Goal: Task Accomplishment & Management: Use online tool/utility

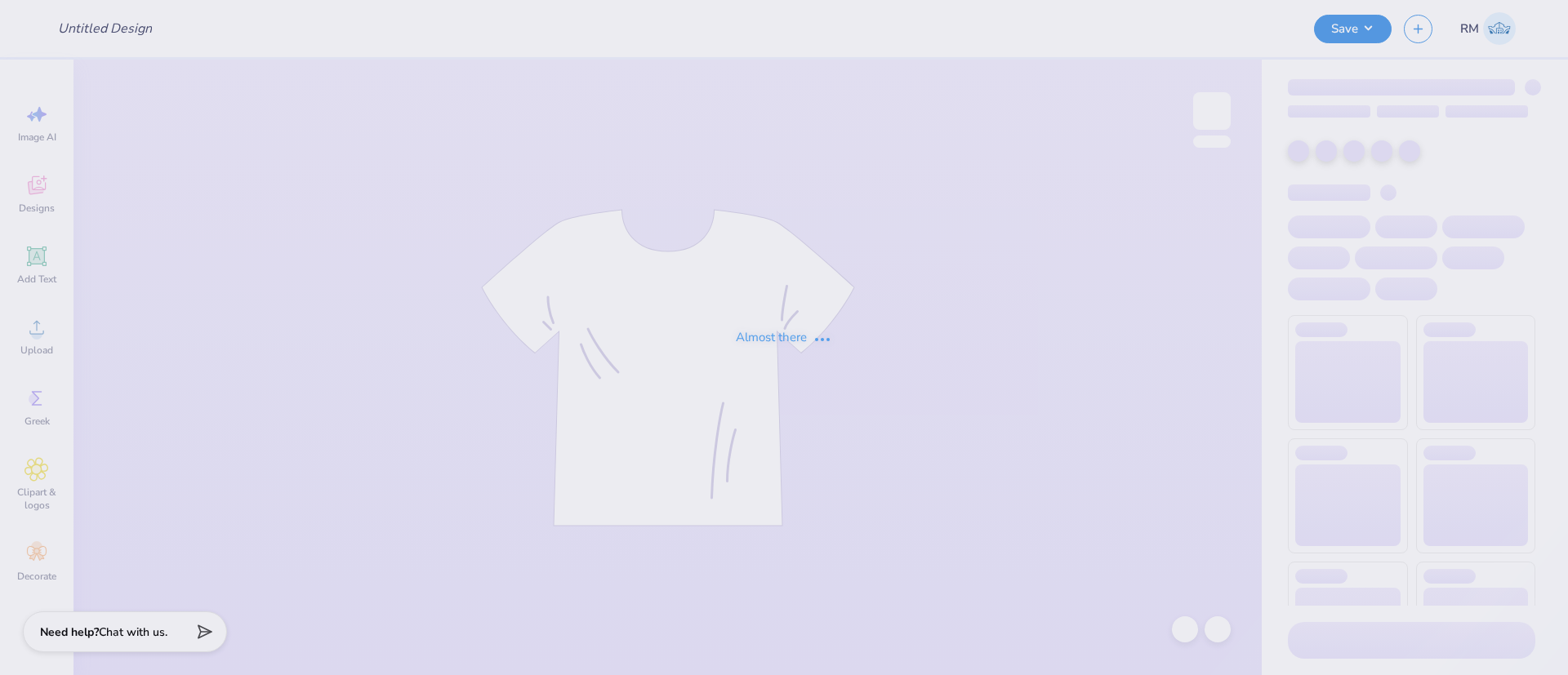
type input "Co - Watermelon Bash Design"
type input "200"
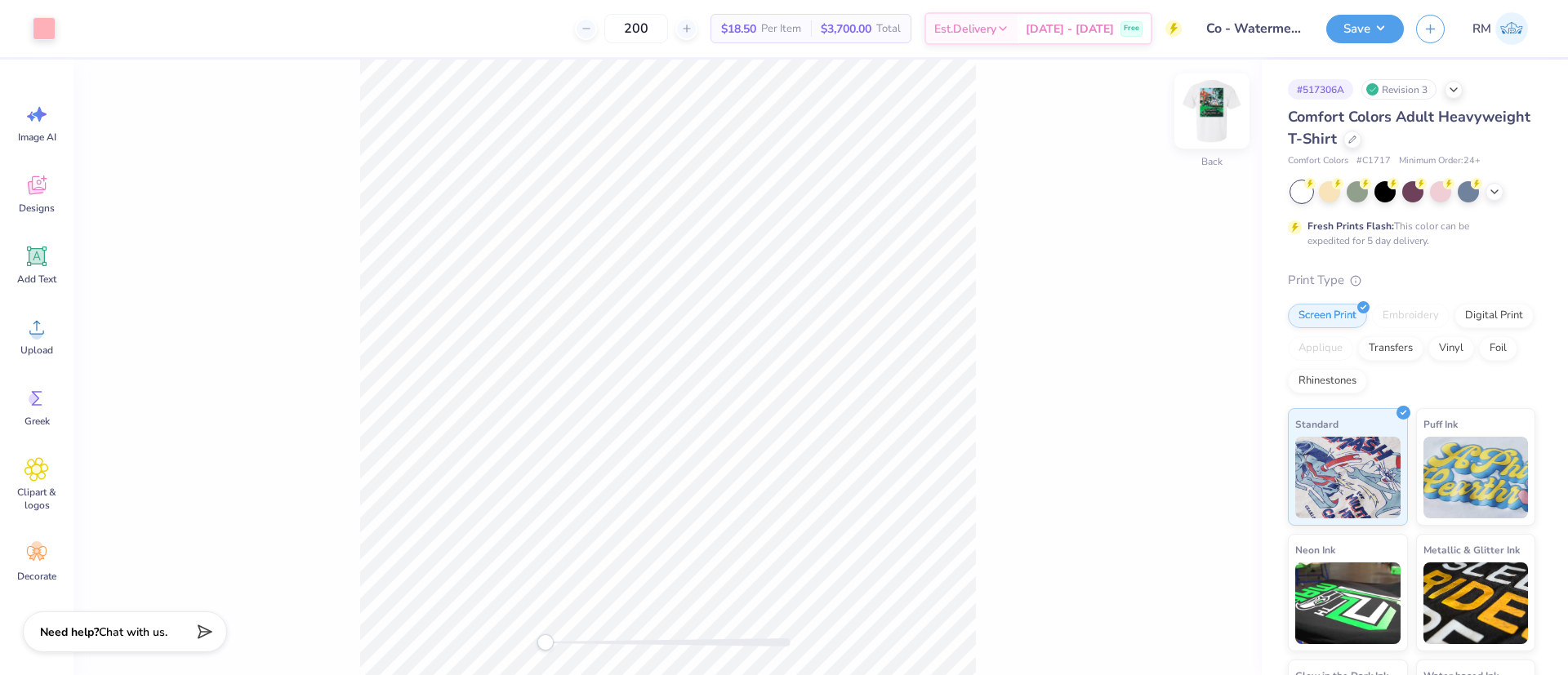
click at [1204, 116] on img at bounding box center [1211, 111] width 65 height 65
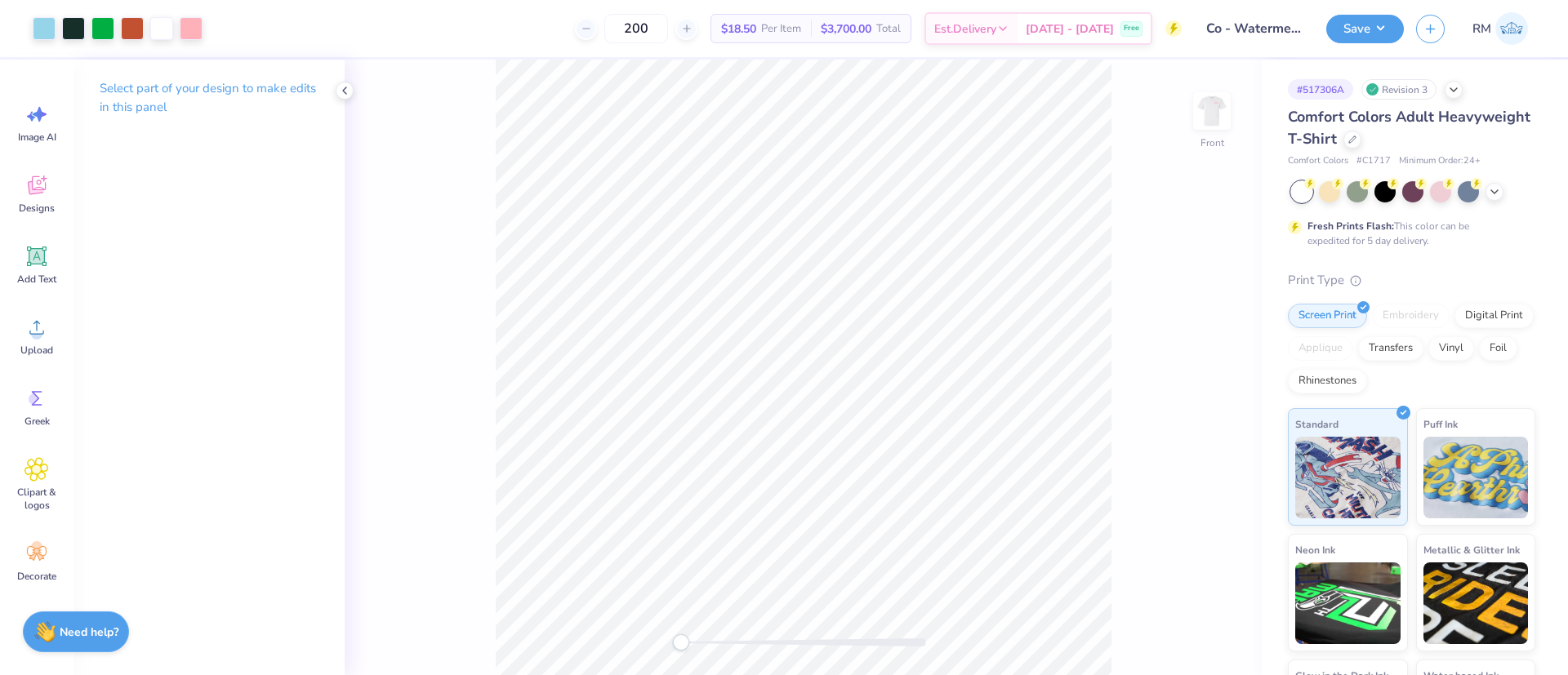
click at [644, 648] on div "Front" at bounding box center [803, 367] width 917 height 616
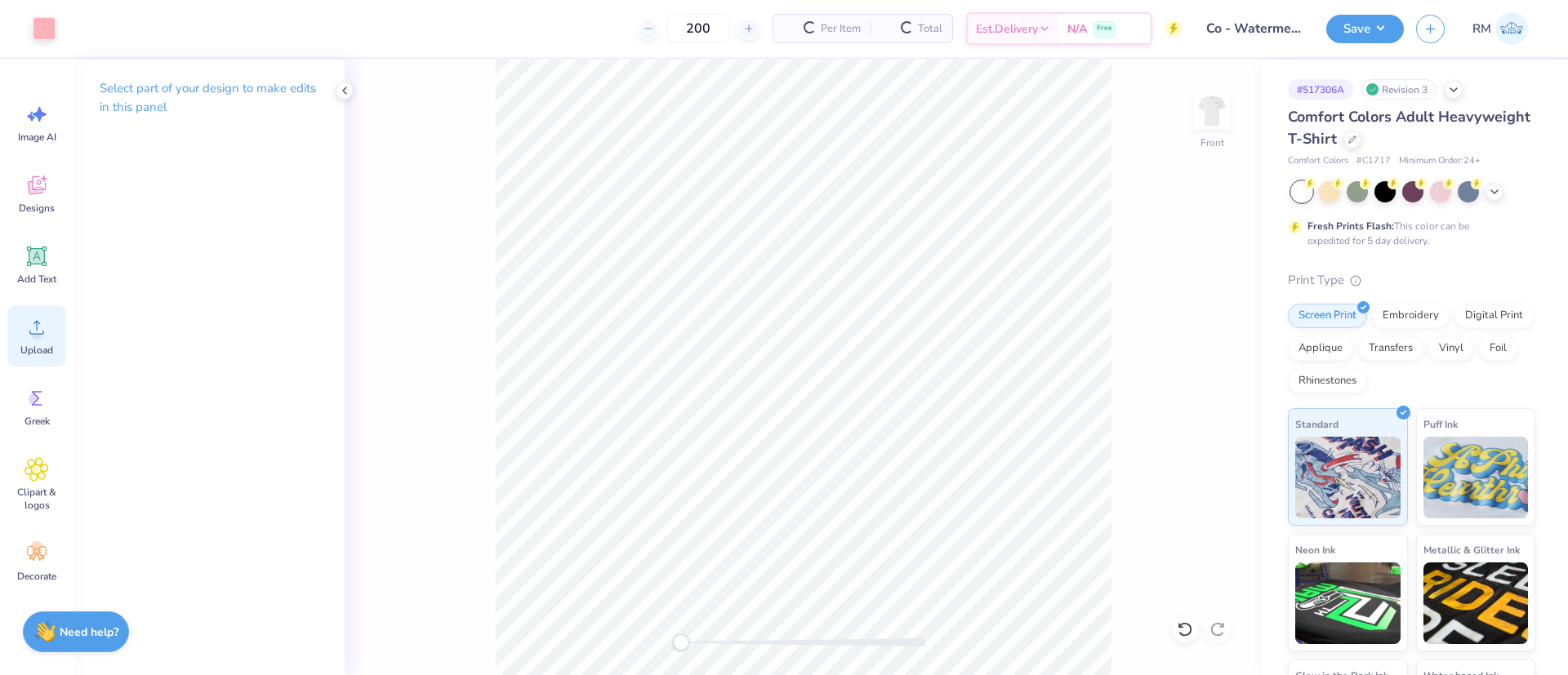
click at [40, 333] on icon at bounding box center [37, 327] width 15 height 14
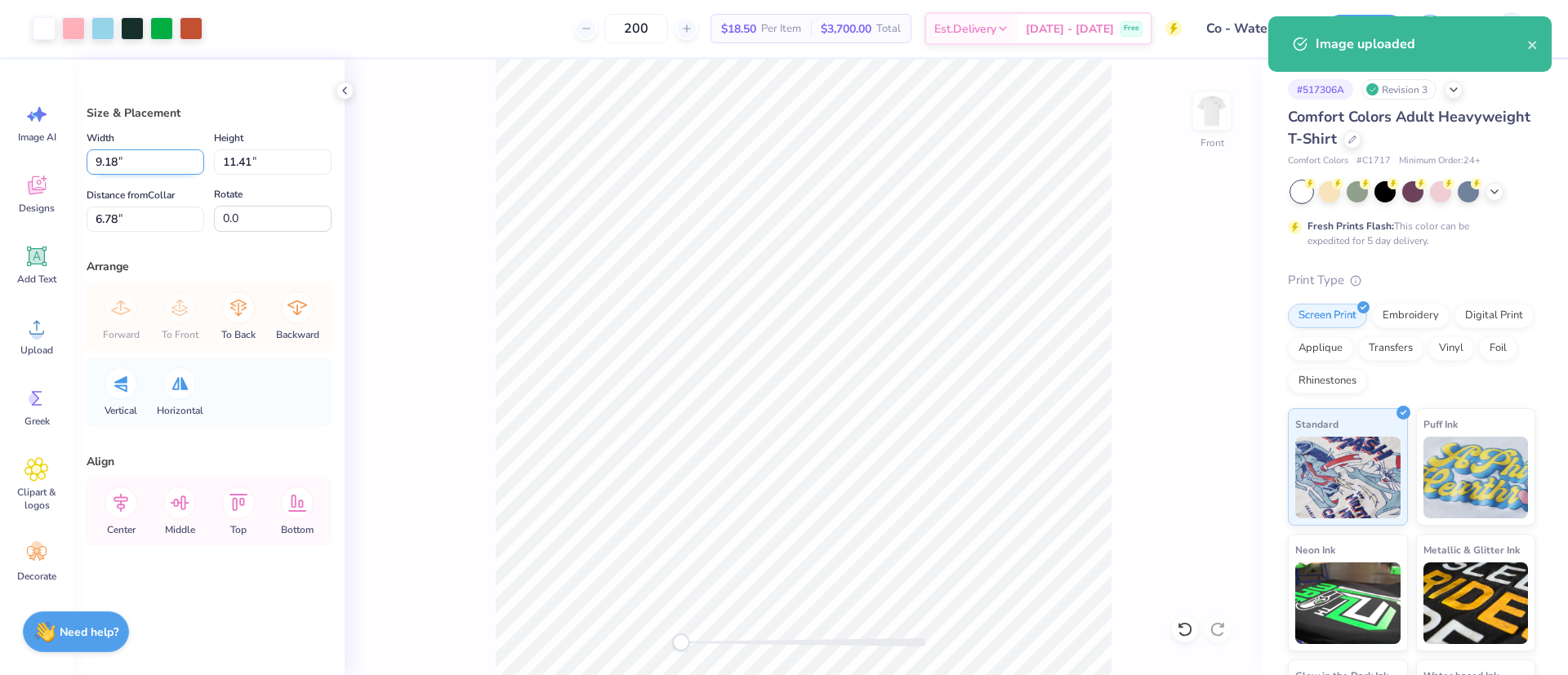
click at [114, 155] on input "9.18" at bounding box center [145, 162] width 118 height 26
type input "11.00"
type input "13.67"
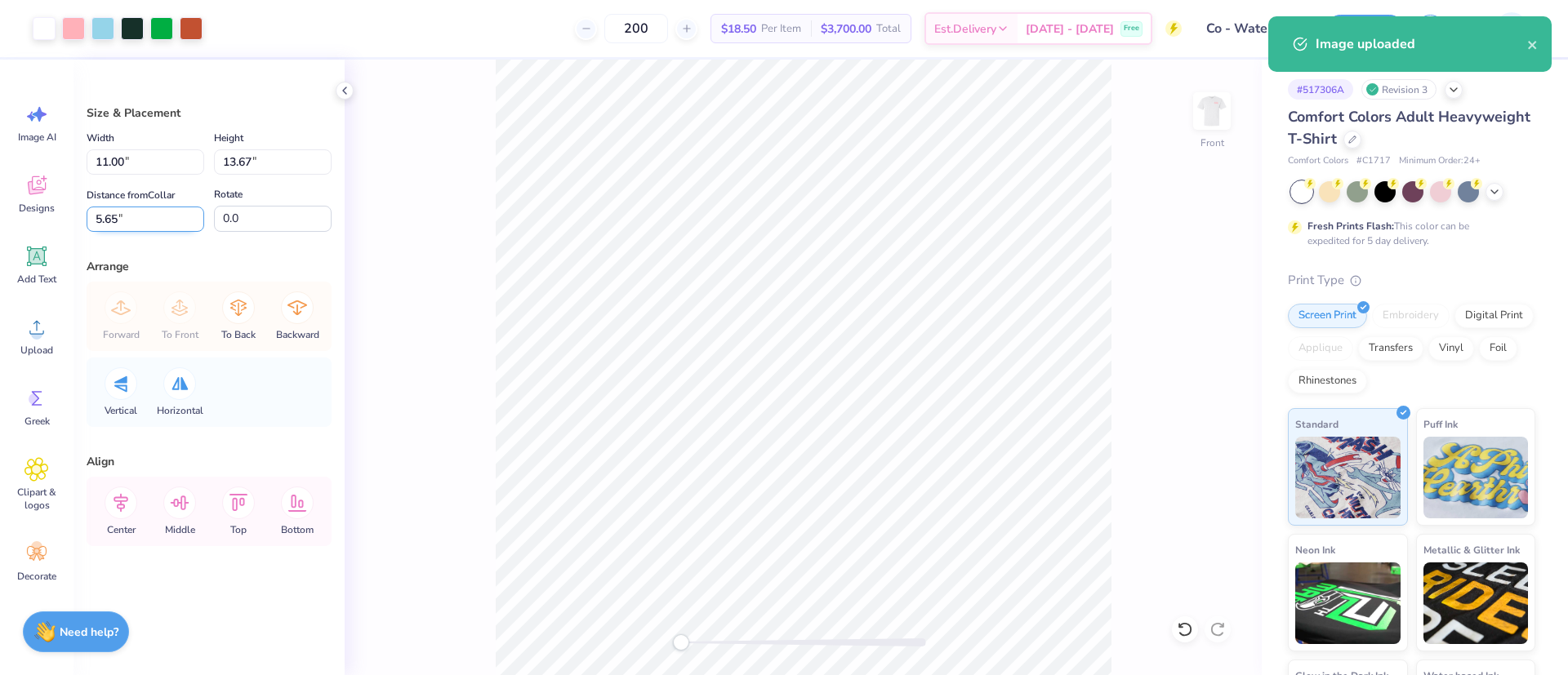
click at [107, 220] on input "5.65" at bounding box center [145, 220] width 118 height 26
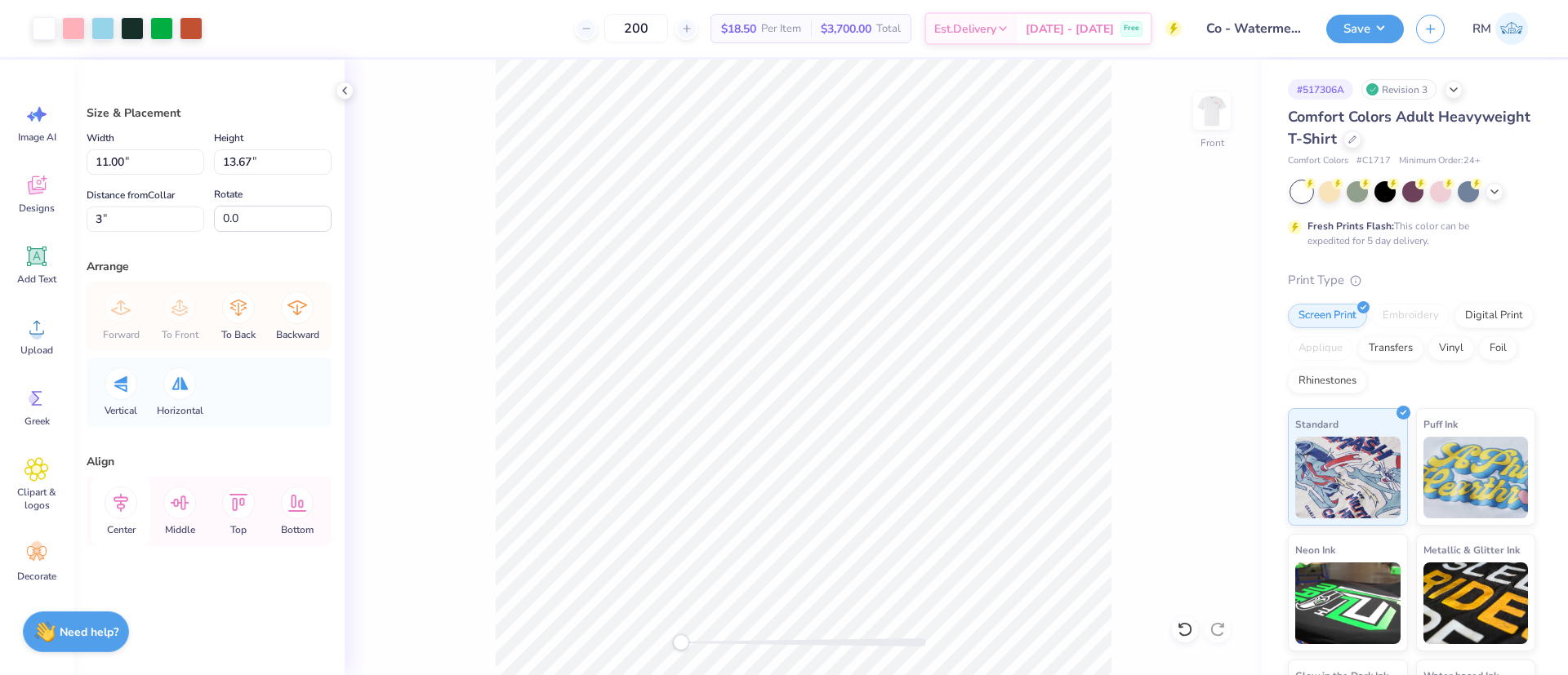
click at [113, 515] on icon at bounding box center [121, 503] width 33 height 33
click at [902, 646] on li "Send to Back" at bounding box center [900, 655] width 128 height 32
type input "3.00"
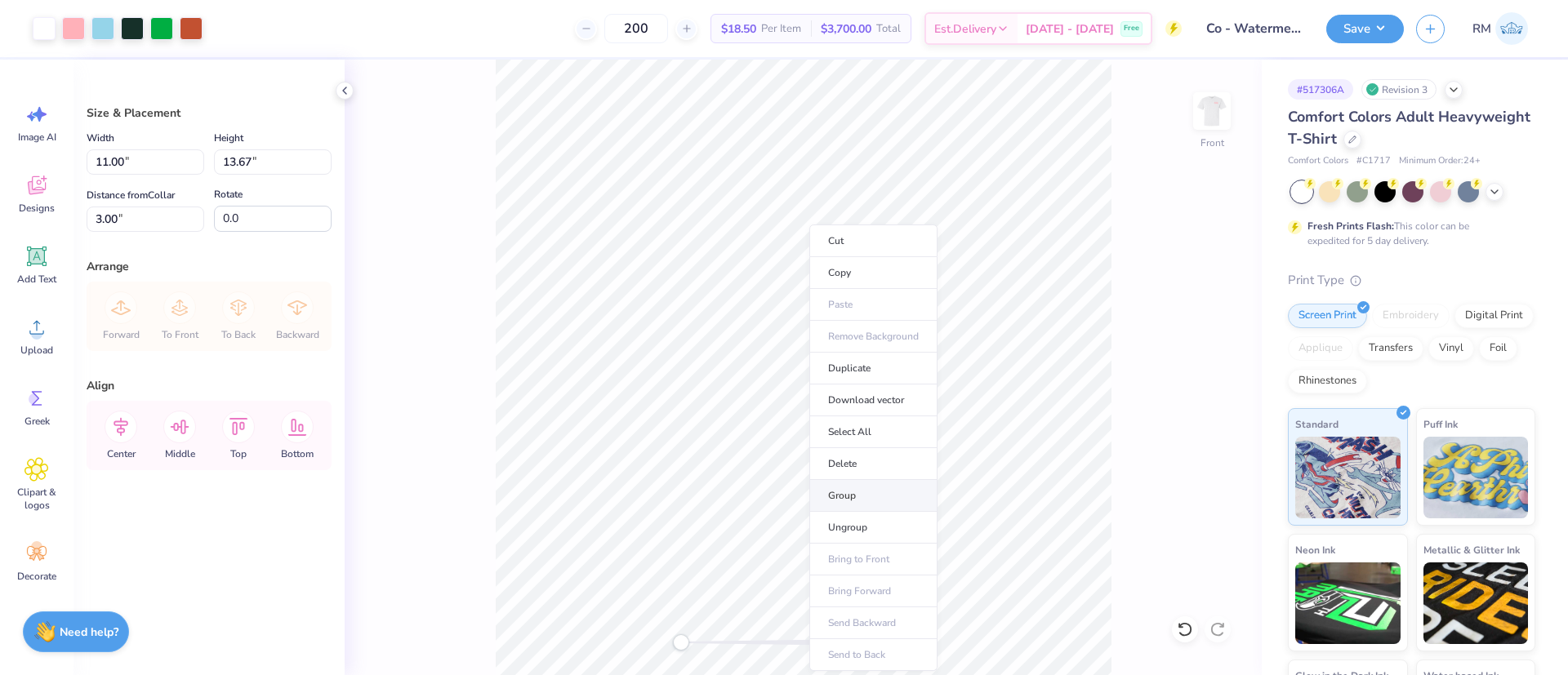
click at [854, 499] on li "Group" at bounding box center [873, 496] width 128 height 32
click at [1202, 117] on img at bounding box center [1211, 111] width 65 height 65
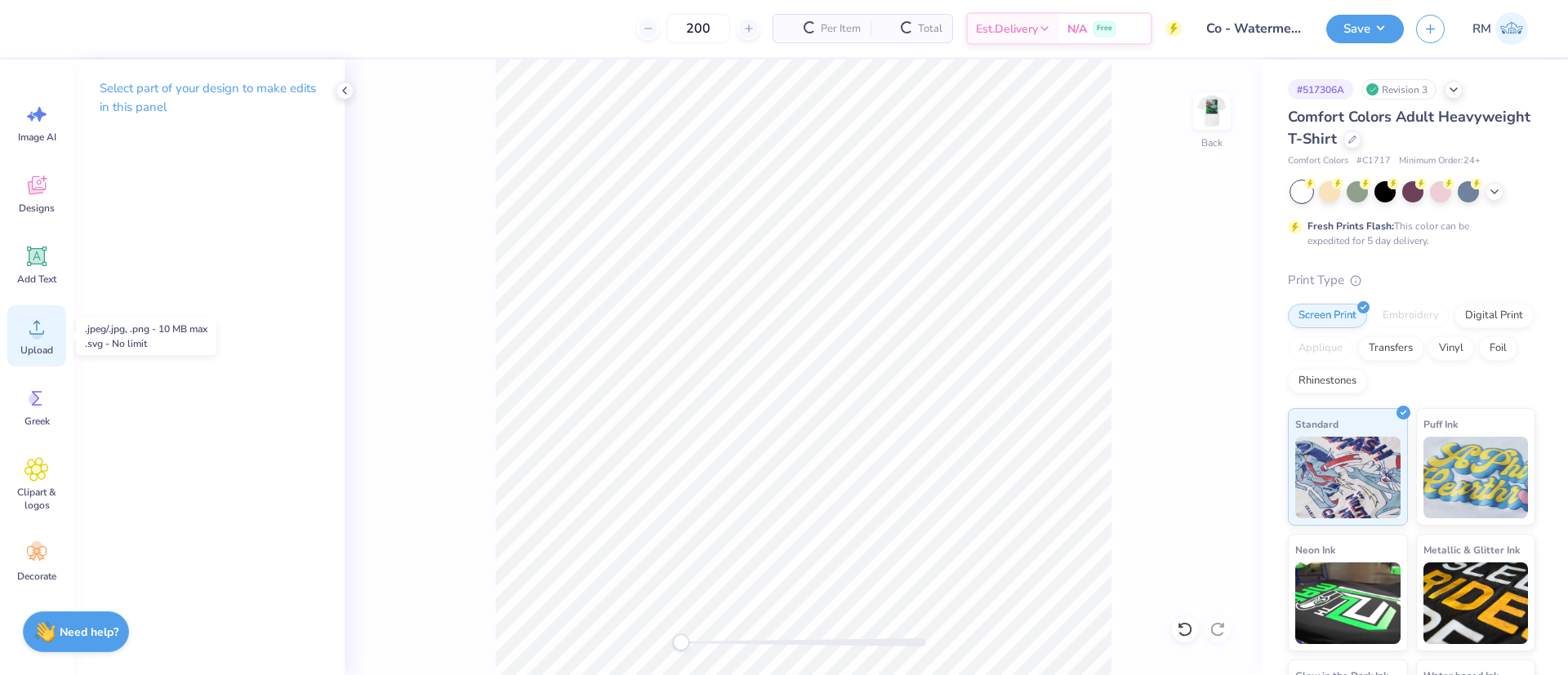
click at [42, 339] on div "Upload" at bounding box center [37, 336] width 59 height 61
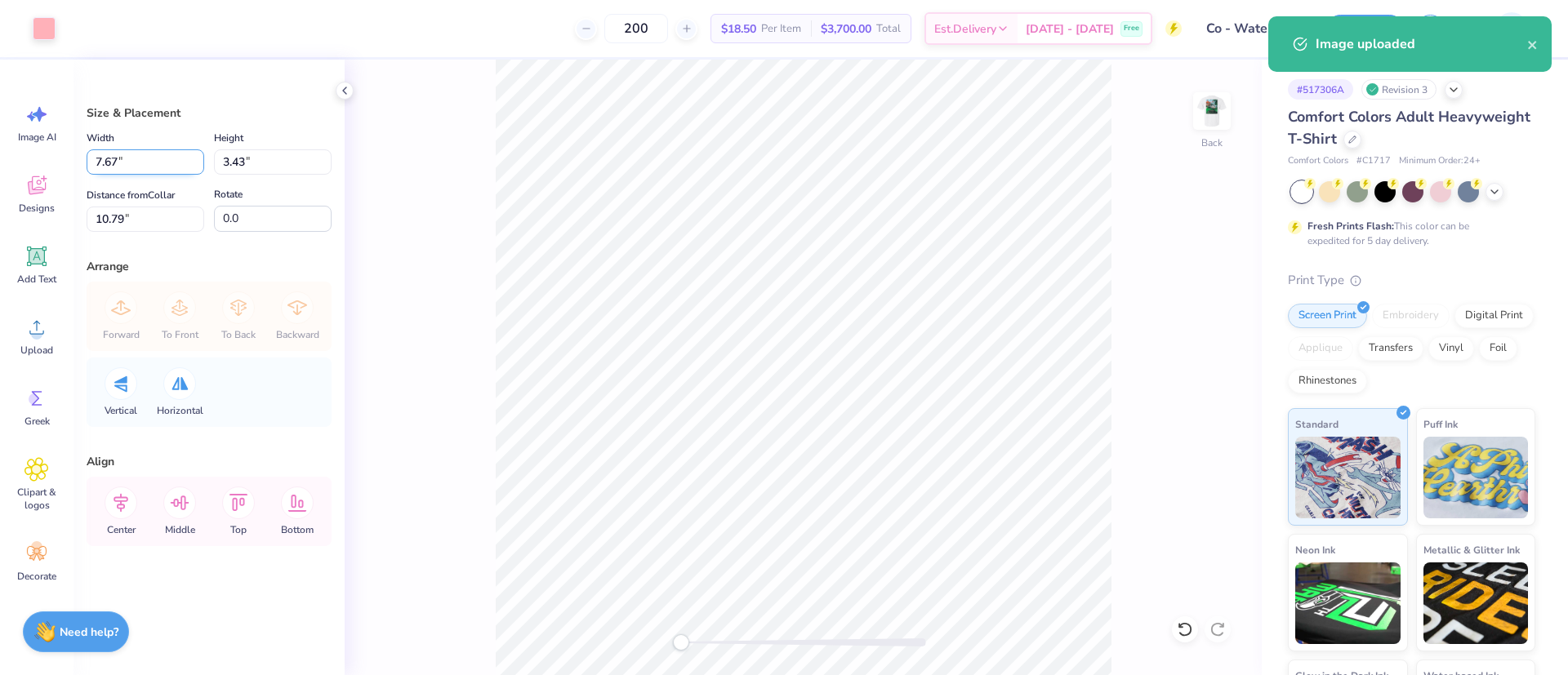
click at [148, 162] on input "7.67" at bounding box center [145, 162] width 118 height 26
click at [148, 161] on input "7.67" at bounding box center [145, 162] width 118 height 26
type input "3.50"
type input "1.57"
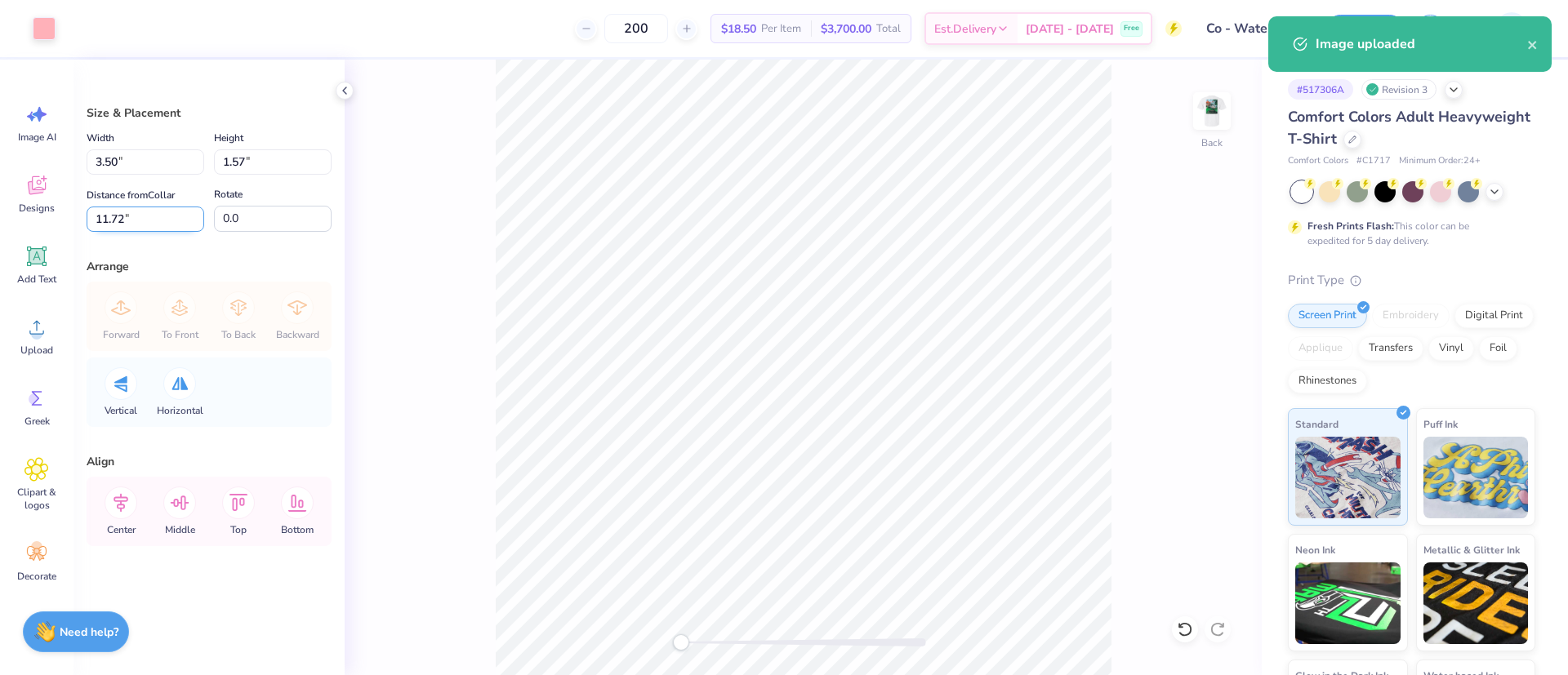
click at [140, 212] on input "11.72" at bounding box center [145, 220] width 118 height 26
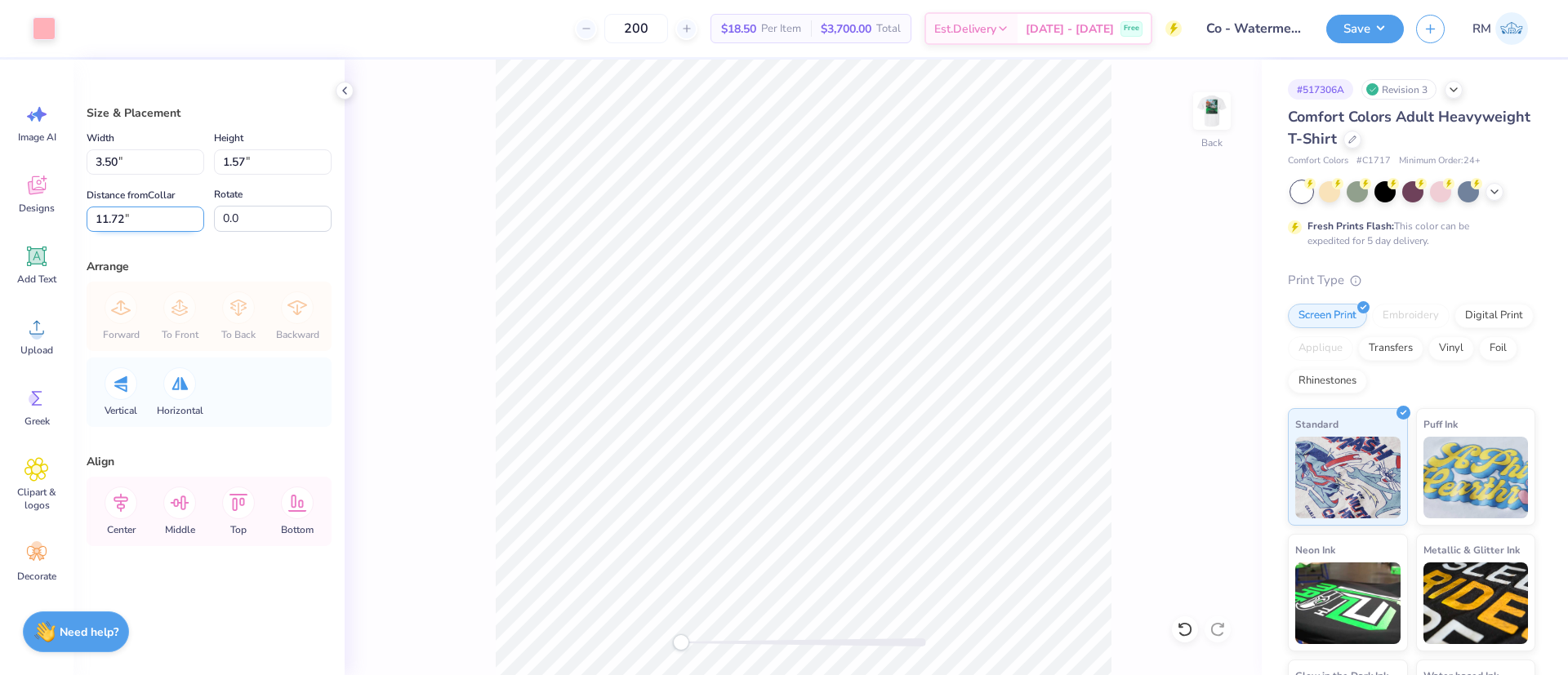
click at [139, 212] on input "11.72" at bounding box center [145, 220] width 118 height 26
type input "3"
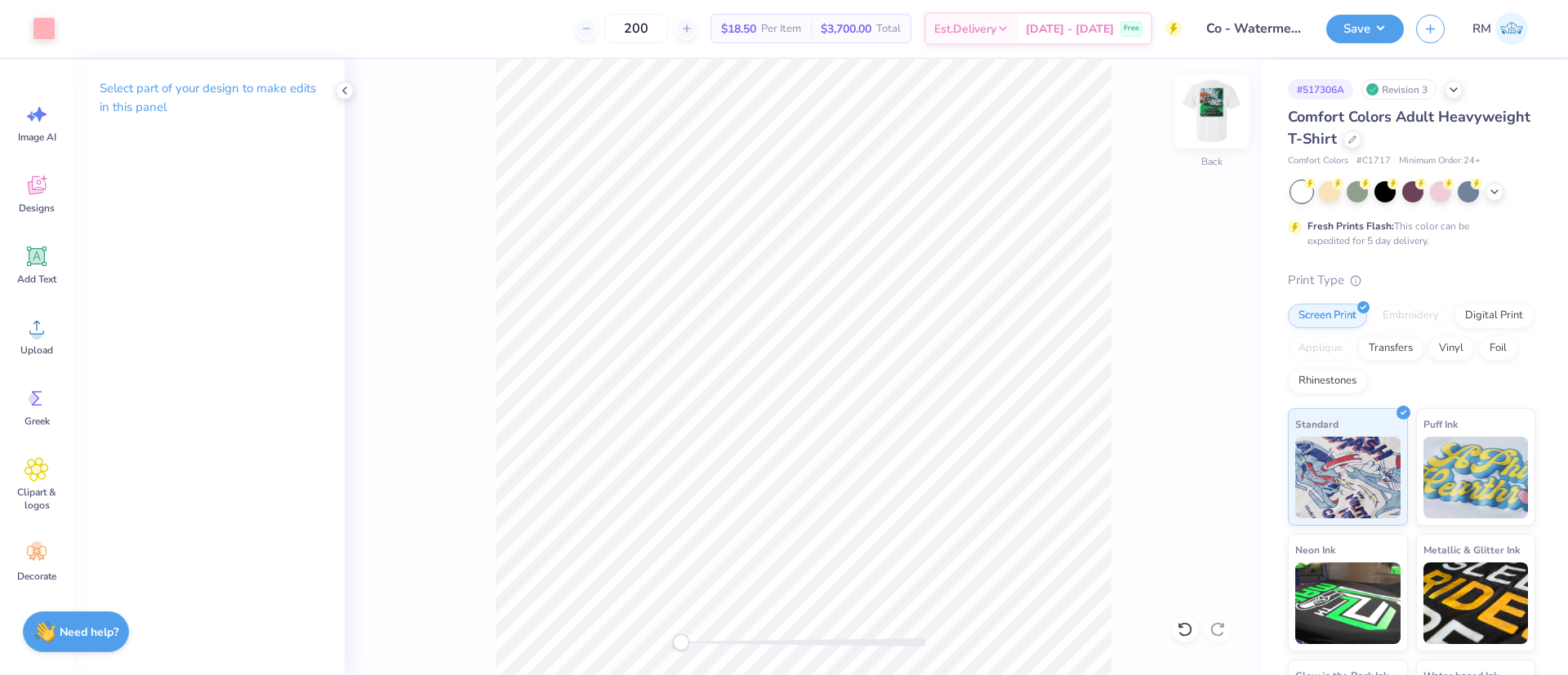
click at [1206, 112] on img at bounding box center [1211, 111] width 65 height 65
click at [1336, 27] on button "Save" at bounding box center [1364, 26] width 78 height 28
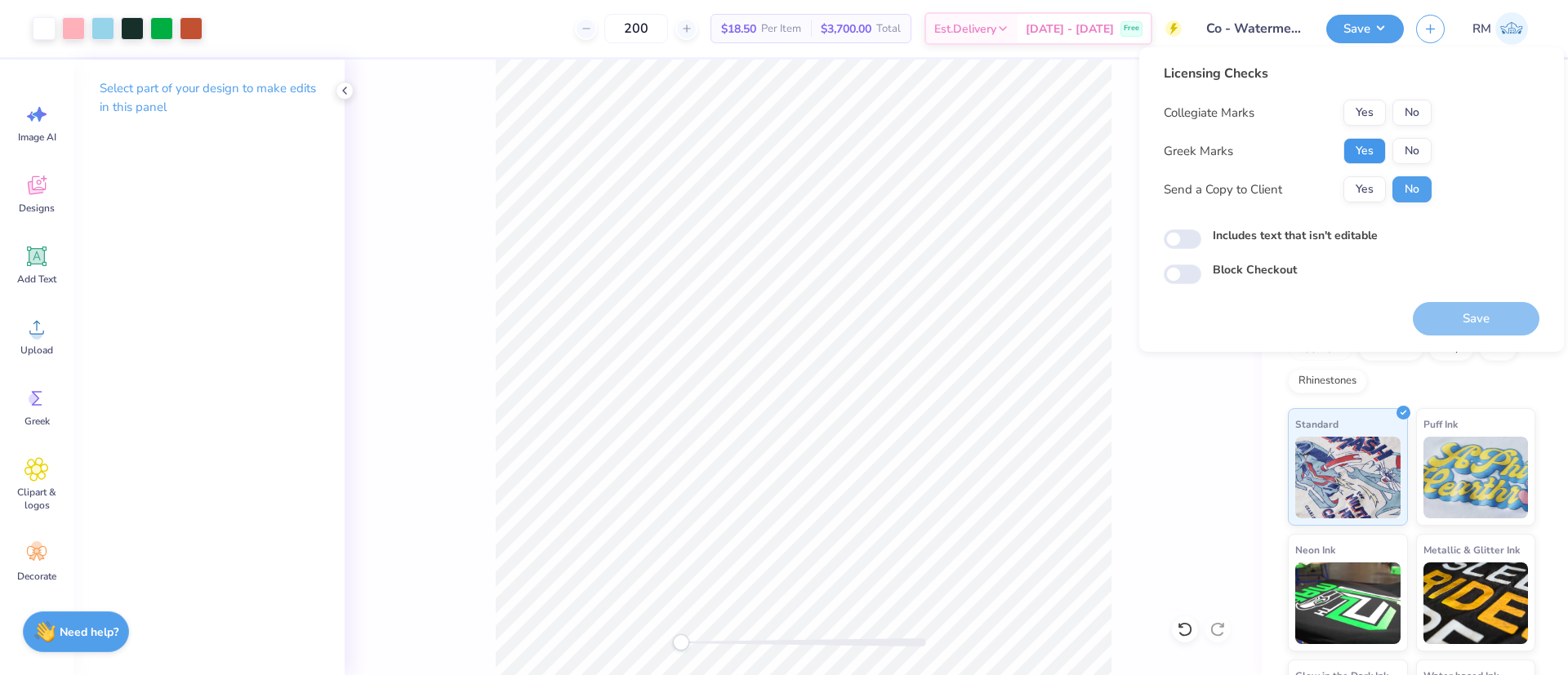
click at [1370, 142] on button "Yes" at bounding box center [1364, 151] width 42 height 27
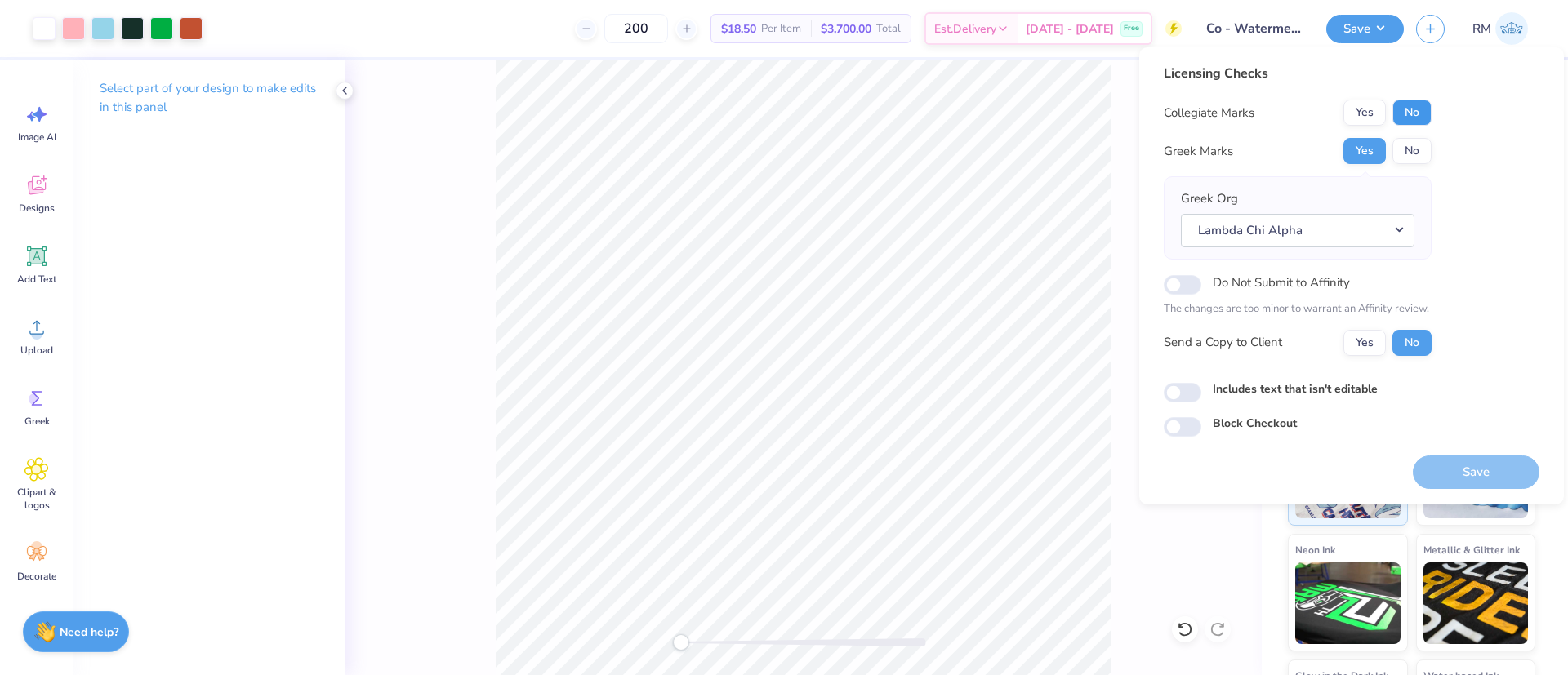
click at [1412, 109] on button "No" at bounding box center [1412, 112] width 39 height 27
click at [1457, 467] on button "Save" at bounding box center [1476, 472] width 126 height 34
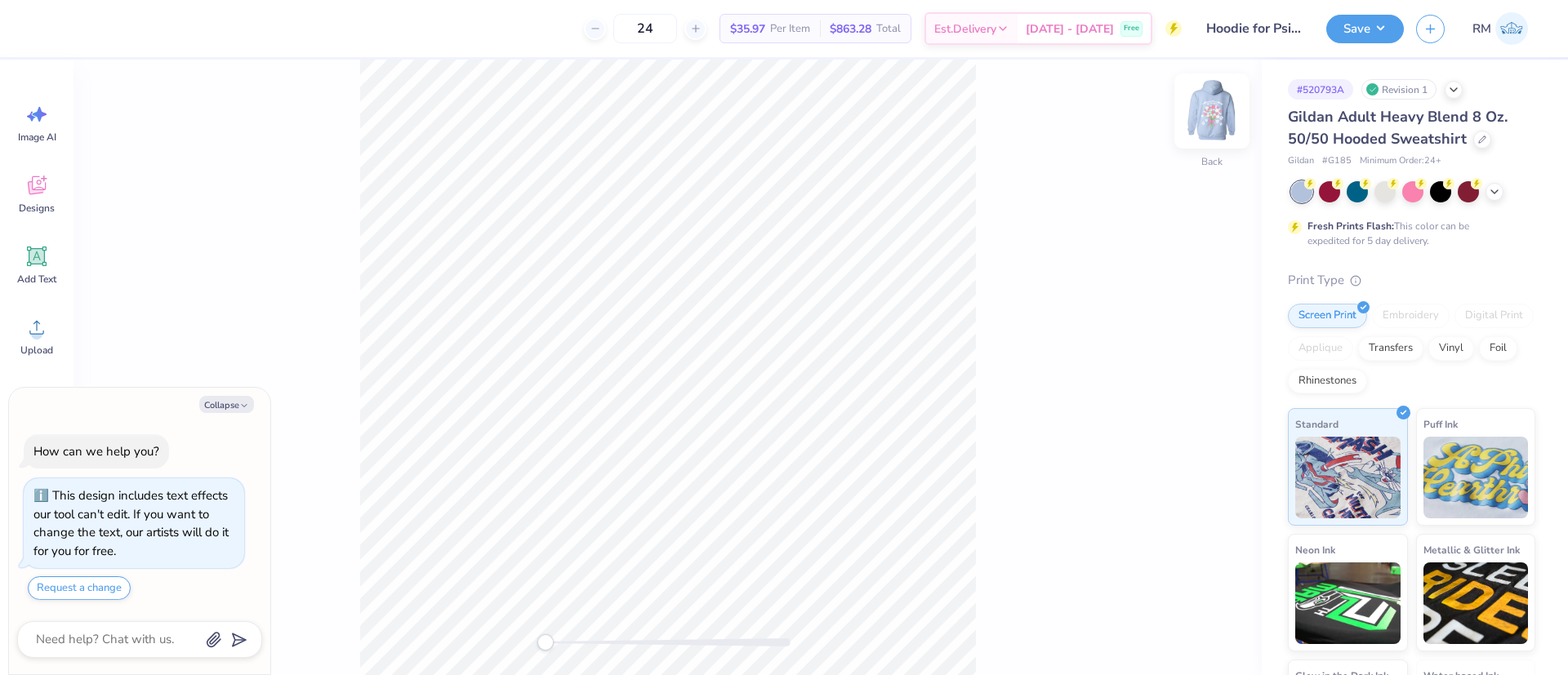
click at [1201, 111] on img at bounding box center [1211, 111] width 65 height 65
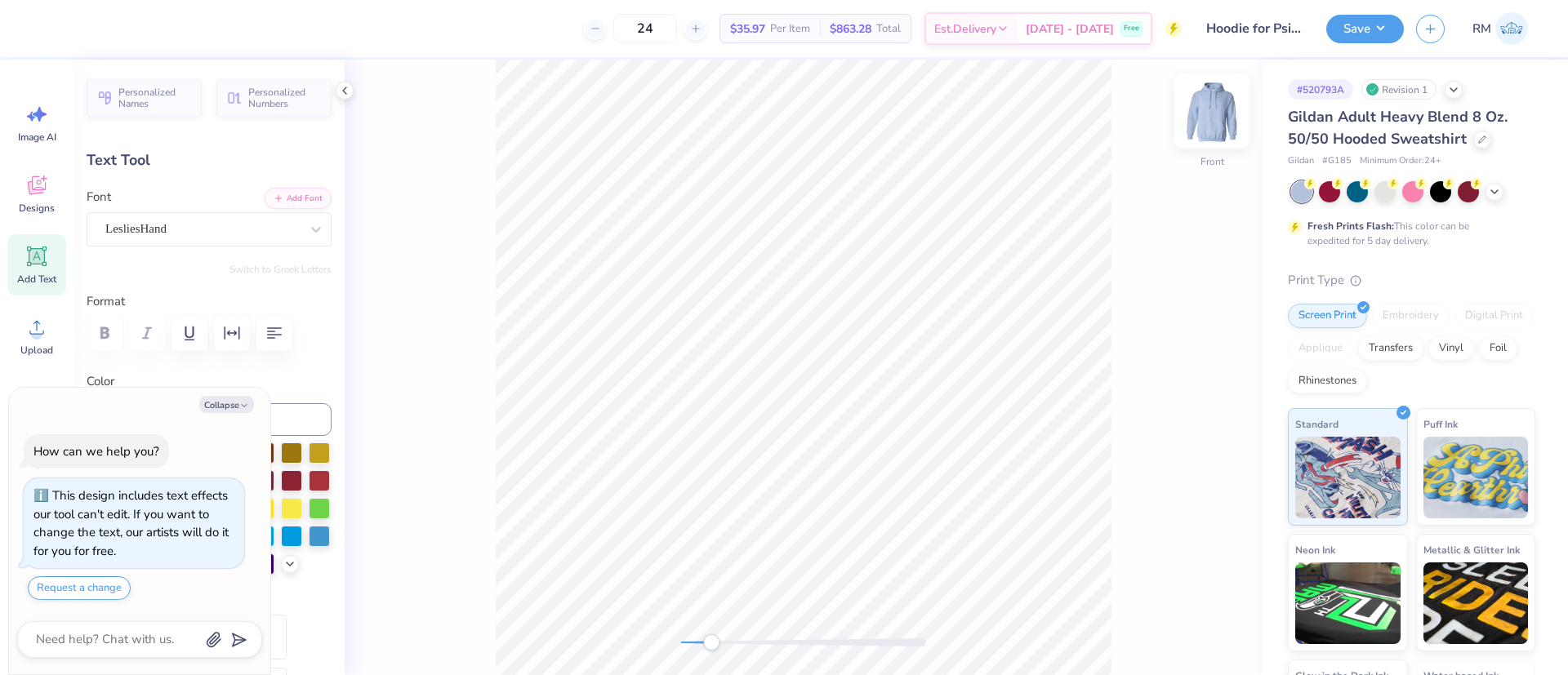
click at [1204, 112] on img at bounding box center [1211, 111] width 65 height 65
type textarea "x"
type input "6.17"
type input "1.38"
type input "4.96"
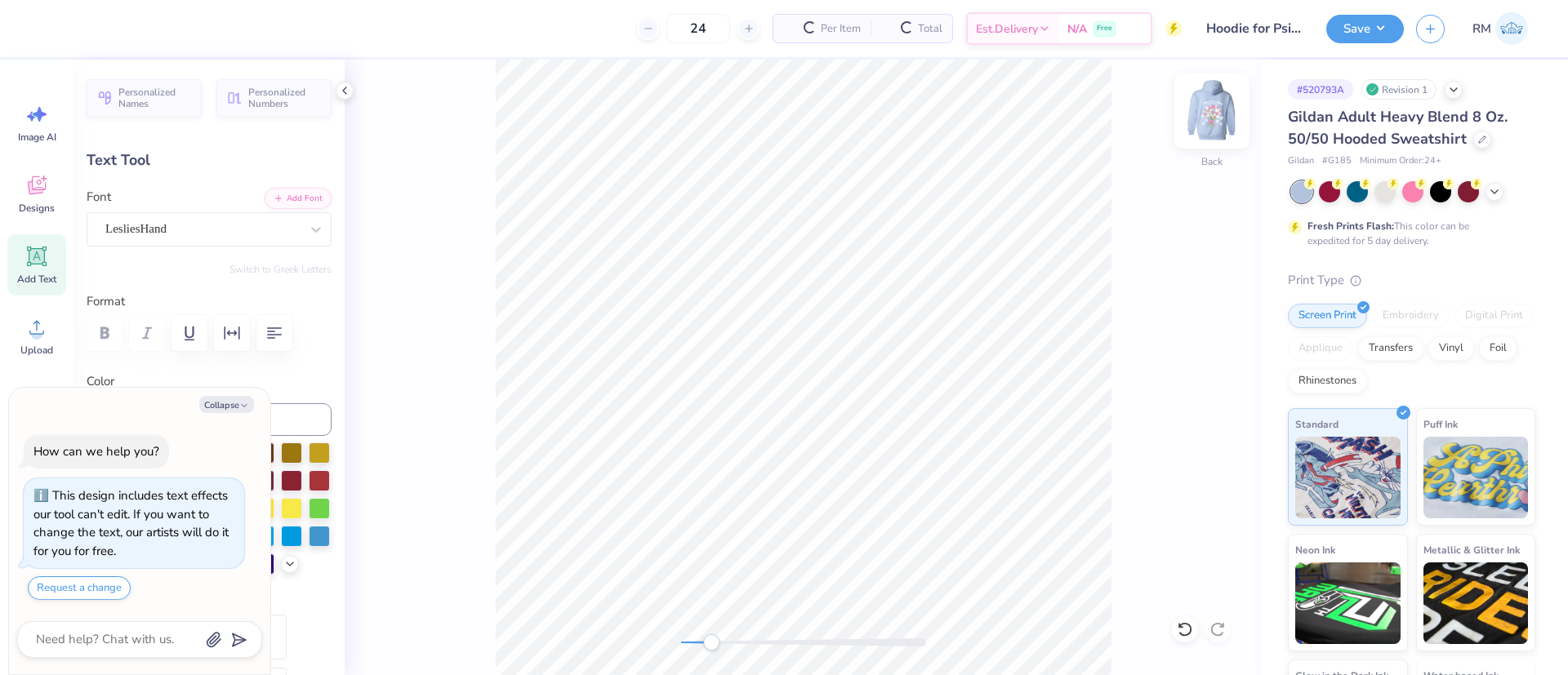
click at [1212, 114] on img at bounding box center [1211, 111] width 65 height 65
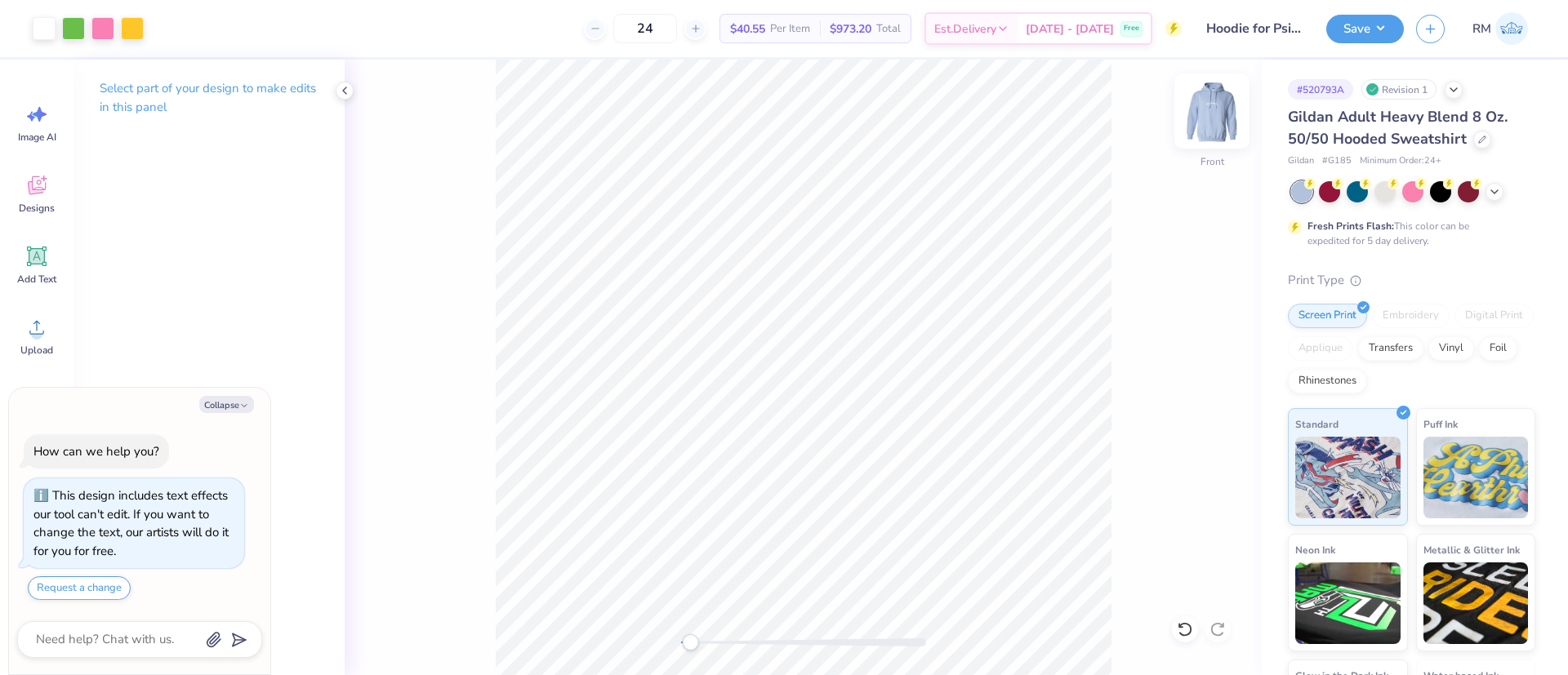
click at [1207, 110] on img at bounding box center [1211, 111] width 65 height 65
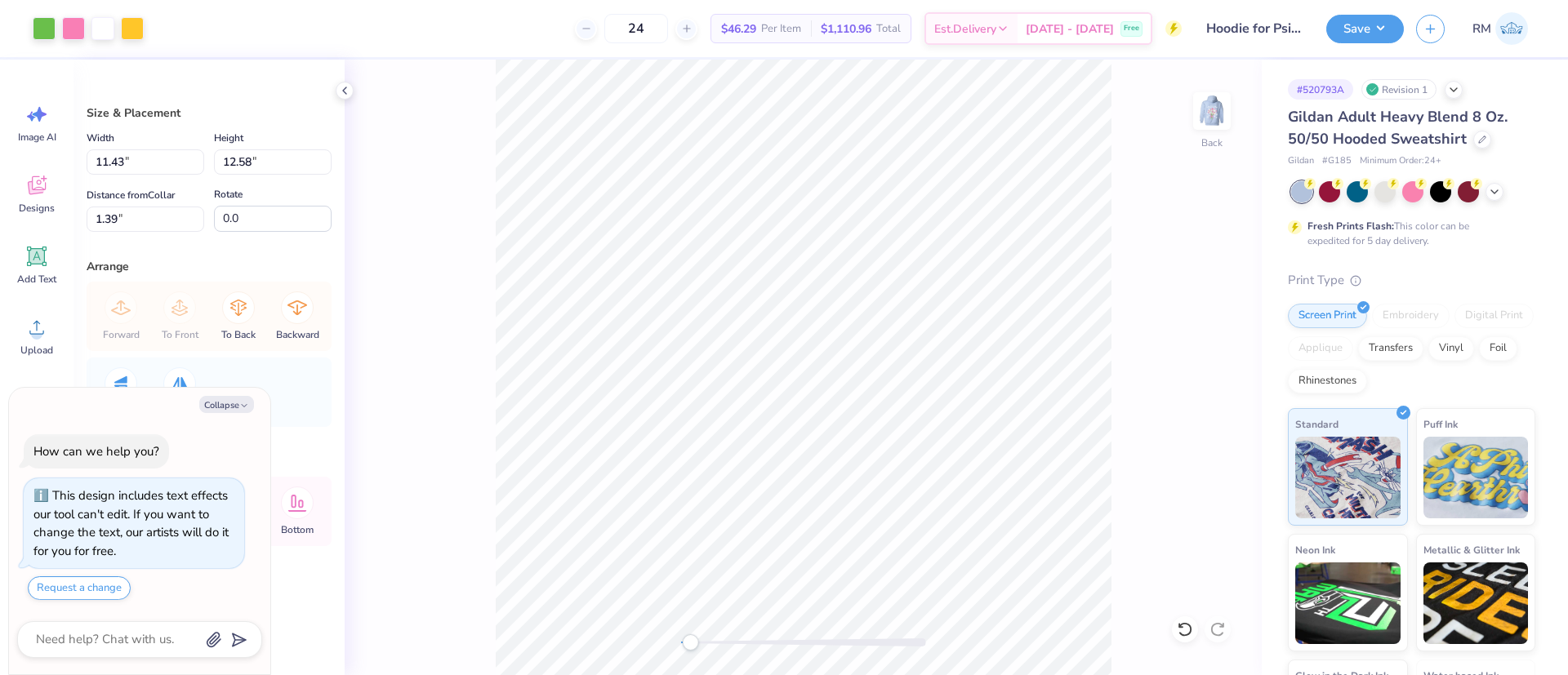
type textarea "x"
type input "6.25"
type input "6.88"
type input "7.09"
click at [765, 265] on li "Copy" at bounding box center [801, 273] width 128 height 32
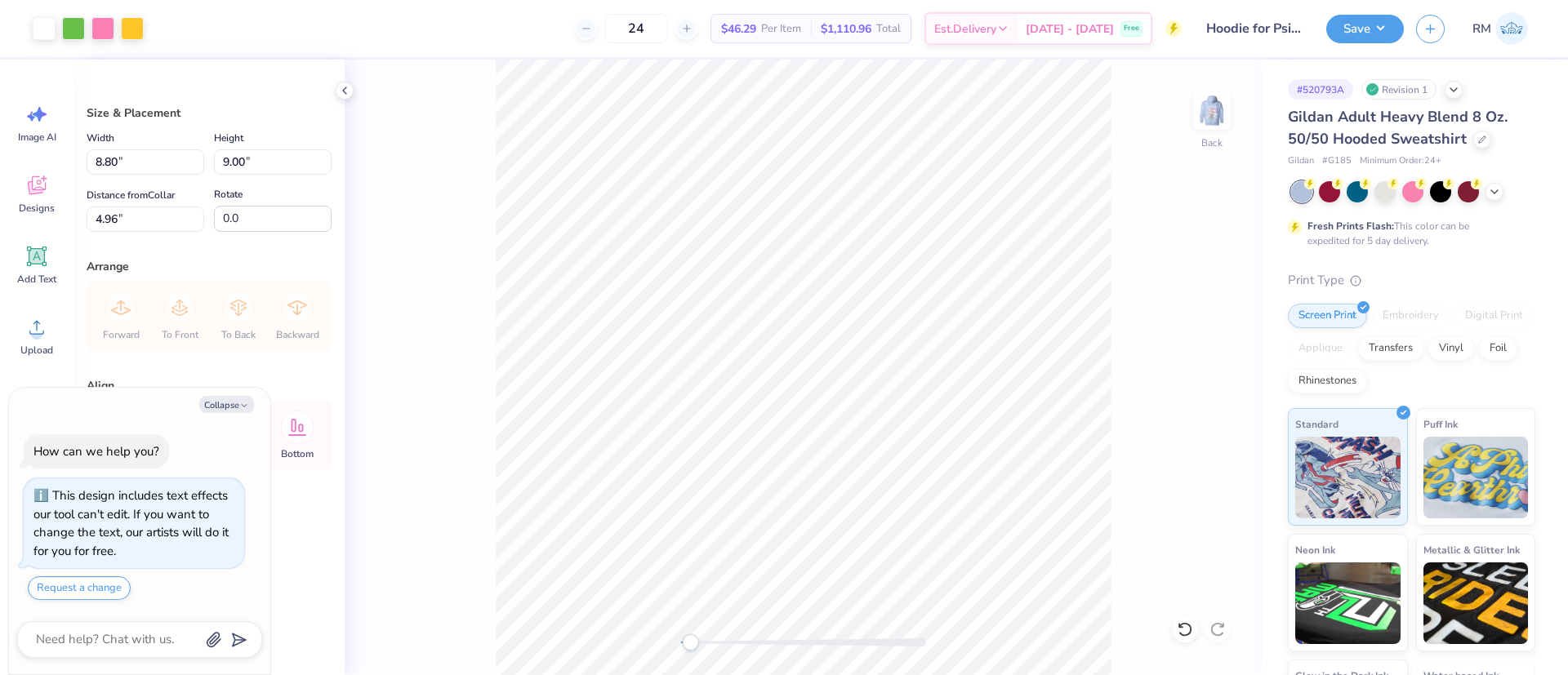
click at [1191, 616] on div "Back" at bounding box center [803, 367] width 917 height 616
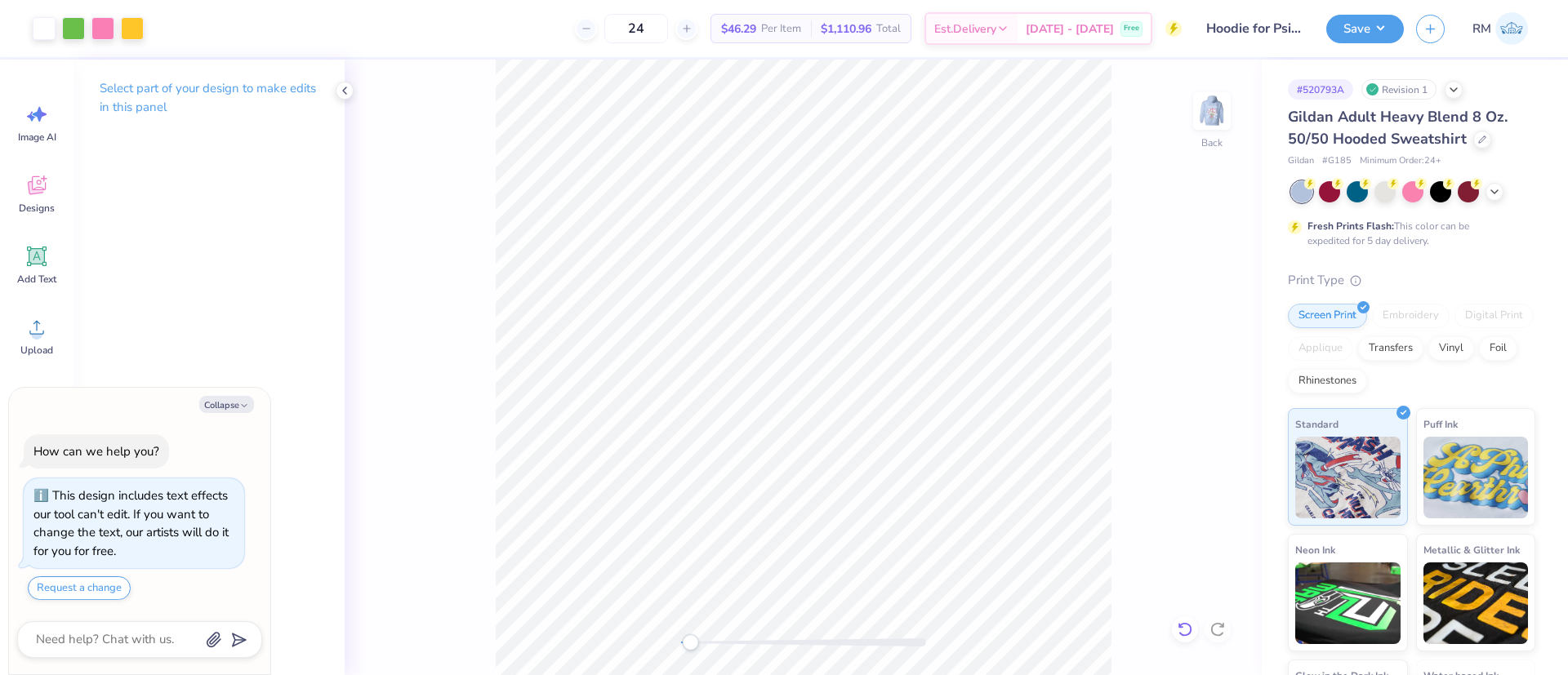
click at [1179, 627] on icon at bounding box center [1185, 629] width 16 height 16
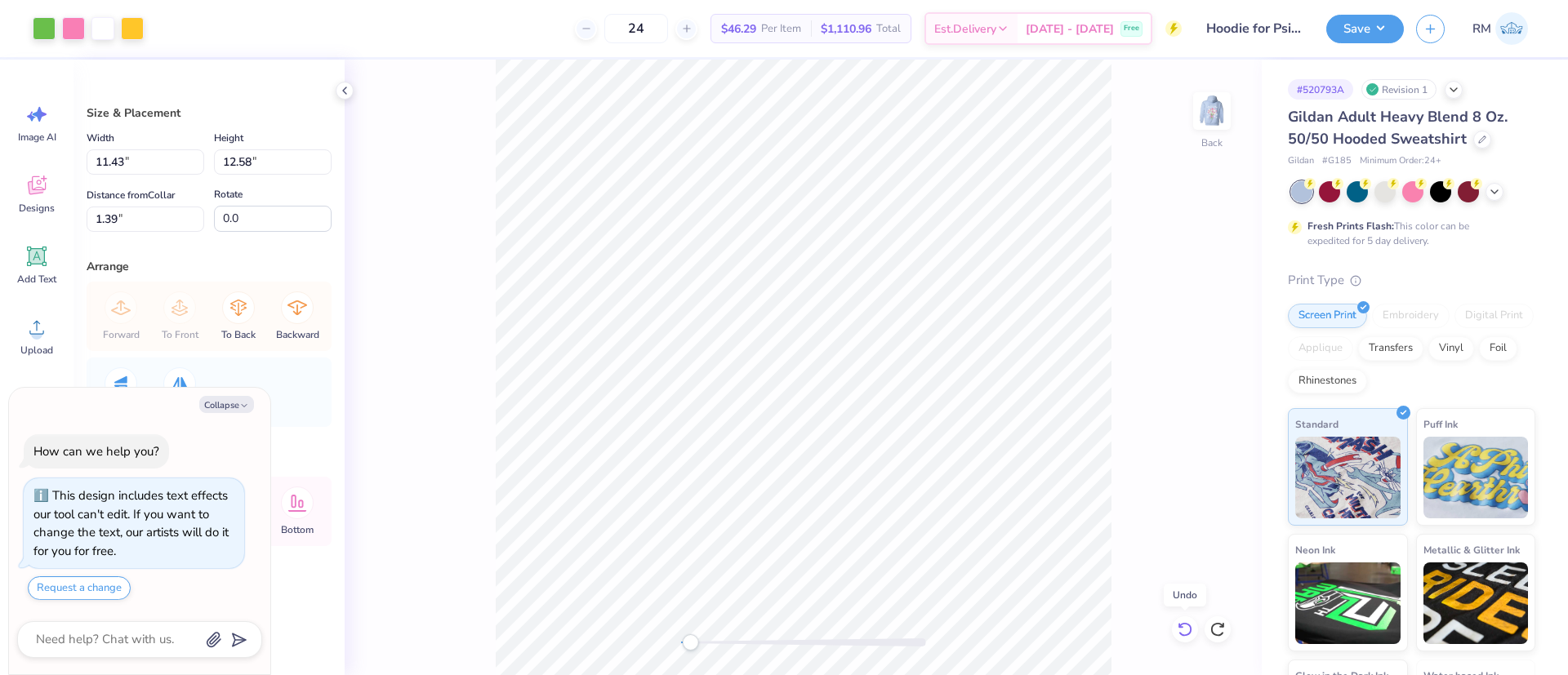
click at [1179, 627] on icon at bounding box center [1185, 629] width 16 height 16
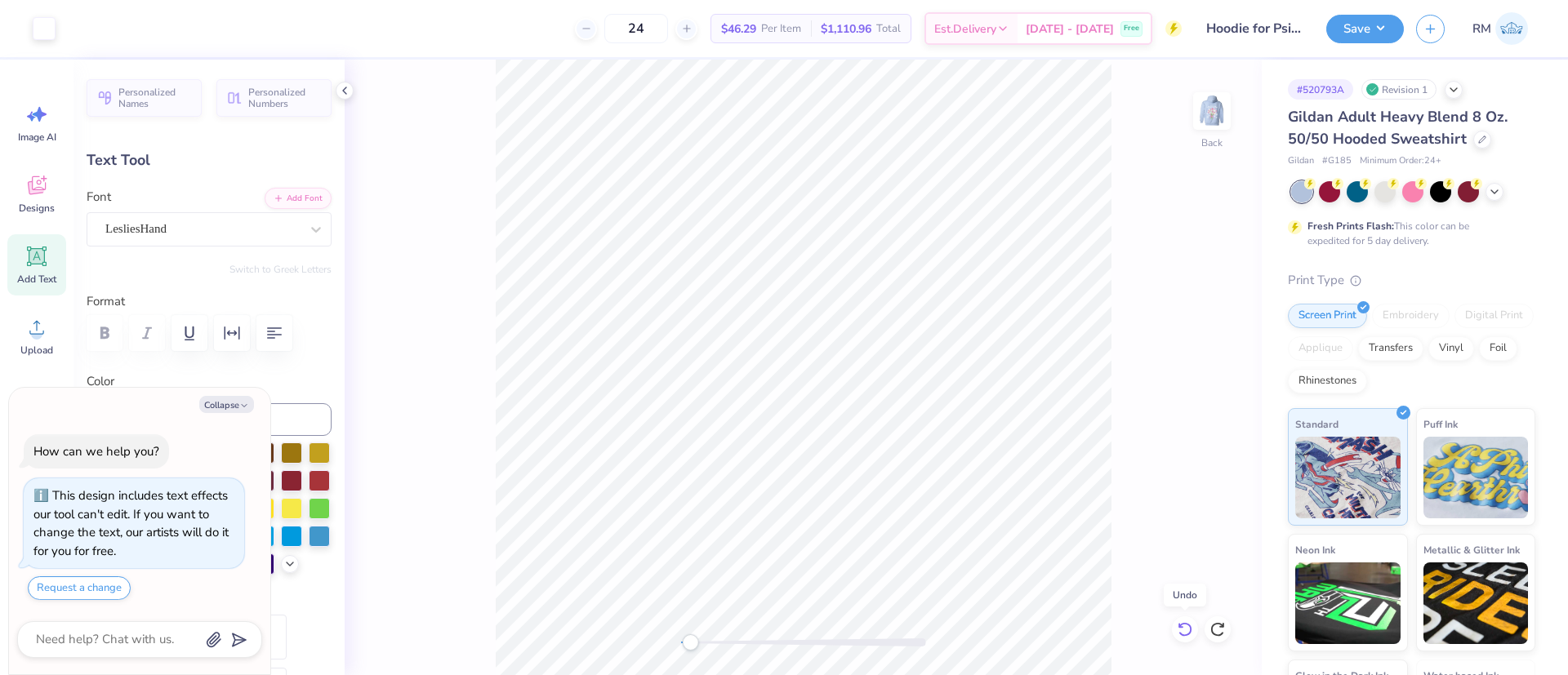
click at [1177, 627] on icon at bounding box center [1185, 629] width 16 height 16
drag, startPoint x: 1223, startPoint y: 91, endPoint x: 1201, endPoint y: 152, distance: 64.8
click at [1221, 94] on div at bounding box center [1211, 111] width 38 height 38
click at [839, 303] on li "Paste" at bounding box center [873, 305] width 128 height 32
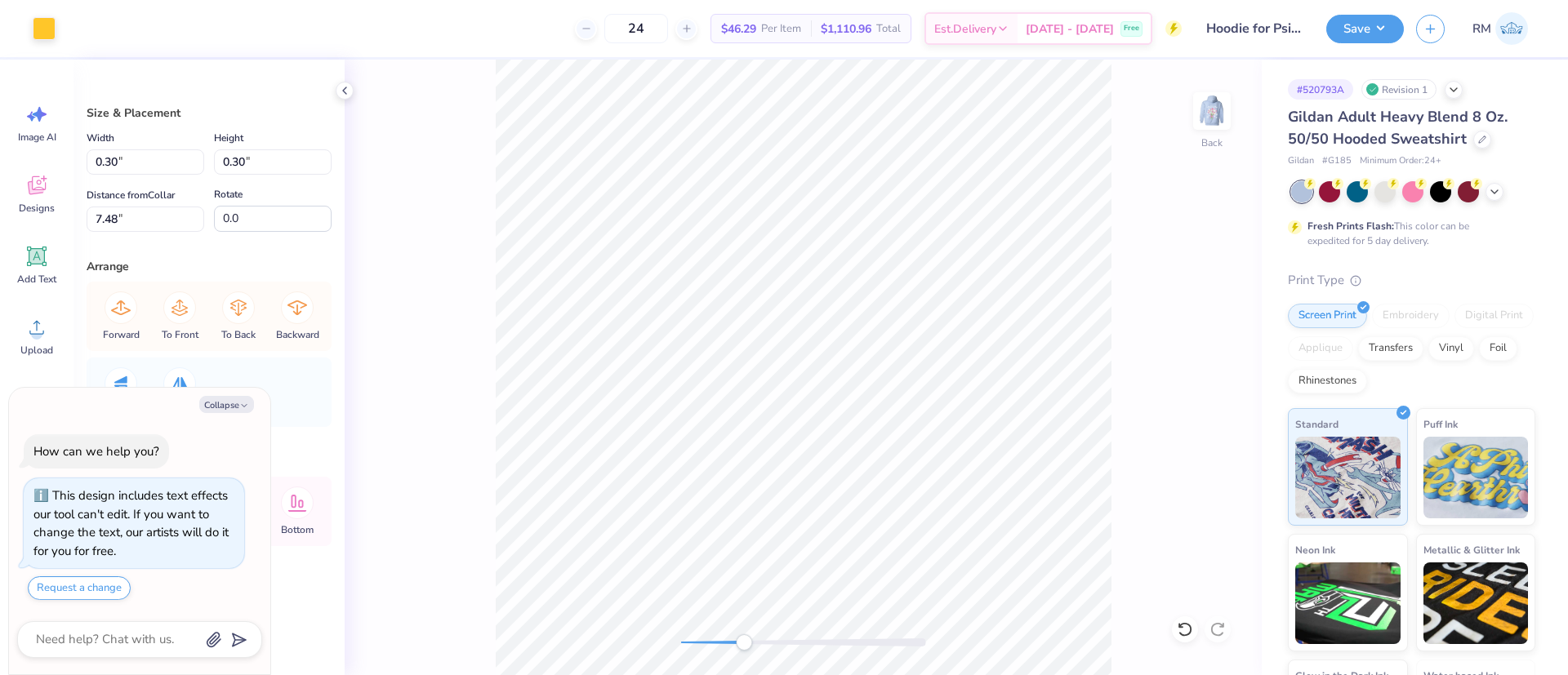
type textarea "x"
type input "1.12"
type input "1.02"
type input "7.12"
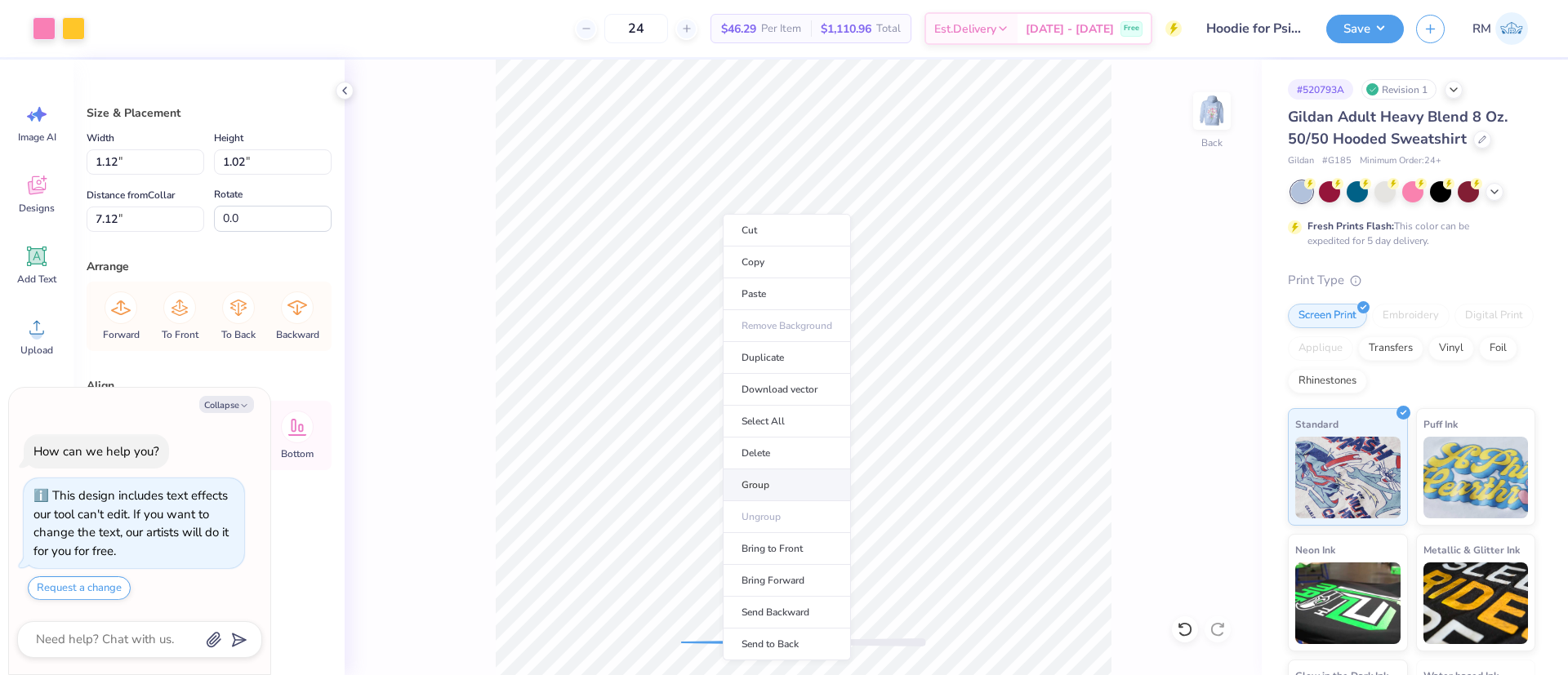
click at [767, 478] on li "Group" at bounding box center [787, 485] width 128 height 32
type textarea "x"
type input "0.44"
type input "0.40"
type input "8.03"
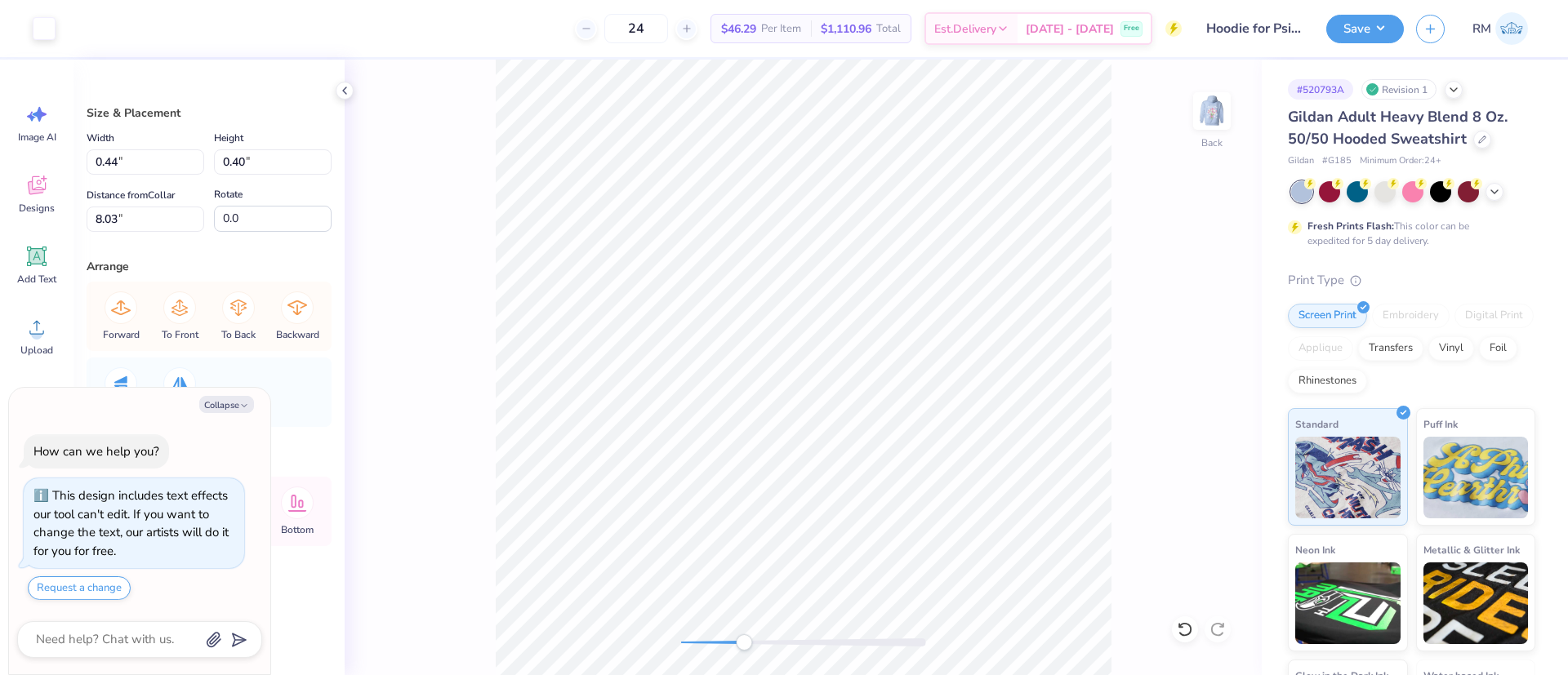
type textarea "x"
type input "0.12"
type input "9.34"
type textarea "x"
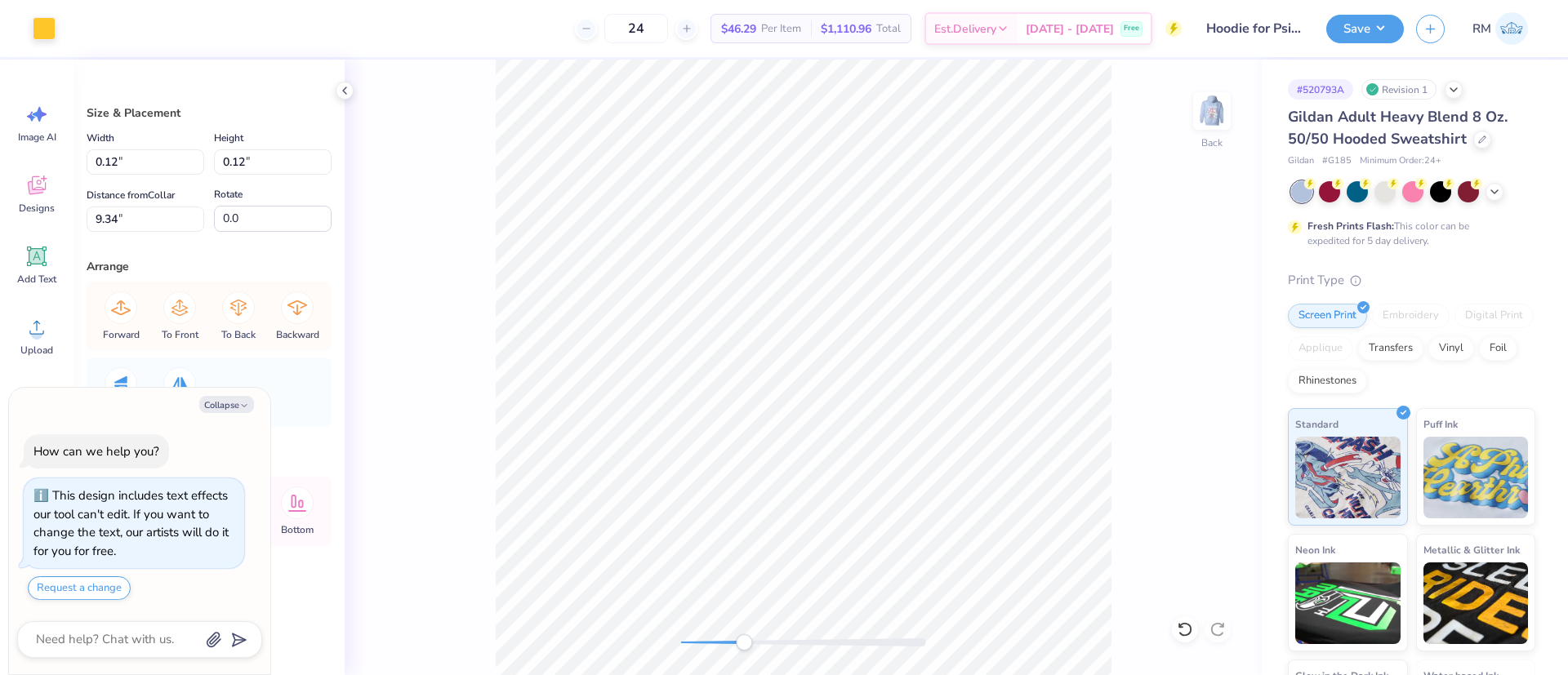
type input "0.45"
type input "9.18"
click at [877, 485] on li "Group" at bounding box center [882, 496] width 128 height 32
type textarea "x"
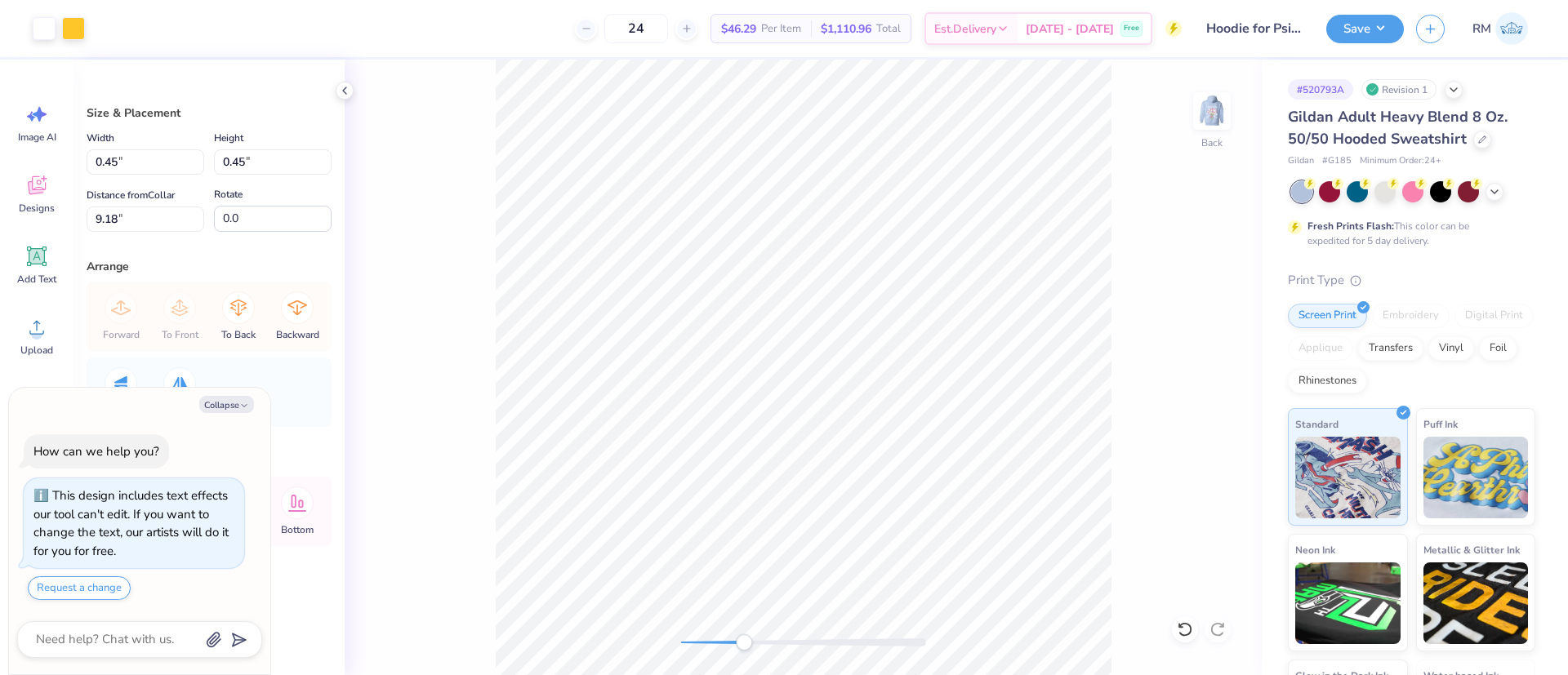
type input "0.22"
type input "0.24"
type input "9.20"
type textarea "x"
type input "0.48"
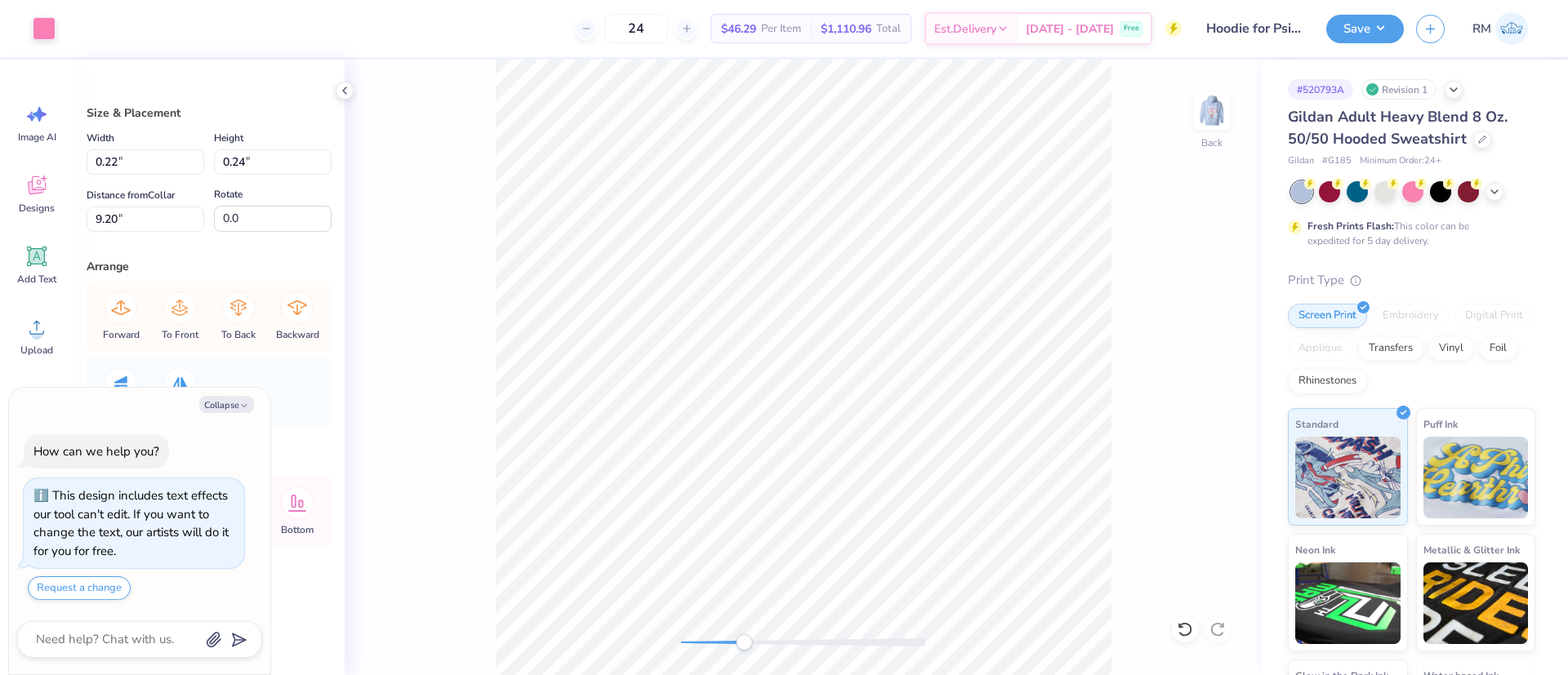
type input "0.42"
type input "7.09"
type textarea "x"
type input "0.66"
type input "0.71"
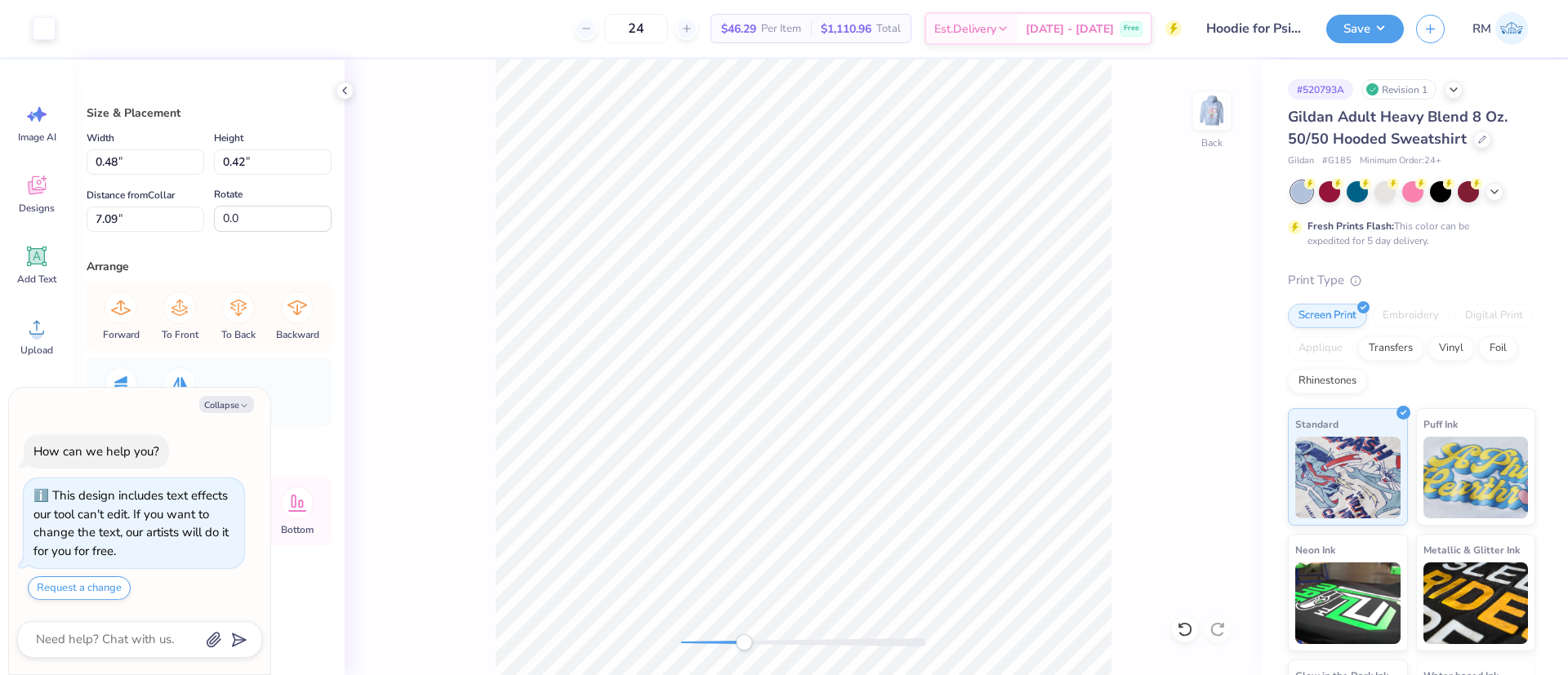
type input "12.33"
click at [596, 487] on li "Group" at bounding box center [635, 496] width 128 height 32
type textarea "x"
type input "1.17"
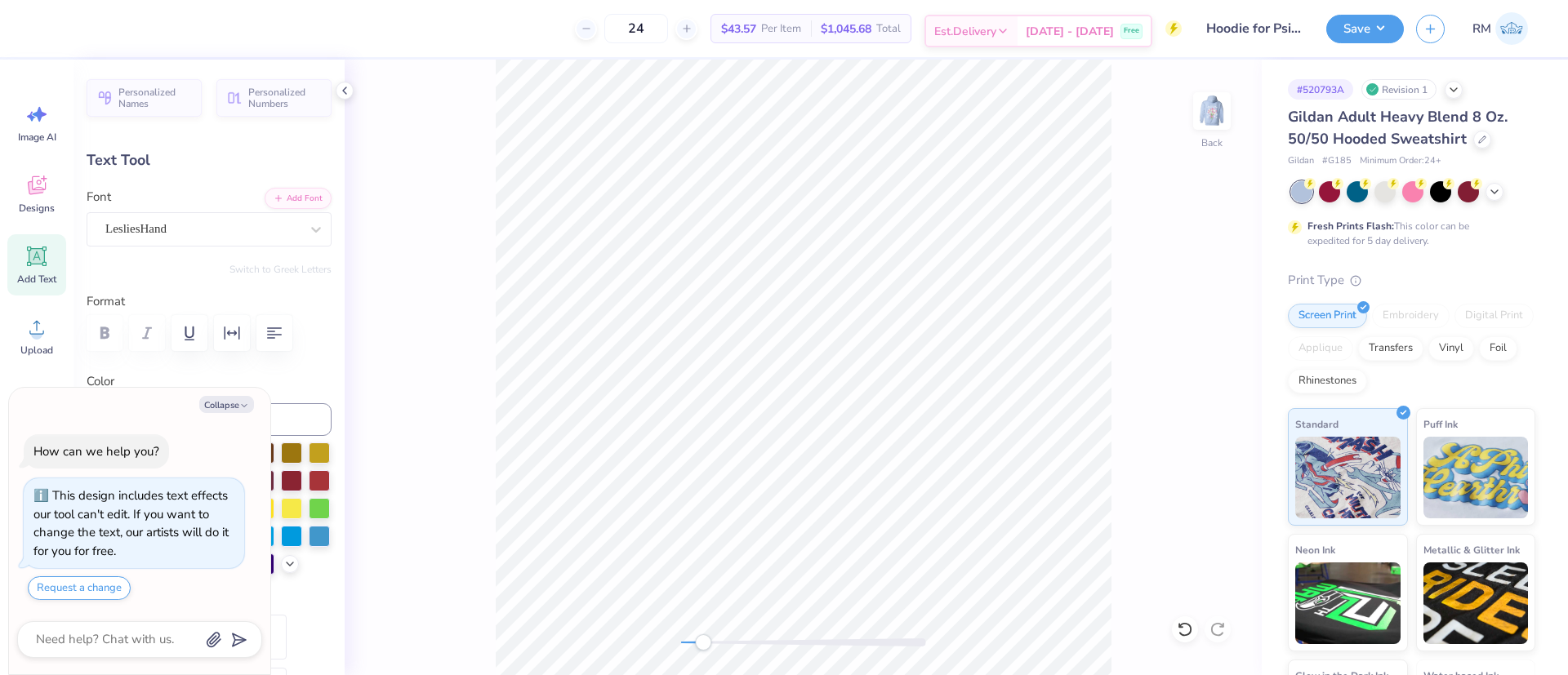
scroll to position [20, 3]
type textarea "x"
type textarea "psi alpha"
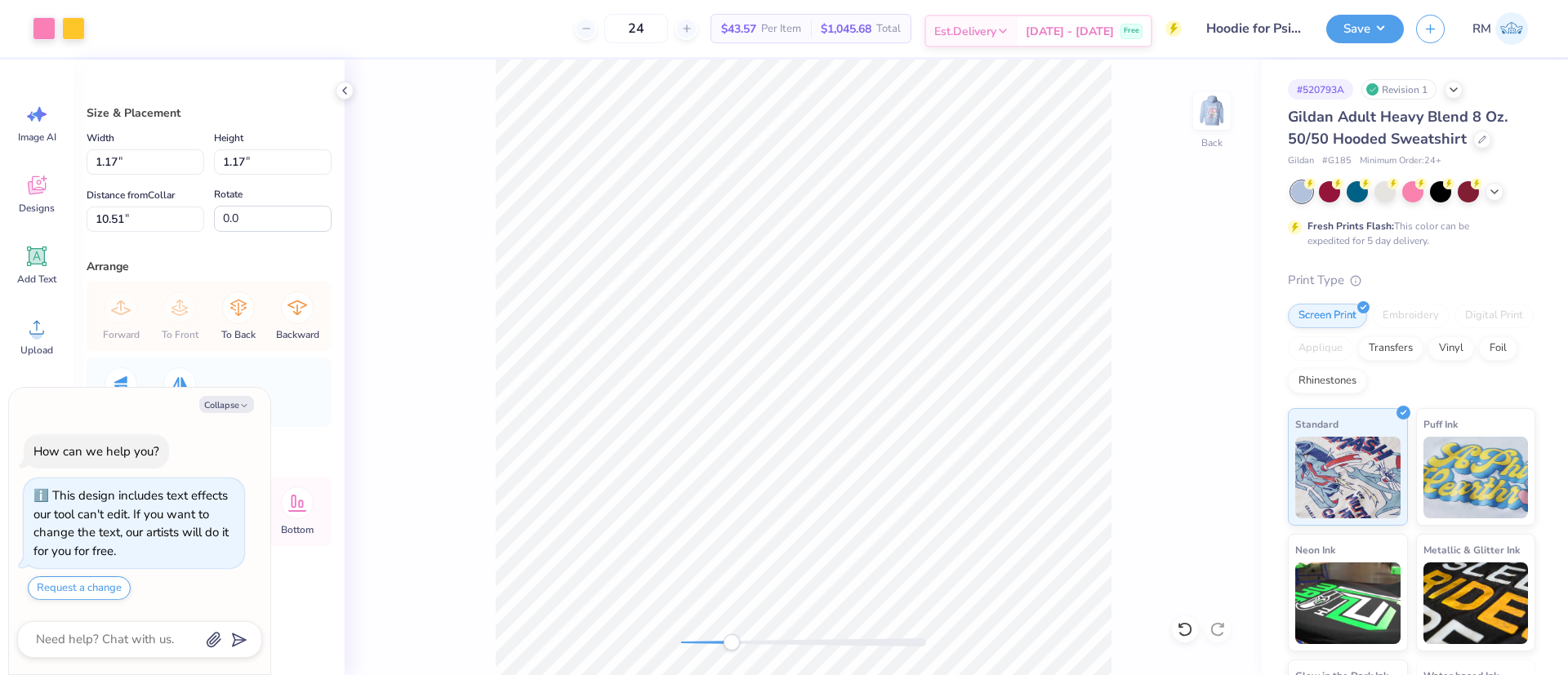
type textarea "x"
type input "0.71"
type textarea "x"
type input "1.39"
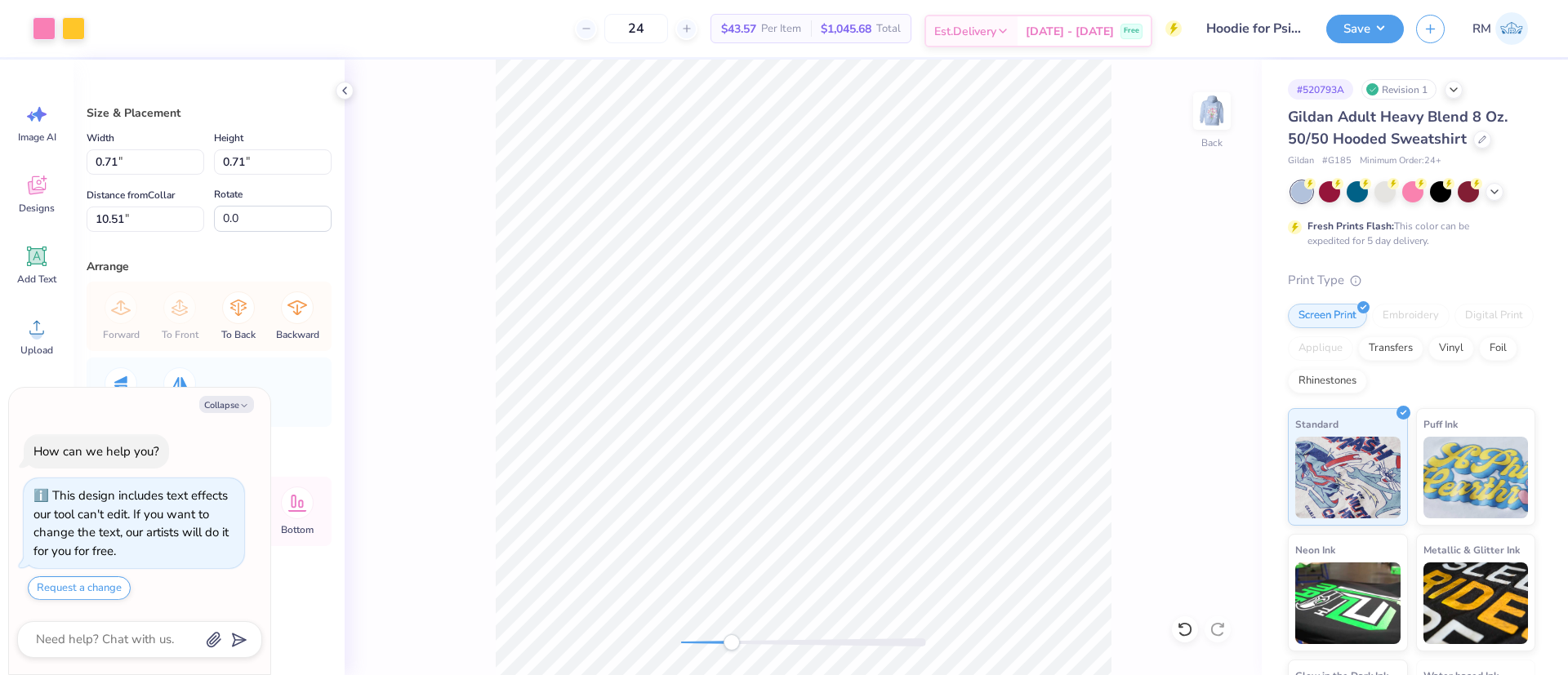
type input "1.38"
type textarea "x"
type input "0.44"
type input "0.40"
type input "7.44"
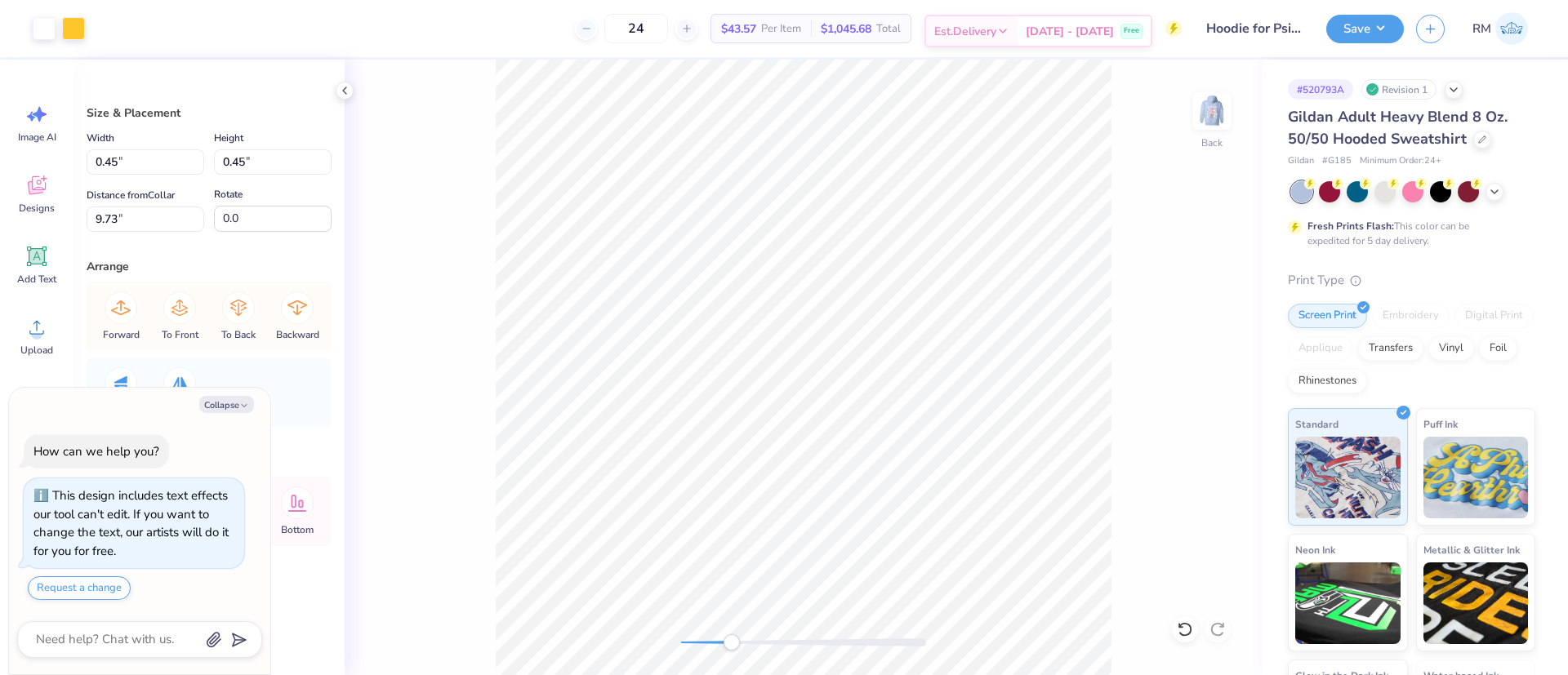
type textarea "x"
type input "1.12"
type input "1.02"
type input "7.75"
type textarea "x"
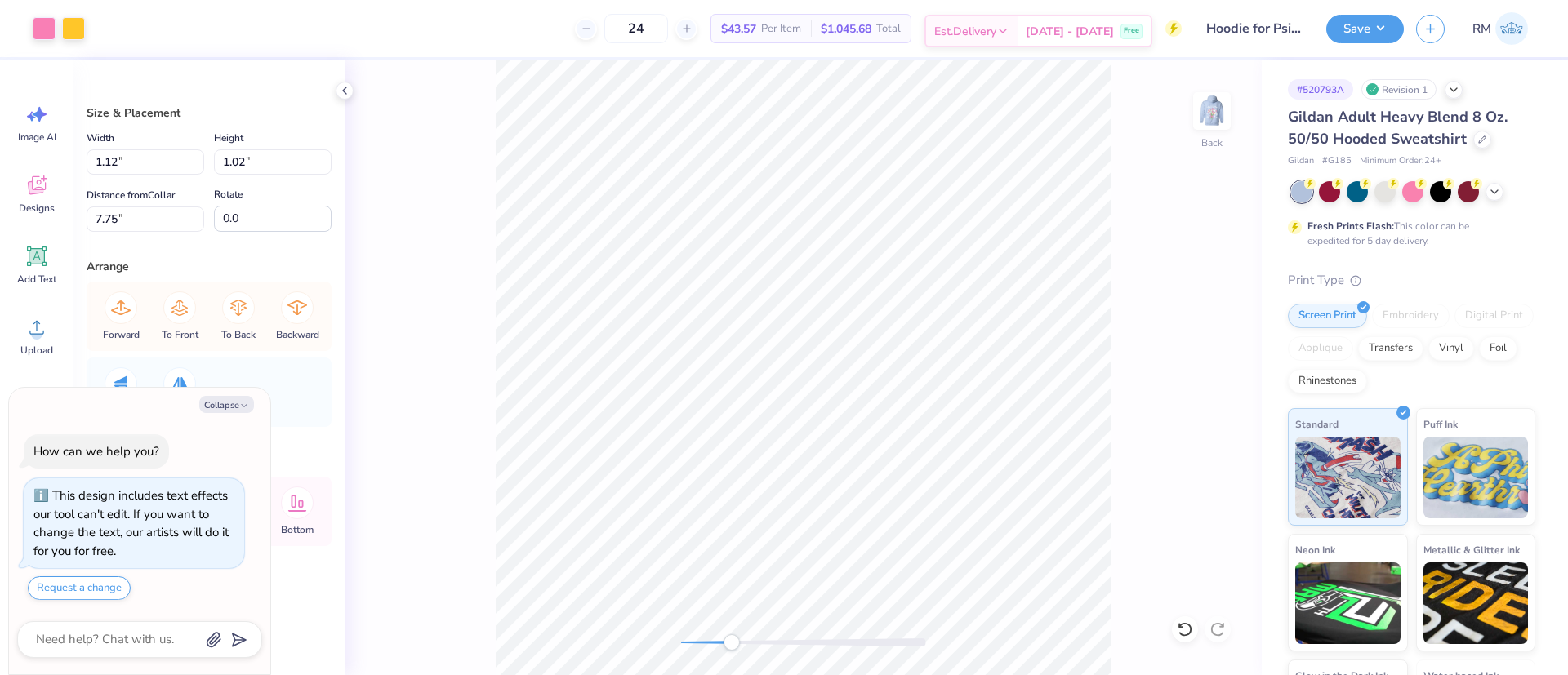
type input "0.45"
type input "10.86"
type textarea "x"
type input "1.19"
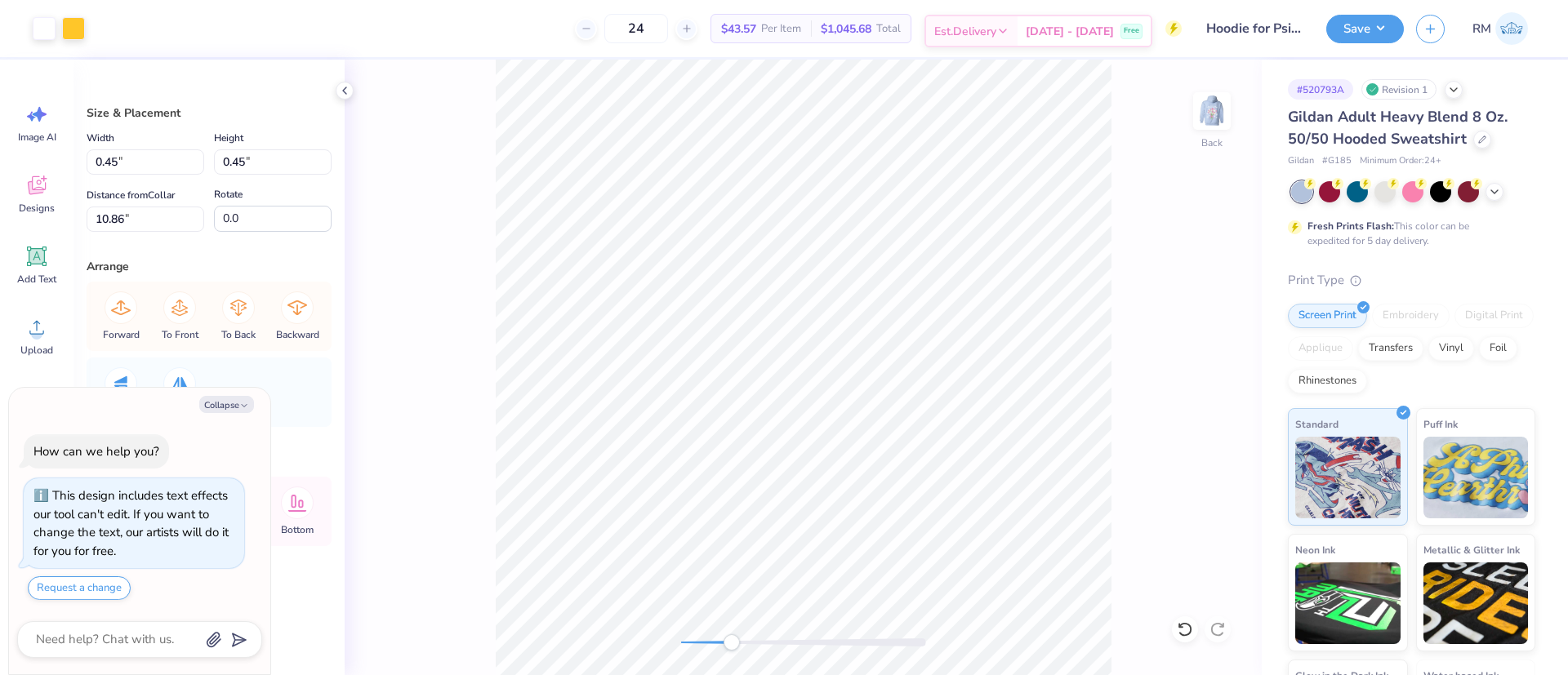
type input "1.18"
type textarea "x"
type input "1.12"
type input "1.02"
type input "12.55"
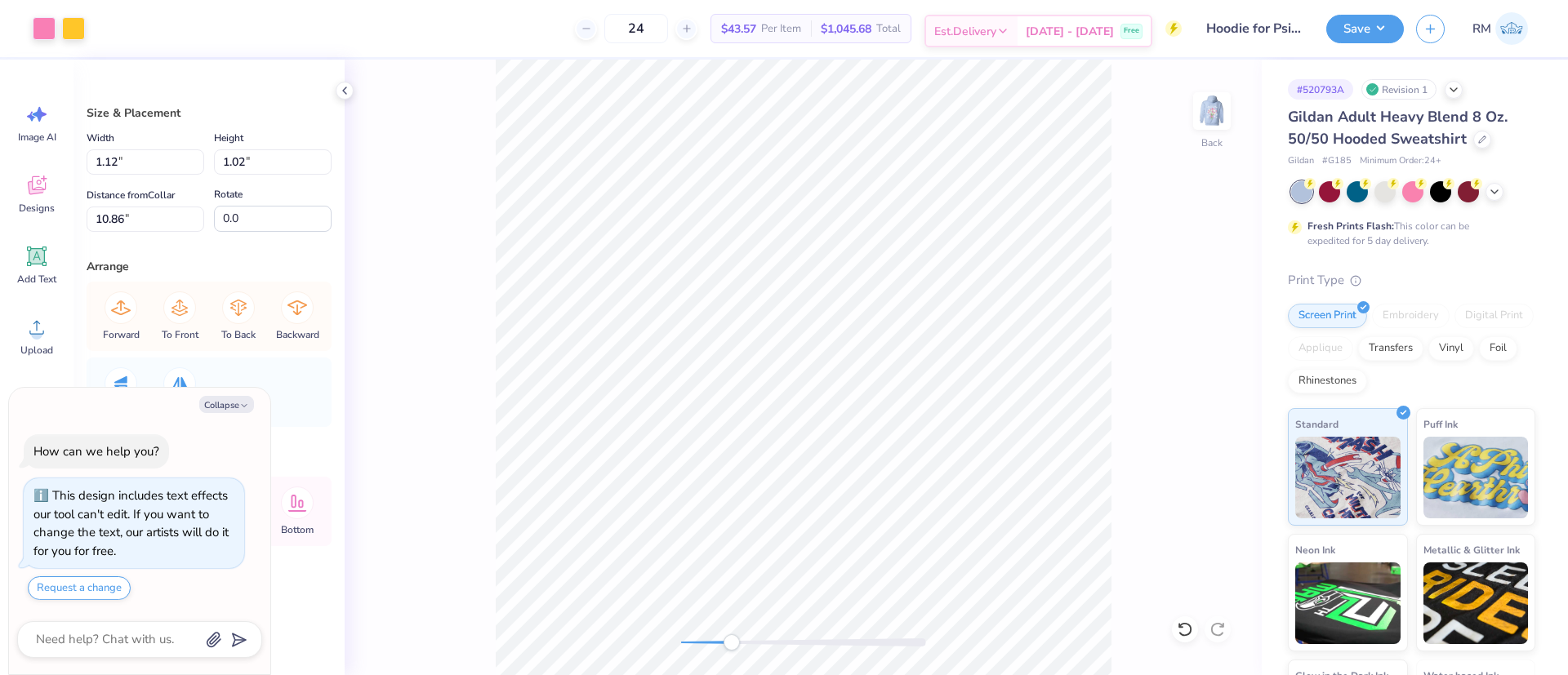
type textarea "x"
type input "0.72"
type input "0.66"
type input "11.23"
type textarea "x"
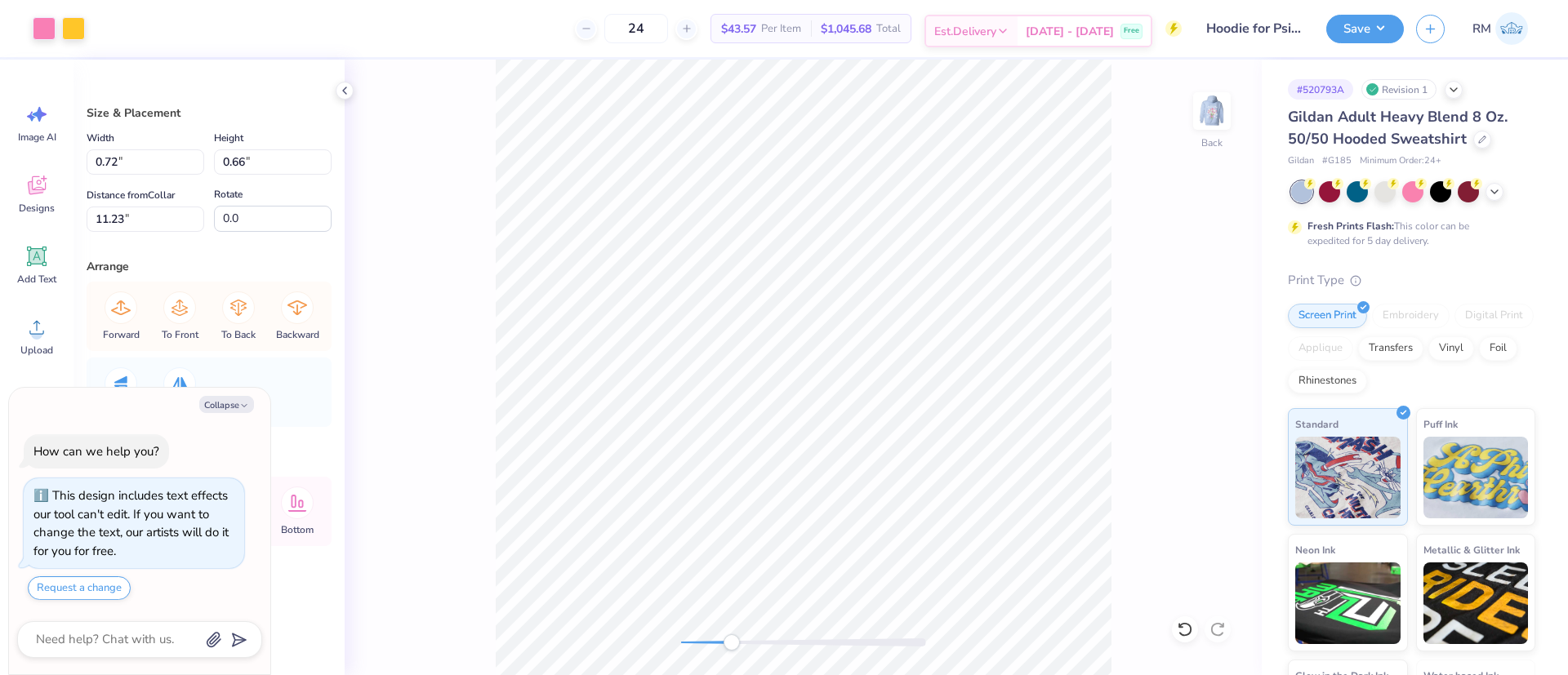
type input "0.55"
type input "0.50"
type textarea "x"
type input "1.00"
type input "0.91"
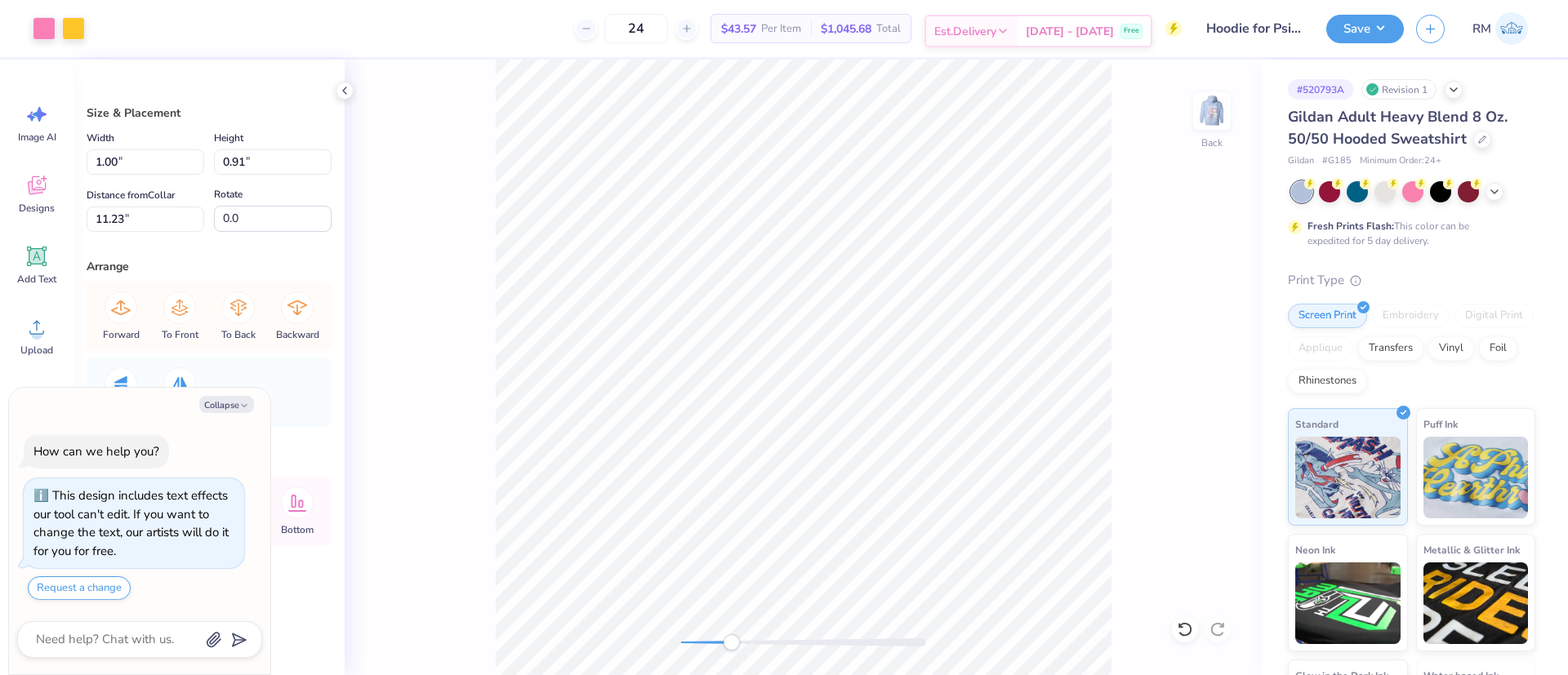
type textarea "x"
type input "0.87"
type input "0.80"
type input "10.86"
type textarea "x"
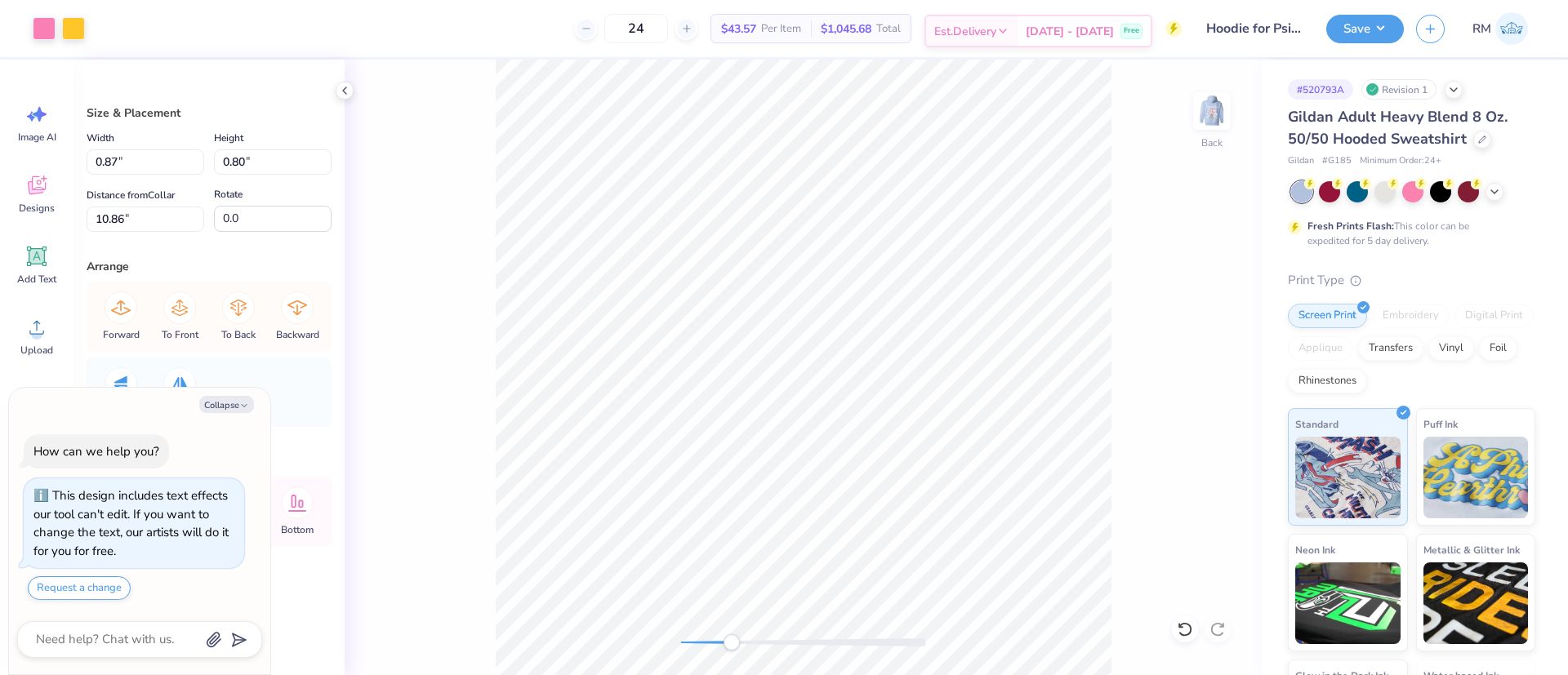
type input "0.75"
type input "0.69"
type input "10.98"
type textarea "x"
type input "0.48"
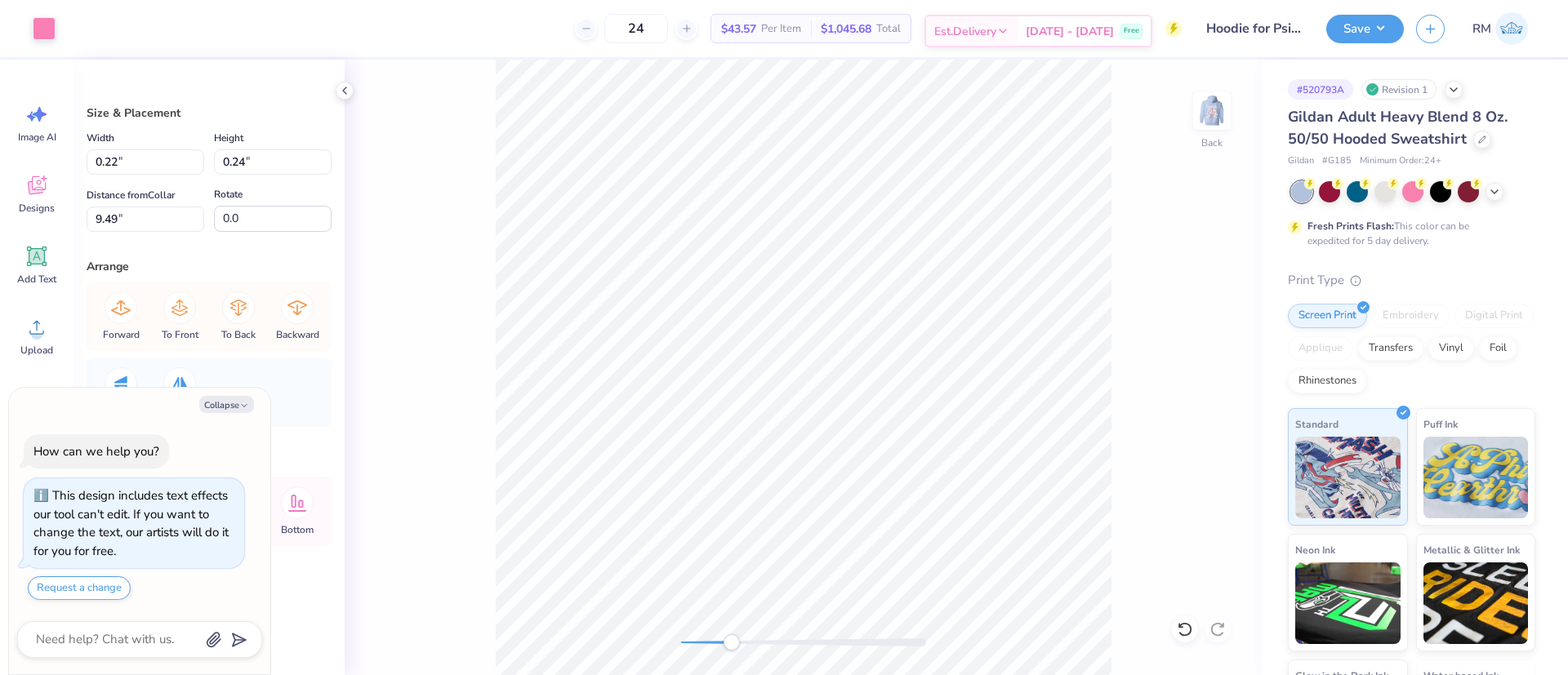
type input "0.42"
type input "9.15"
type textarea "x"
type input "0.37"
type input "0.32"
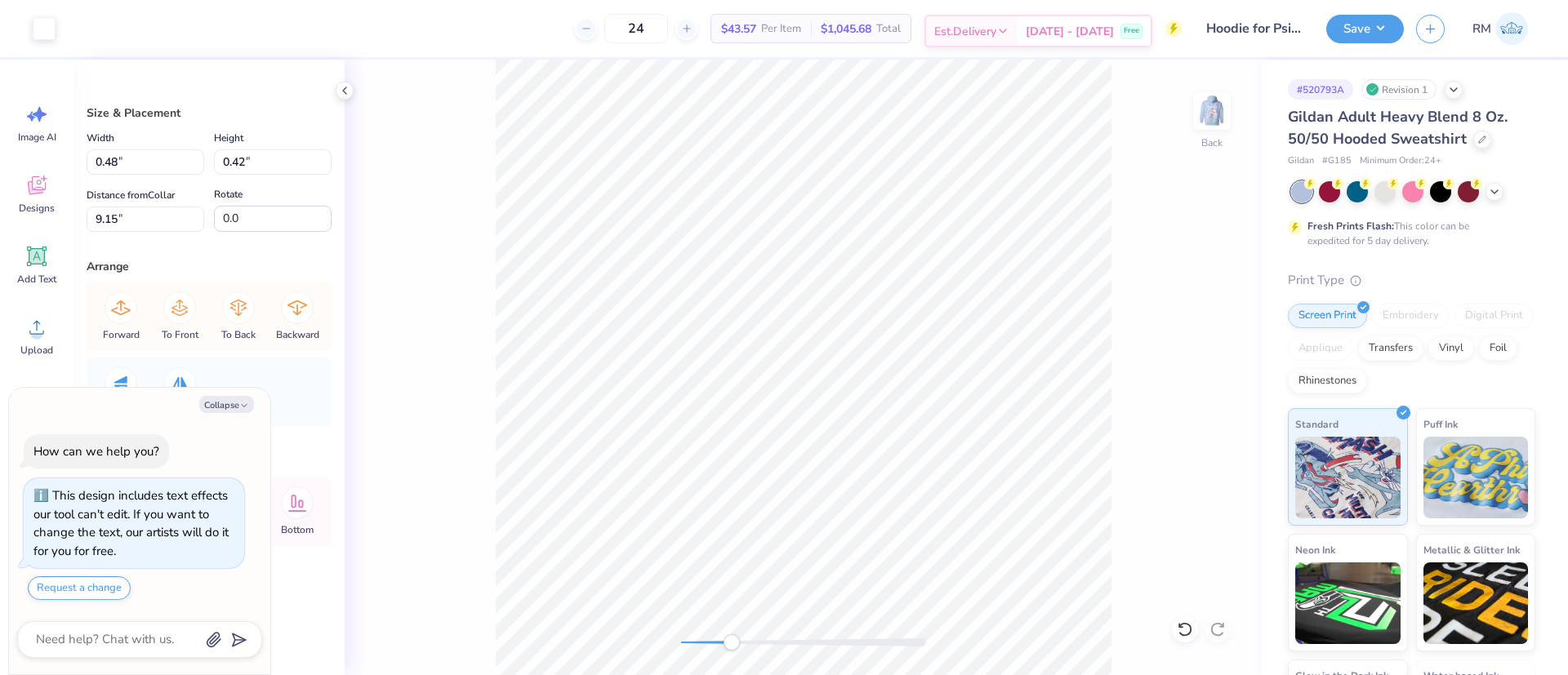
type input "10.86"
type textarea "x"
type input "1.10"
type input "1.09"
type textarea "x"
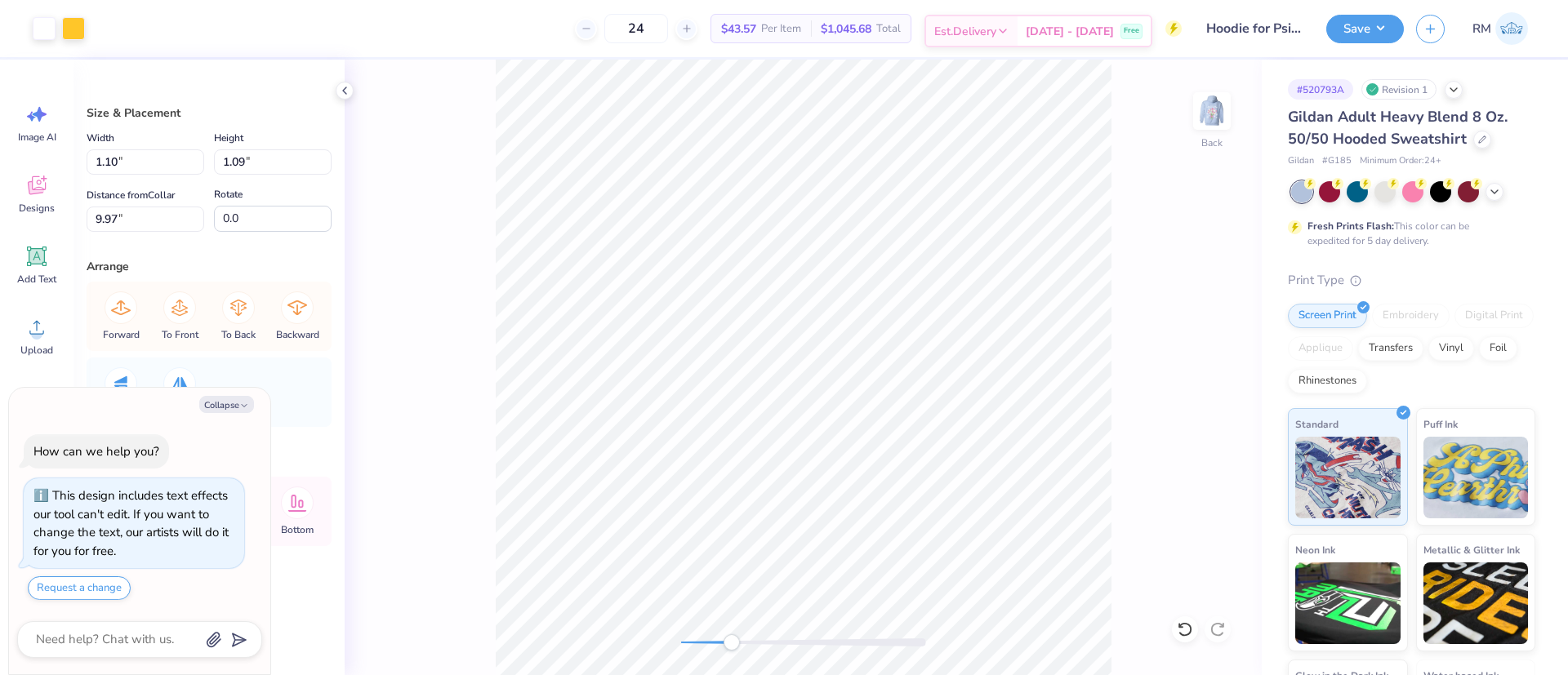
type input "1.21"
type input "1.20"
type input "9.86"
click at [882, 502] on li "Group" at bounding box center [898, 496] width 128 height 32
type textarea "x"
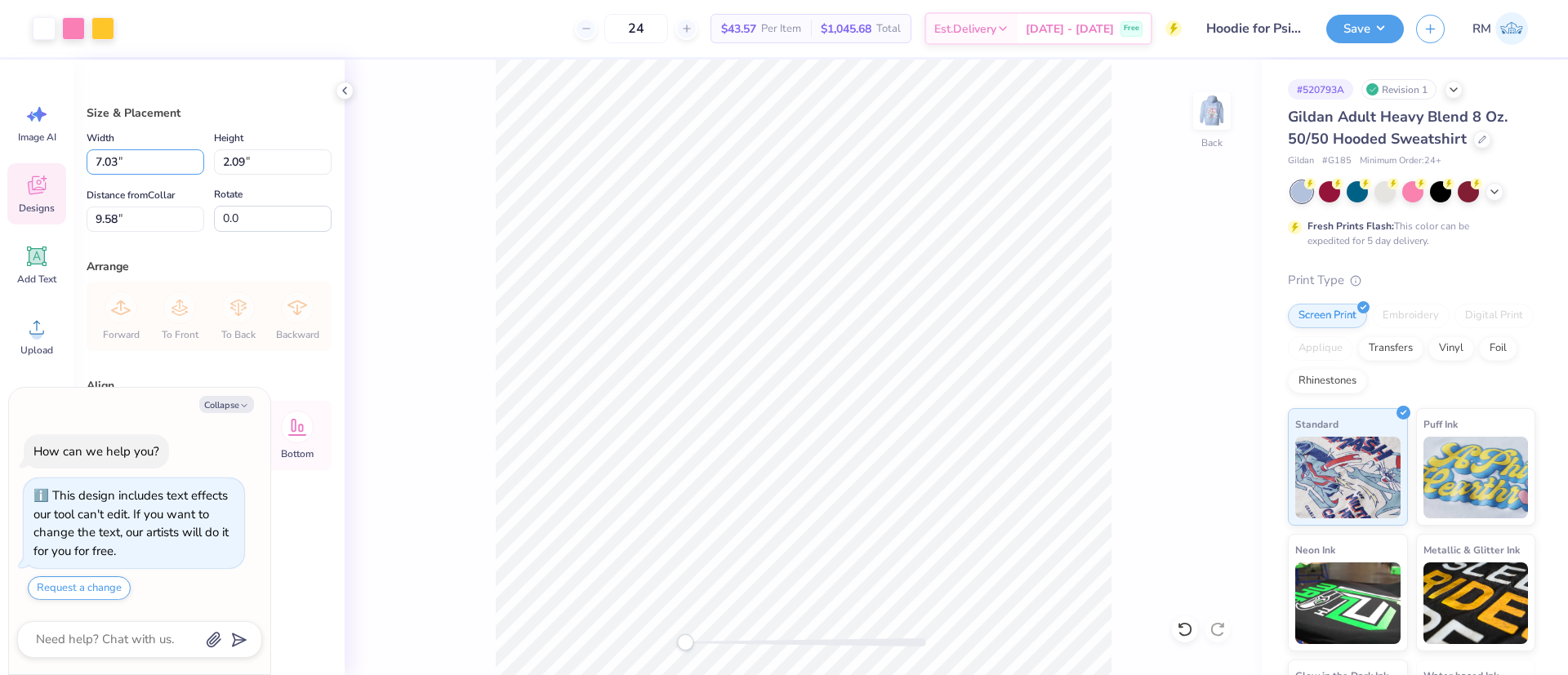
drag, startPoint x: 144, startPoint y: 163, endPoint x: 36, endPoint y: 177, distance: 108.9
click at [36, 177] on div "Art colors 24 $43.57 Per Item $1,045.68 Total Est. Delivery Oct 7 - 10 Free Des…" at bounding box center [784, 338] width 1568 height 675
type input "8"
type textarea "x"
type input "8.00"
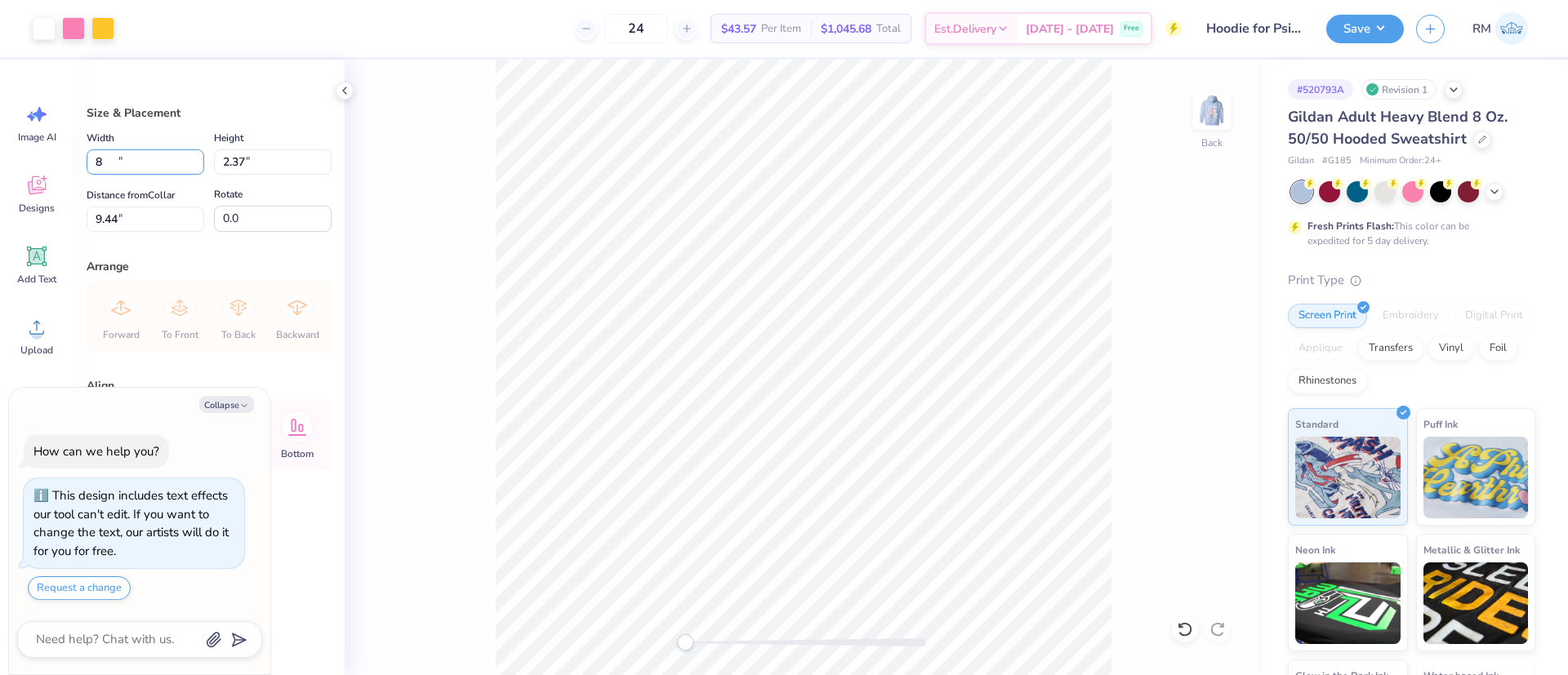
type input "2.37"
type input "9.44"
type textarea "x"
type input "1.58"
type input "1.57"
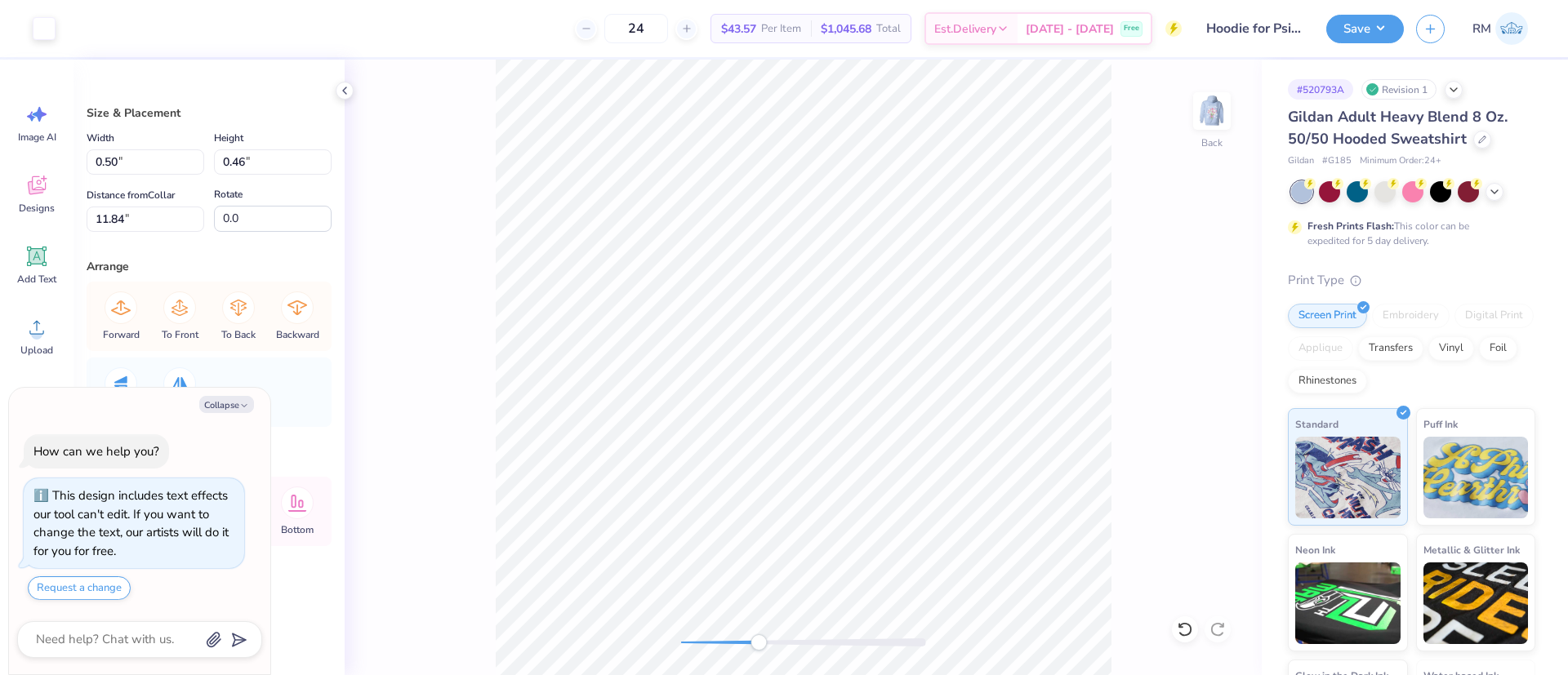
type input "12.30"
click at [49, 27] on div at bounding box center [44, 27] width 23 height 23
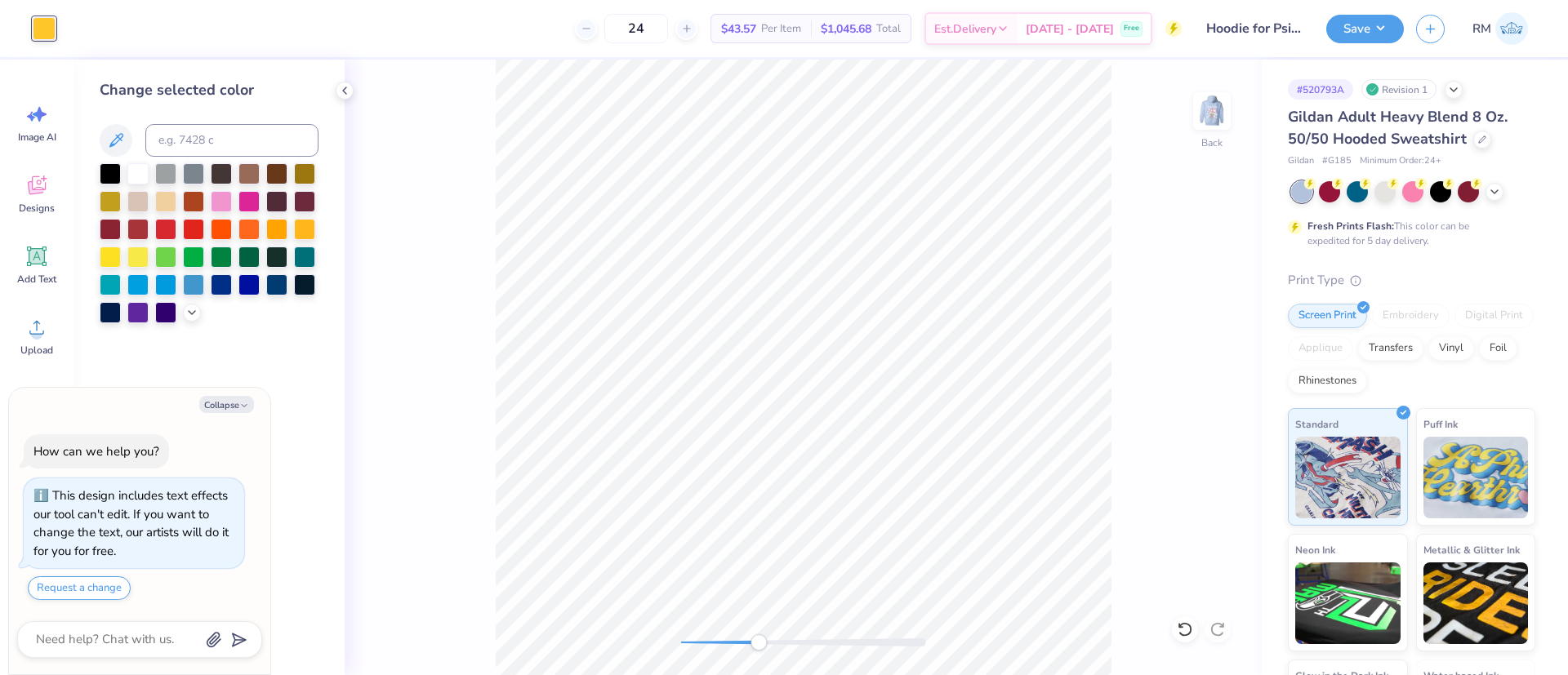
click at [96, 132] on div "Change selected color" at bounding box center [209, 367] width 271 height 616
click at [123, 144] on icon at bounding box center [115, 140] width 19 height 19
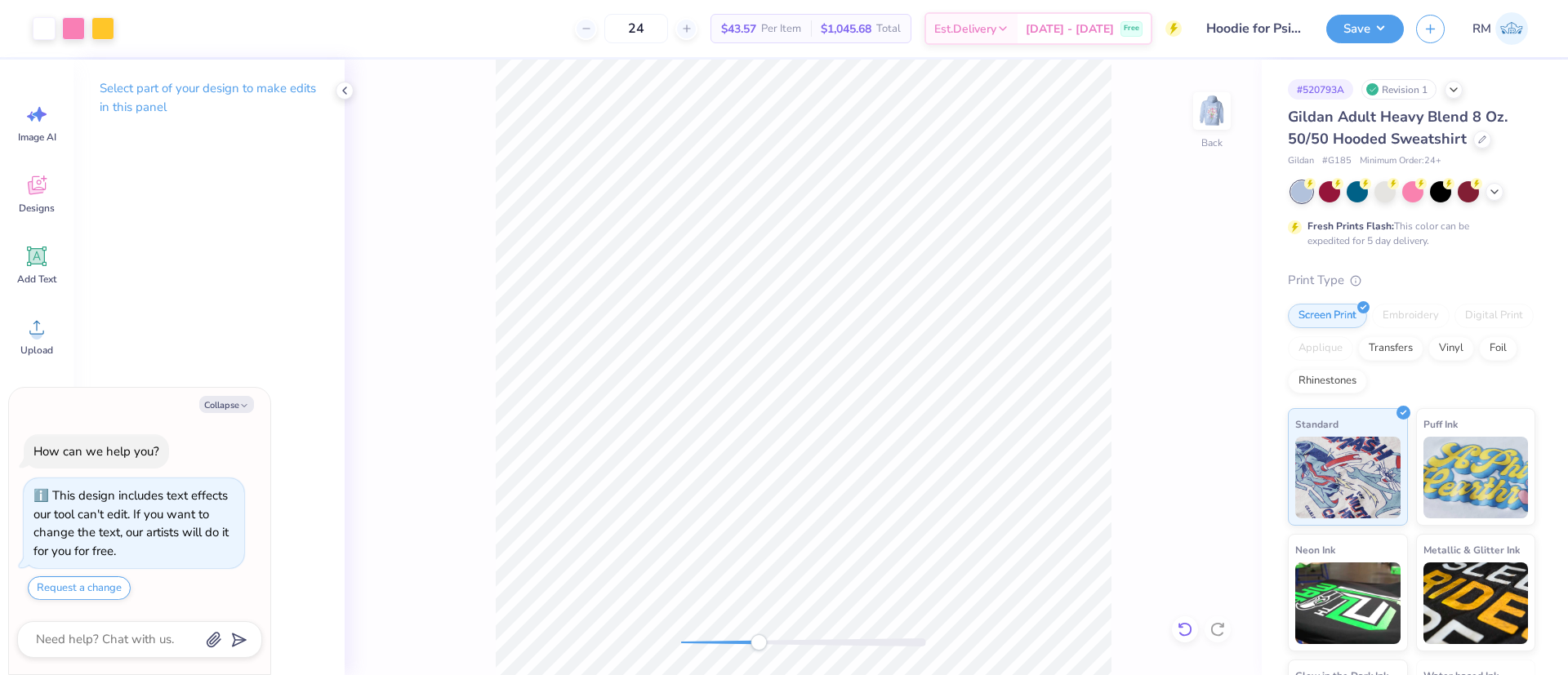
click at [1182, 627] on icon at bounding box center [1185, 629] width 16 height 16
click at [1181, 621] on icon at bounding box center [1185, 629] width 16 height 16
click at [1190, 621] on icon at bounding box center [1185, 629] width 16 height 16
click at [1190, 622] on icon at bounding box center [1185, 629] width 16 height 16
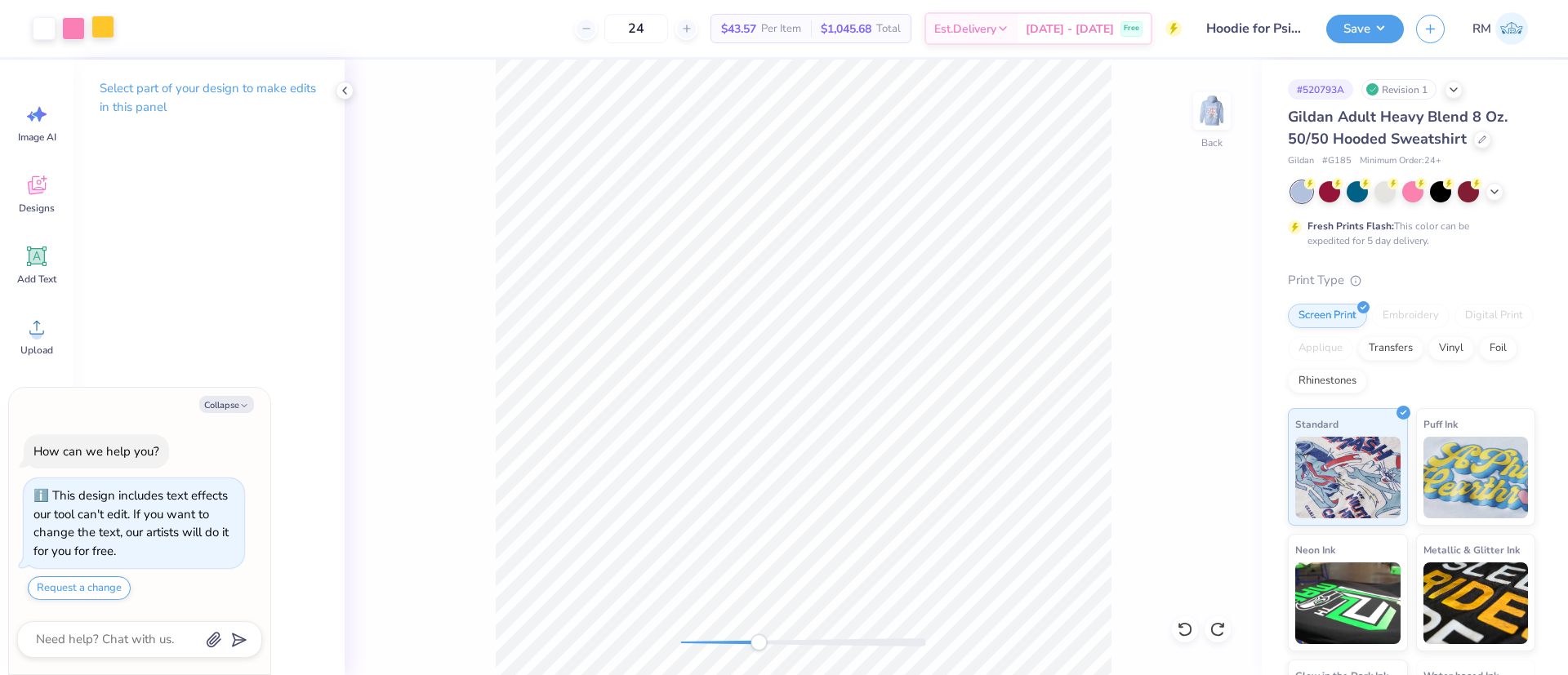
click at [107, 23] on div at bounding box center [102, 27] width 23 height 23
type textarea "x"
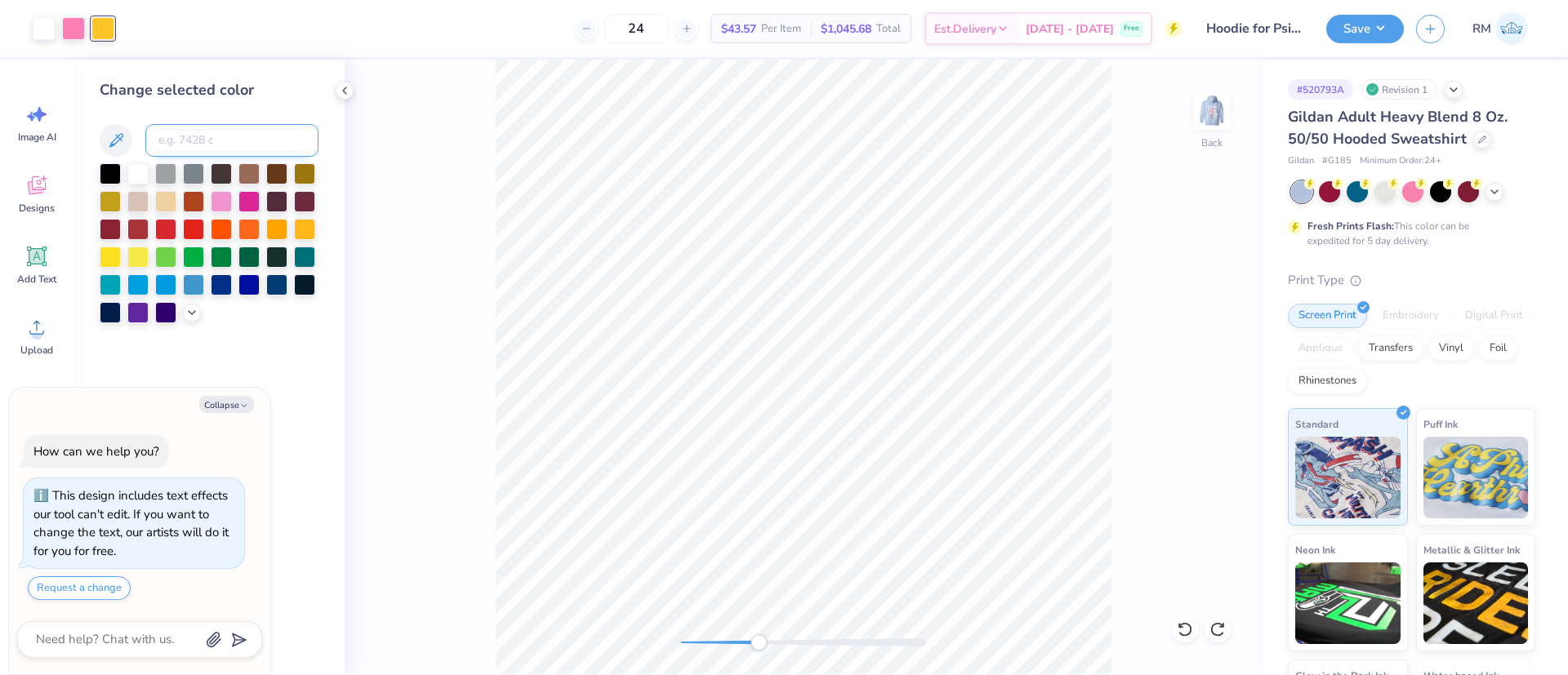
click at [197, 131] on input at bounding box center [231, 141] width 173 height 33
type input "211"
type textarea "x"
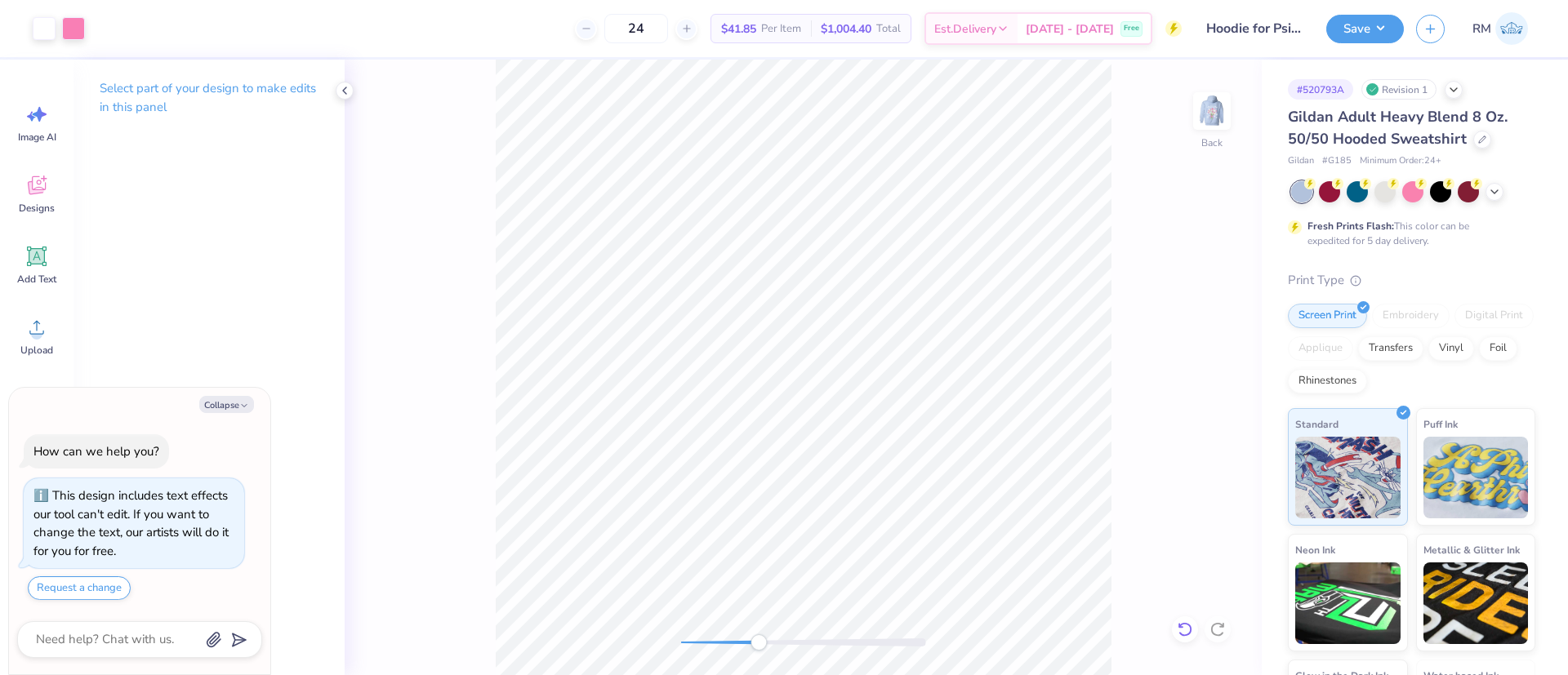
click at [1184, 633] on icon at bounding box center [1185, 629] width 16 height 16
click at [1186, 632] on icon at bounding box center [1185, 629] width 16 height 16
click at [1217, 628] on icon at bounding box center [1218, 629] width 16 height 16
click at [1217, 628] on div "Back" at bounding box center [803, 367] width 917 height 616
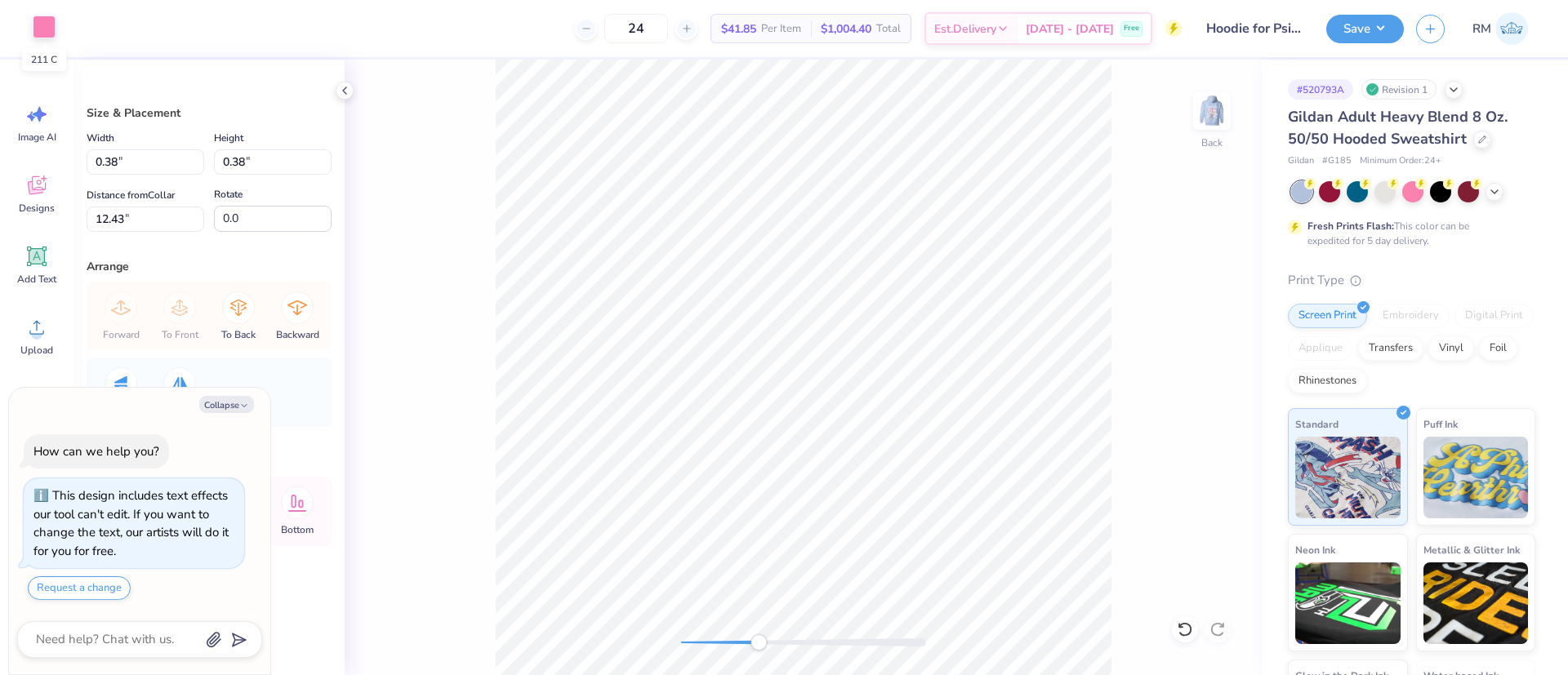
click at [34, 19] on div at bounding box center [44, 27] width 23 height 23
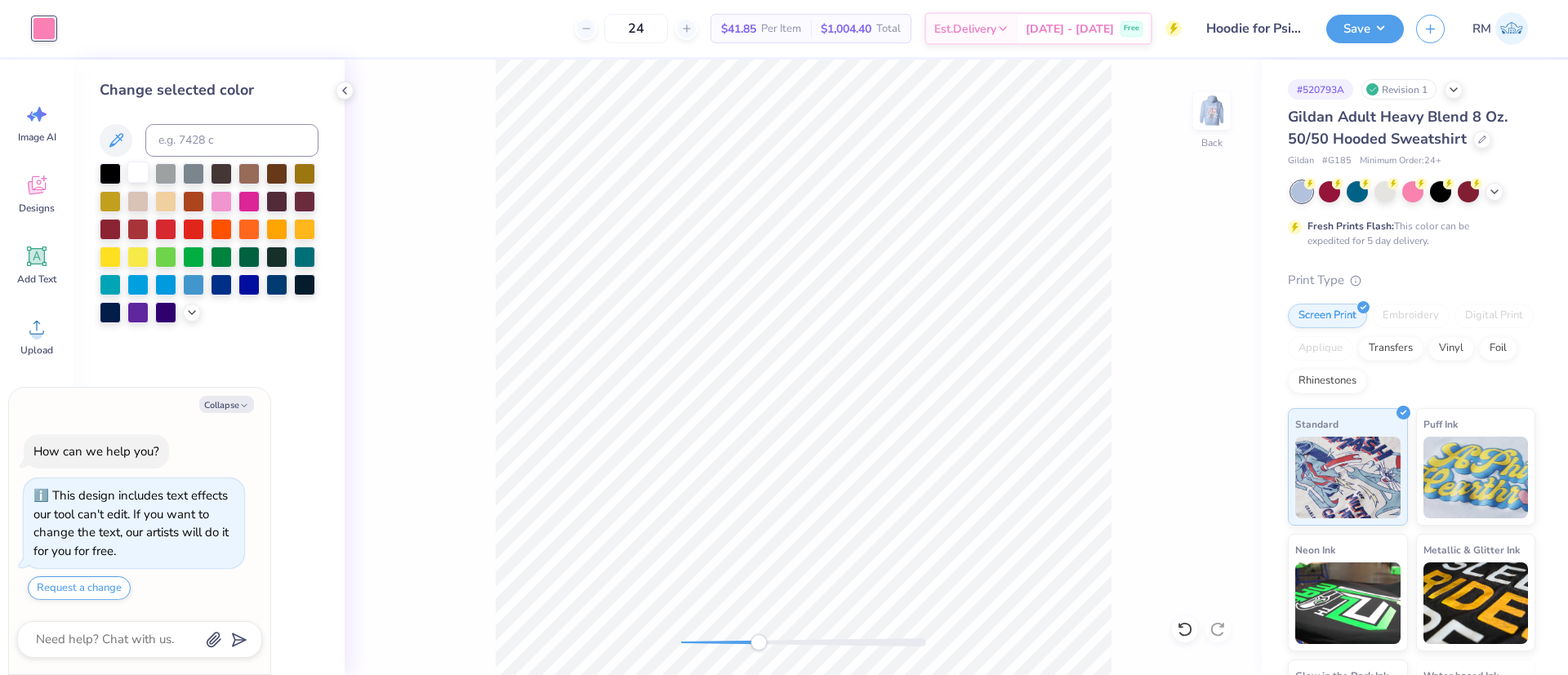
click at [141, 168] on div at bounding box center [137, 172] width 21 height 21
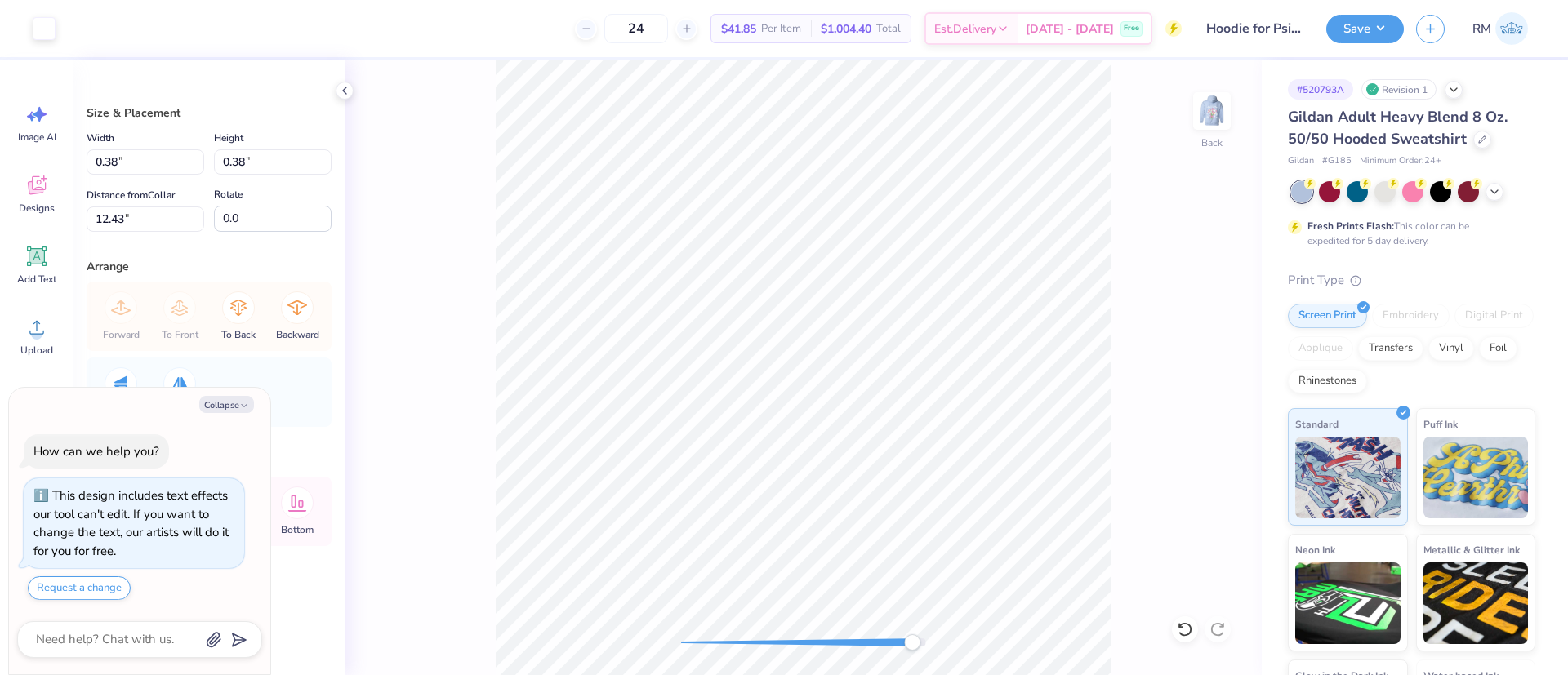
type textarea "x"
type input "0.70"
type input "12.11"
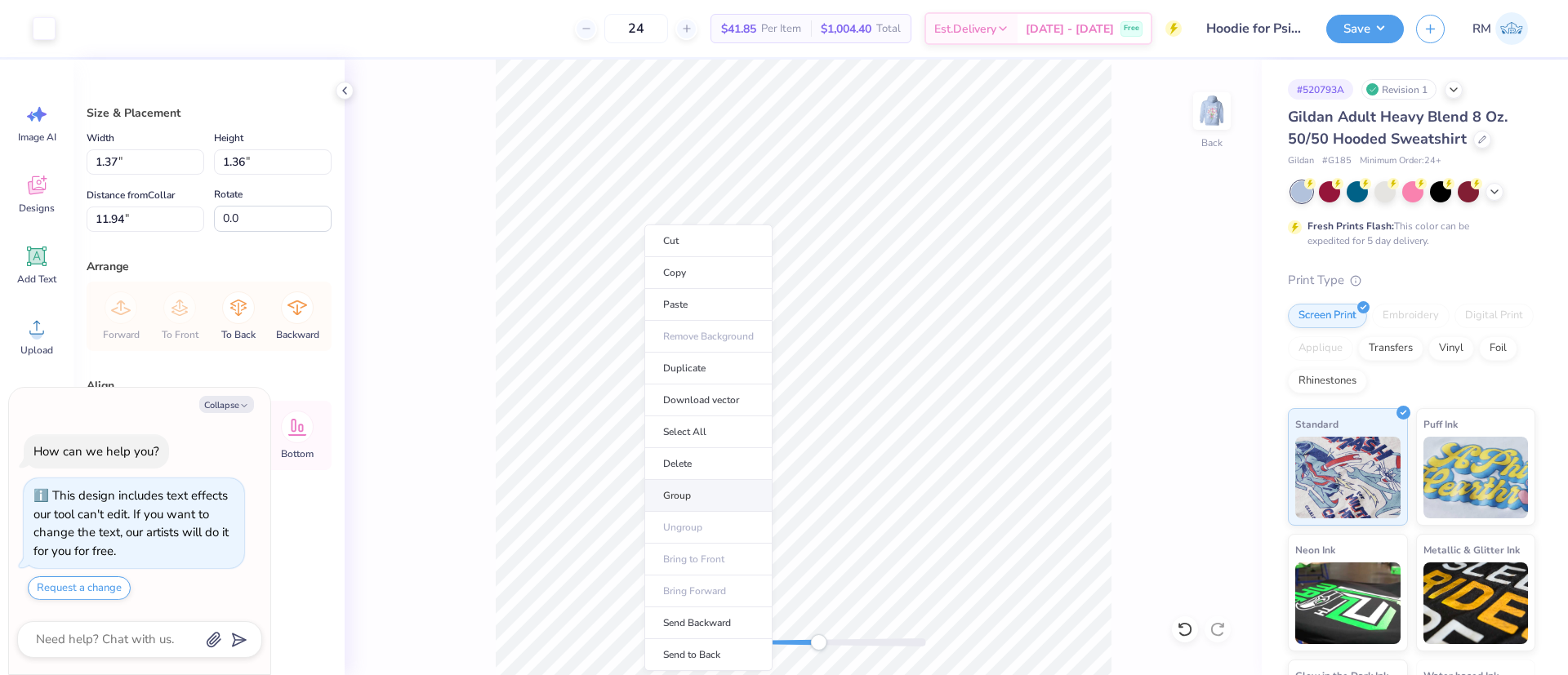
click at [688, 494] on li "Group" at bounding box center [708, 496] width 128 height 32
click at [468, 408] on div "Back" at bounding box center [803, 367] width 917 height 616
type textarea "x"
type input "0.98"
type input "0.97"
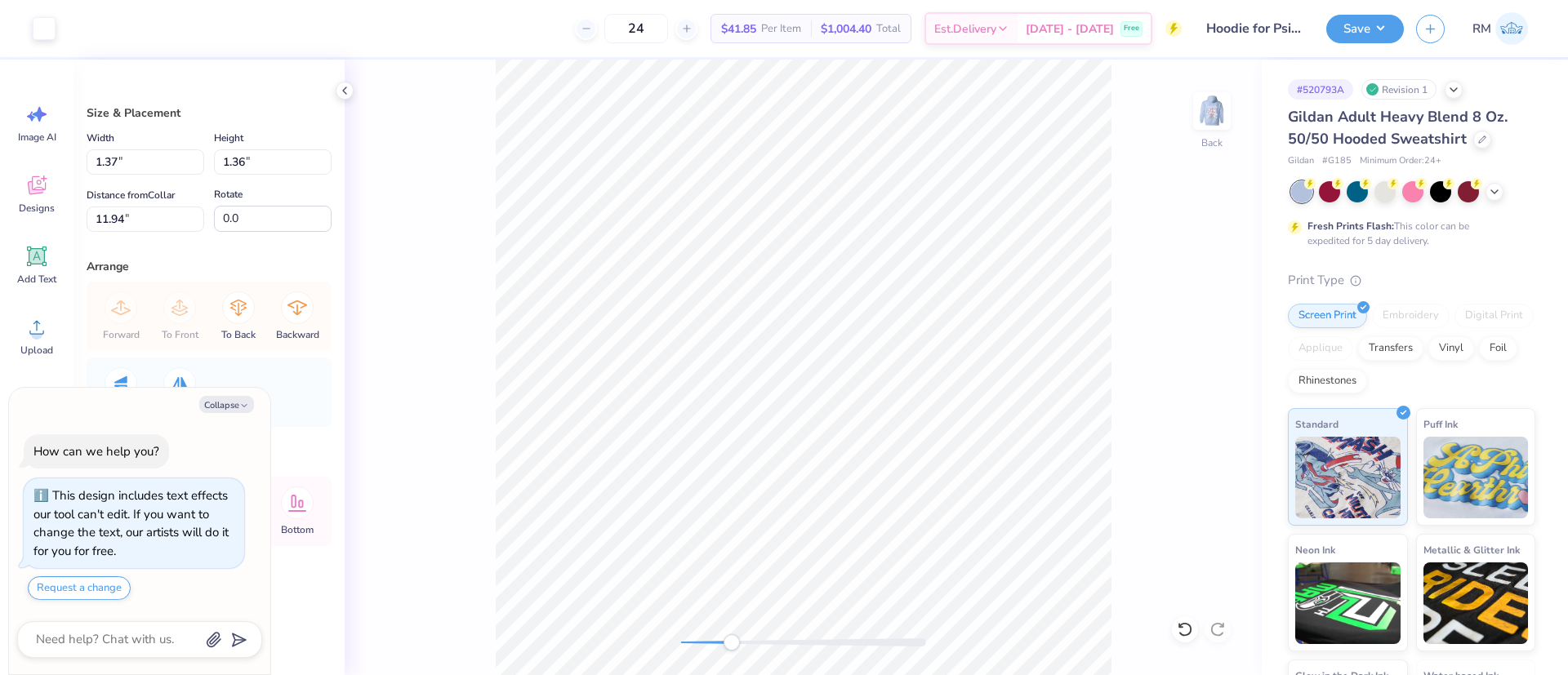
type textarea "x"
type input "0.90"
type input "0.89"
type input "12.41"
type textarea "x"
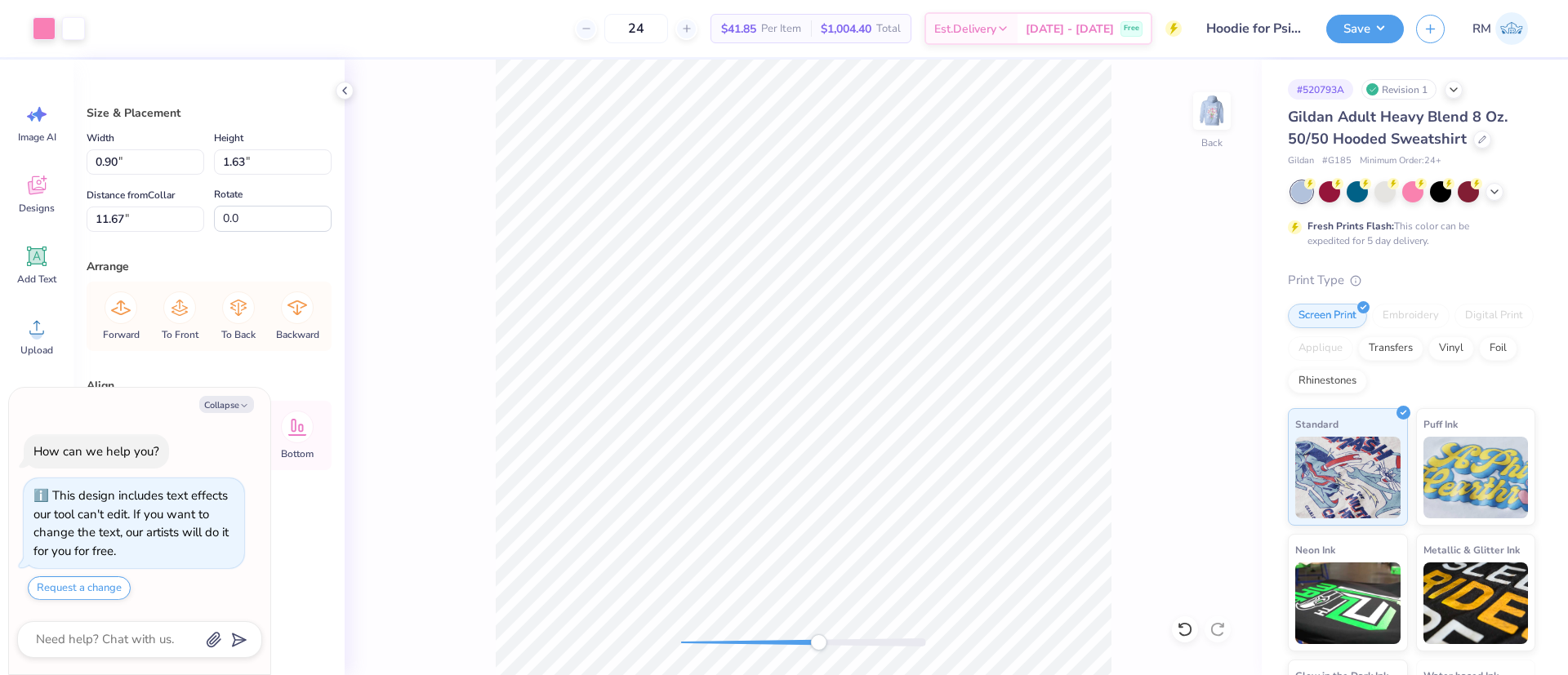
type input "11.76"
type textarea "x"
type input "0.88"
type input "1.67"
type input "11.71"
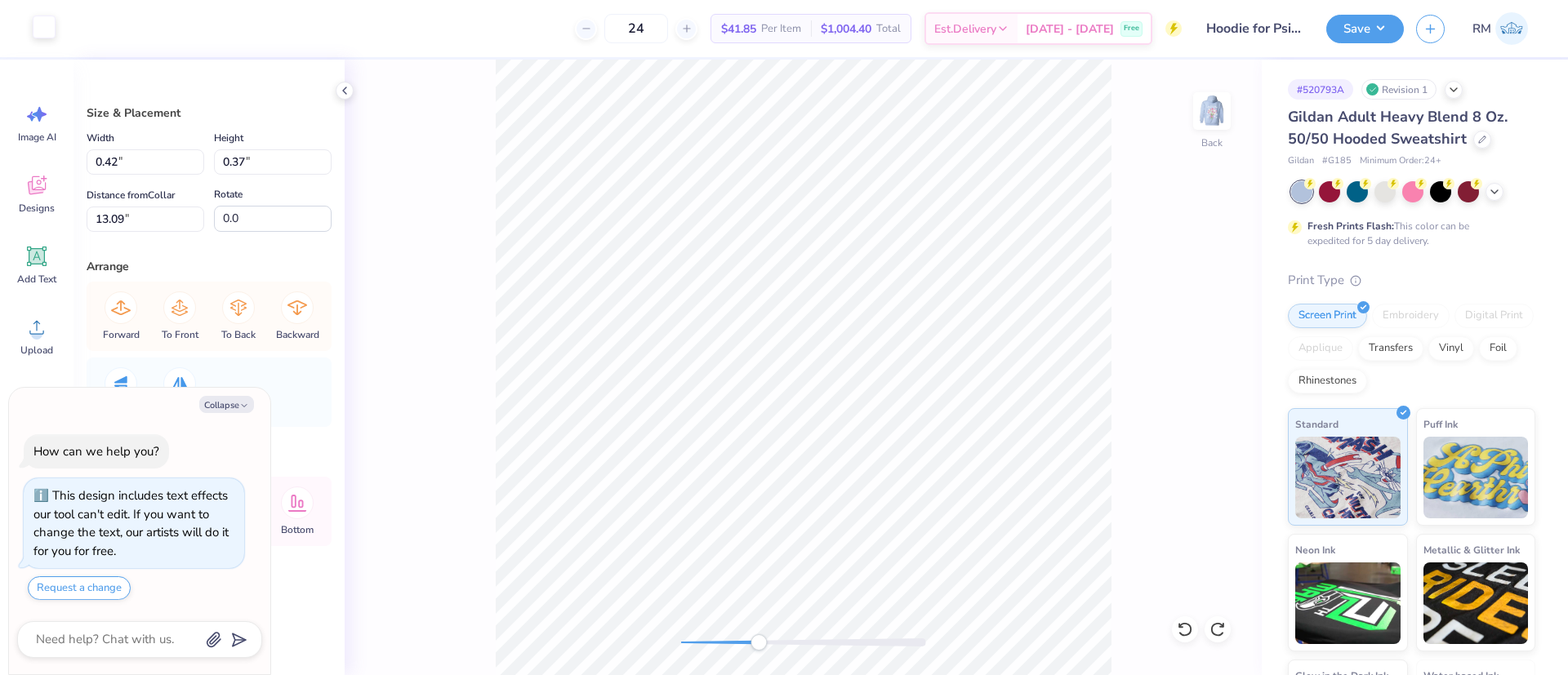
click at [45, 20] on div at bounding box center [44, 27] width 23 height 23
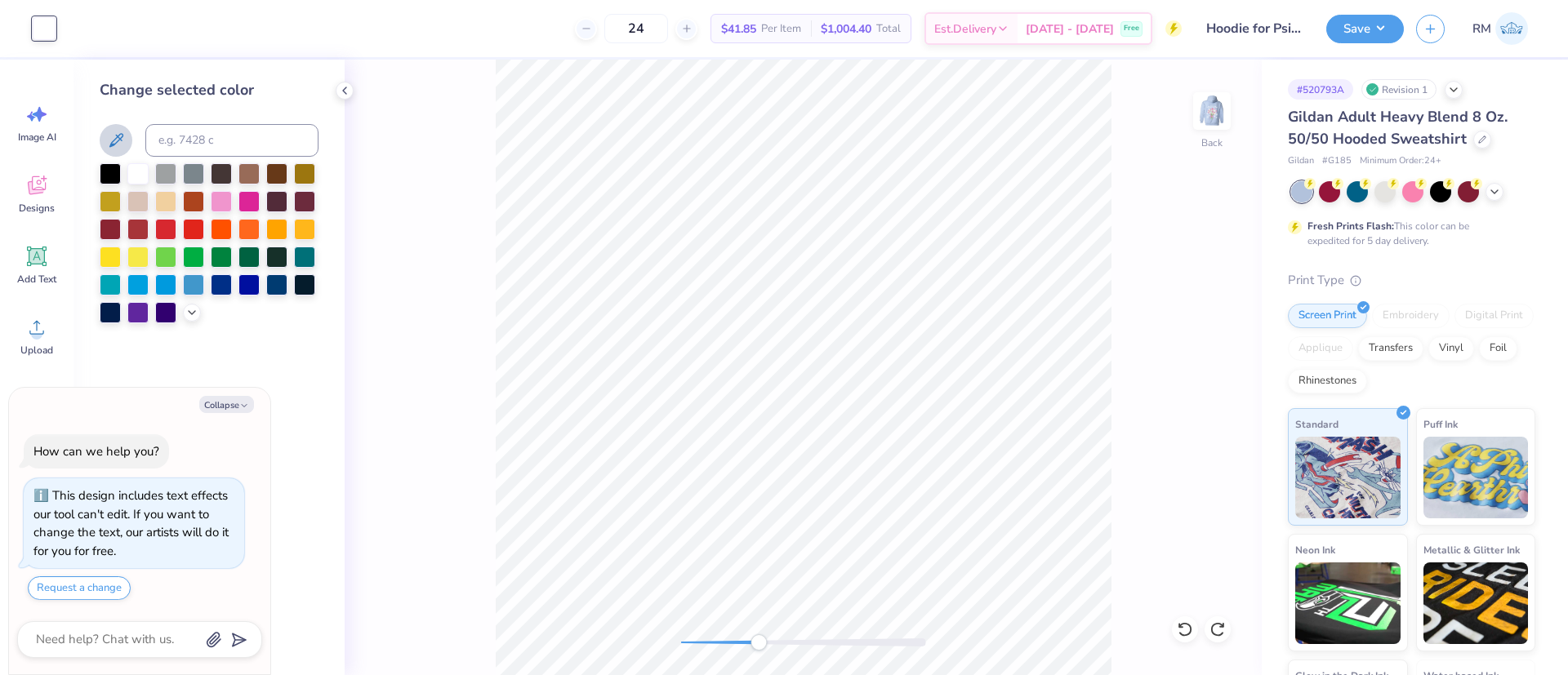
click at [125, 144] on icon at bounding box center [115, 140] width 19 height 19
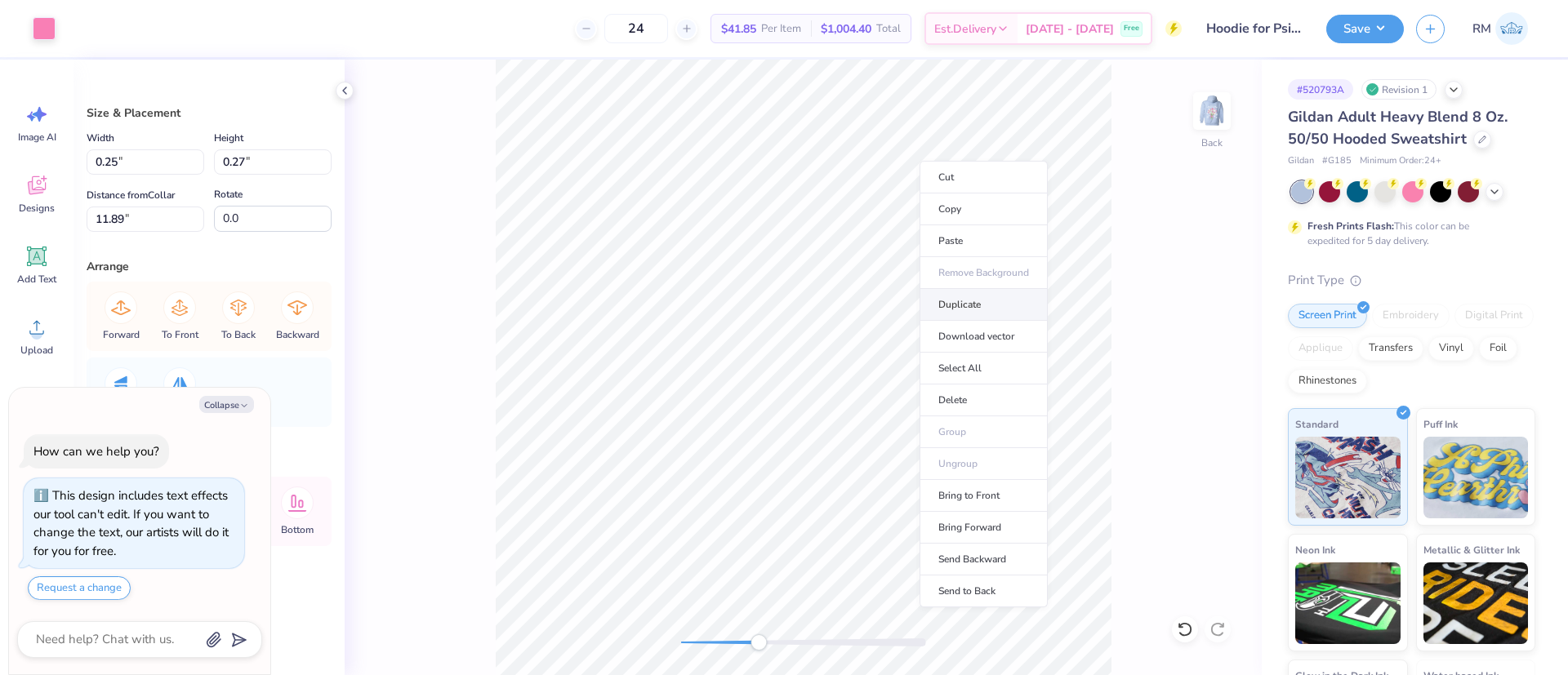
click at [953, 298] on li "Duplicate" at bounding box center [983, 305] width 128 height 32
type textarea "x"
type input "12.89"
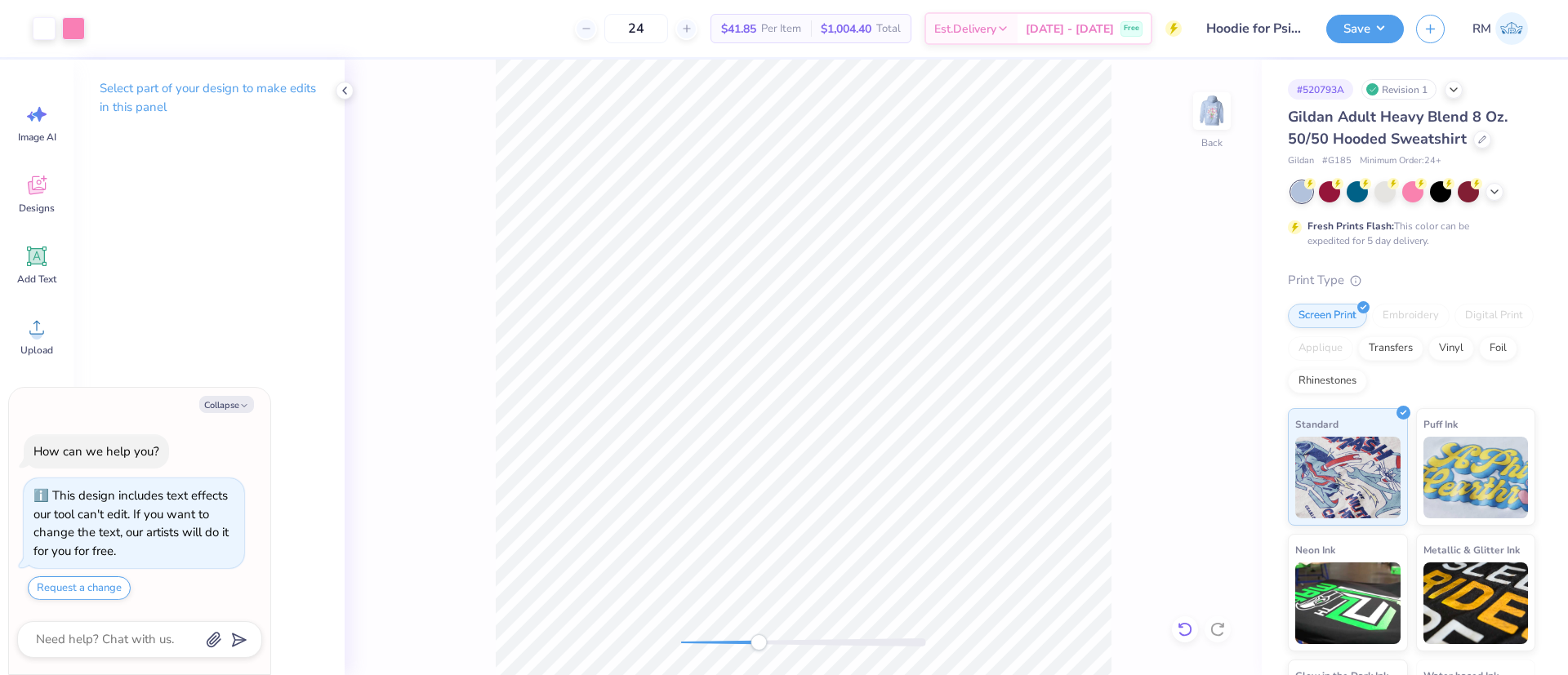
click at [1187, 630] on icon at bounding box center [1185, 629] width 16 height 16
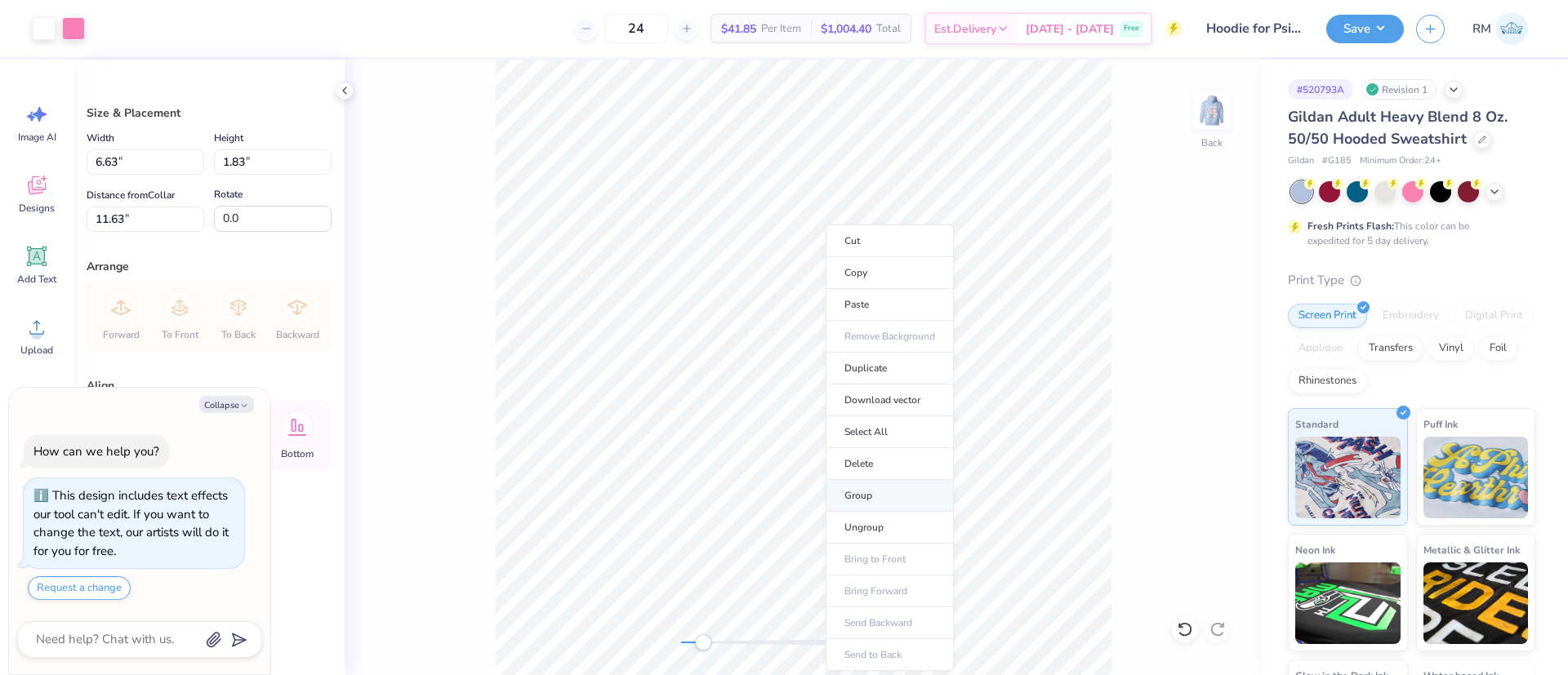
click at [886, 498] on li "Group" at bounding box center [889, 496] width 128 height 32
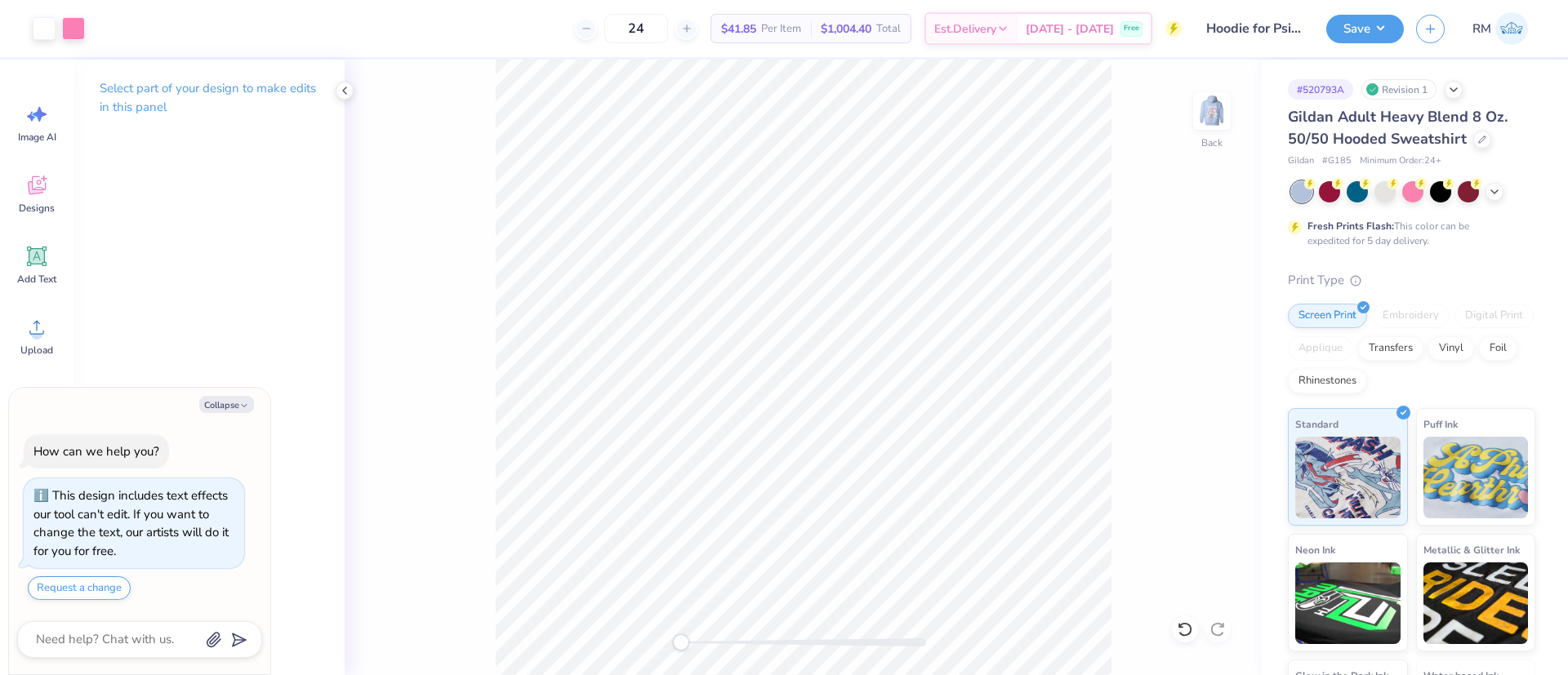
type textarea "x"
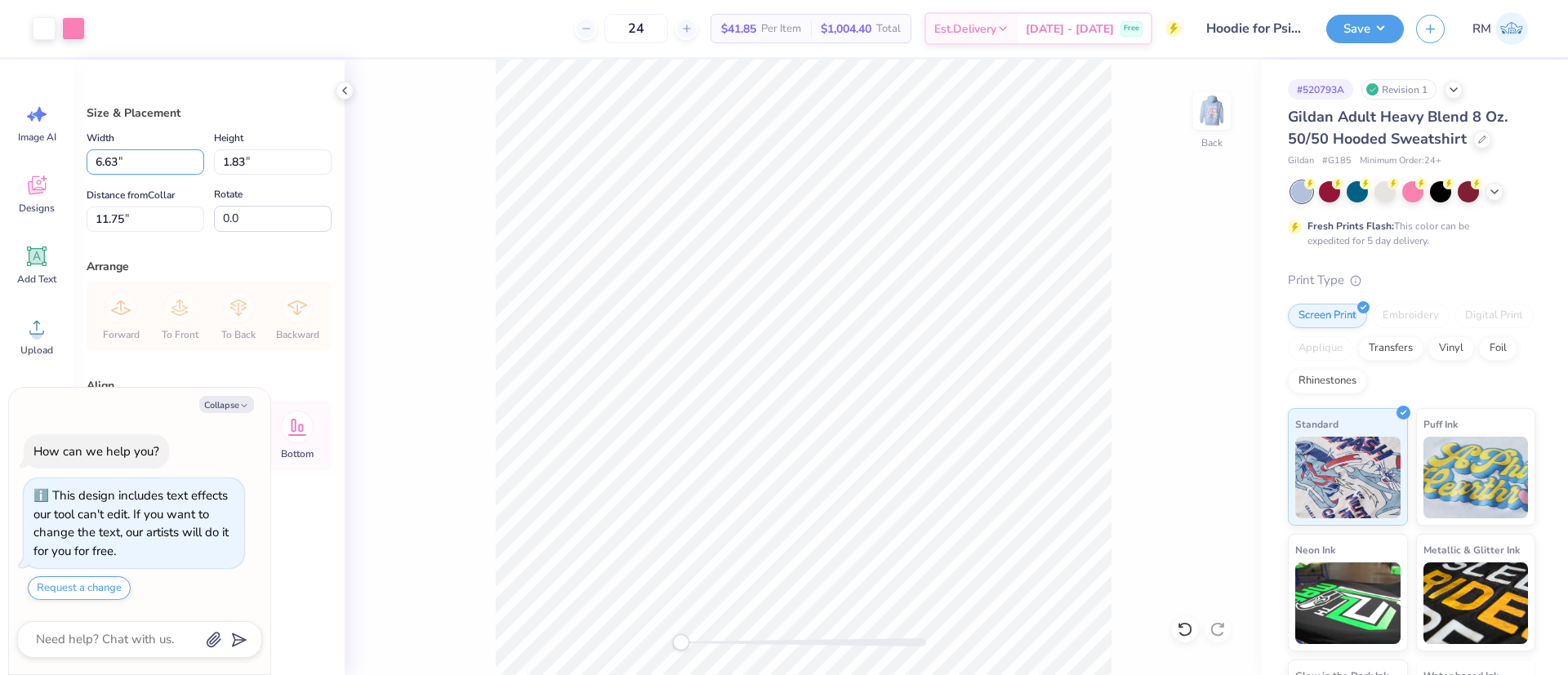
drag, startPoint x: 133, startPoint y: 168, endPoint x: 79, endPoint y: 159, distance: 54.7
click at [79, 159] on div "Size & Placement Width 6.63 6.63 " Height 1.83 1.83 " Distance from Collar 11.7…" at bounding box center [209, 367] width 271 height 616
type input "4"
type textarea "x"
type input "4.00"
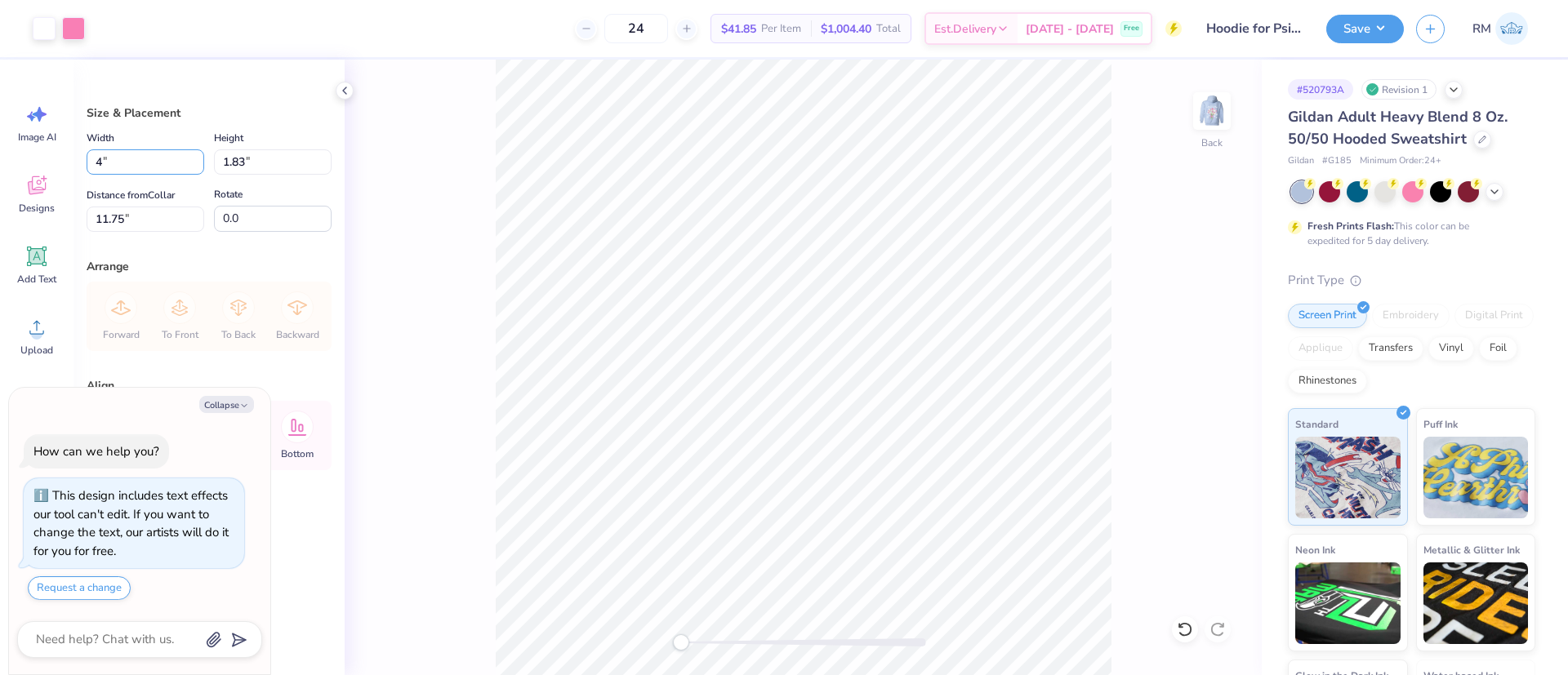
type input "1.10"
type input "12.06"
click at [693, 494] on li "Group" at bounding box center [702, 496] width 128 height 32
type textarea "x"
drag, startPoint x: 135, startPoint y: 166, endPoint x: 86, endPoint y: 136, distance: 57.5
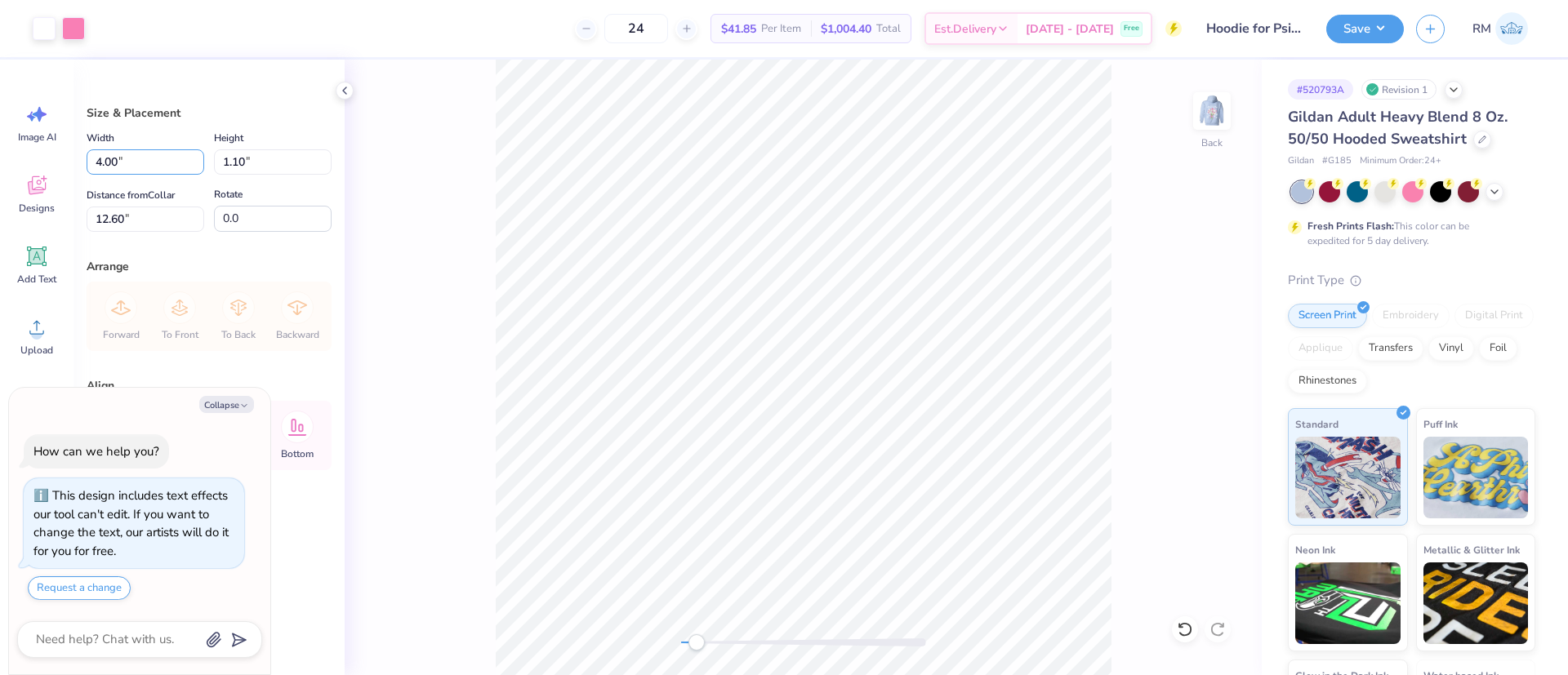
click at [81, 139] on div "Size & Placement Width 4.00 4.00 " Height 1.10 1.10 " Distance from Collar 12.6…" at bounding box center [209, 367] width 271 height 616
type input "5"
type textarea "x"
type input "5.00"
type input "1.38"
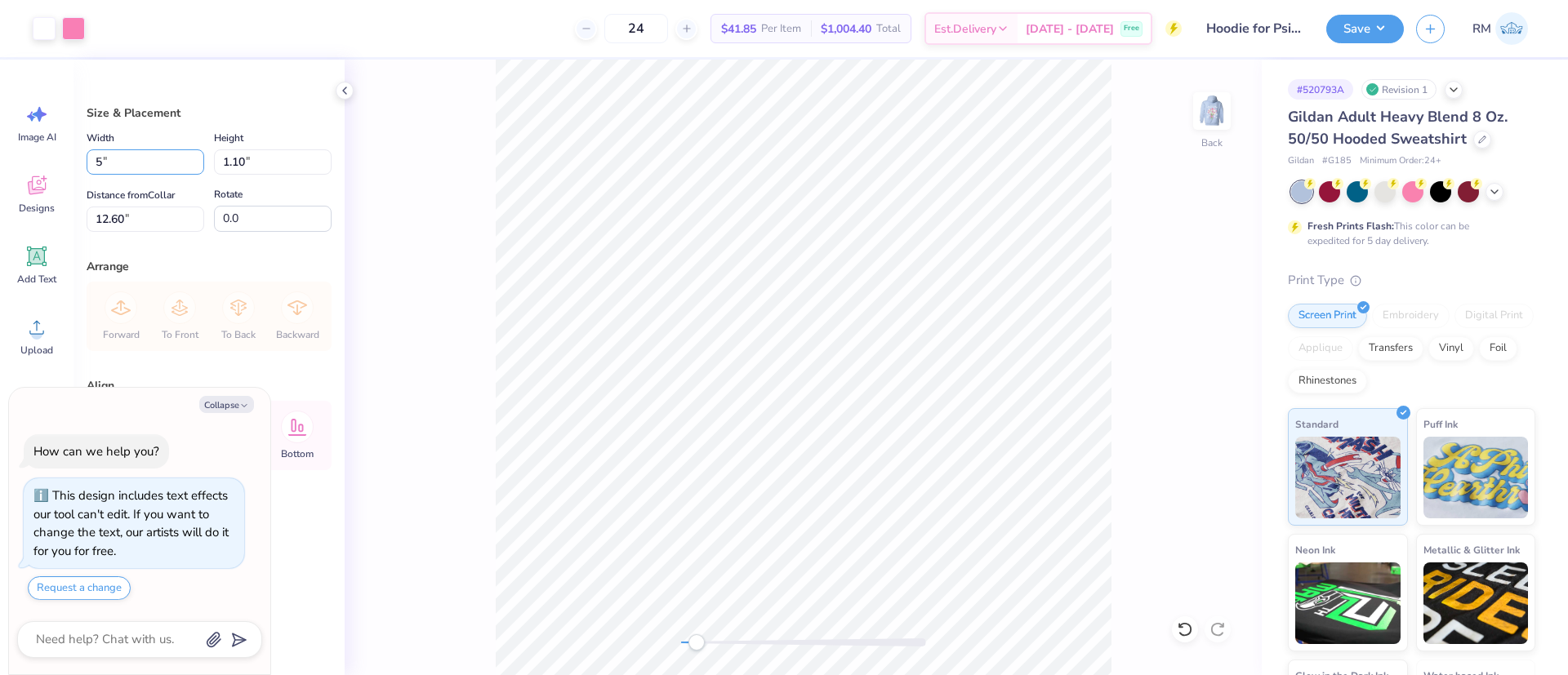
type input "12.46"
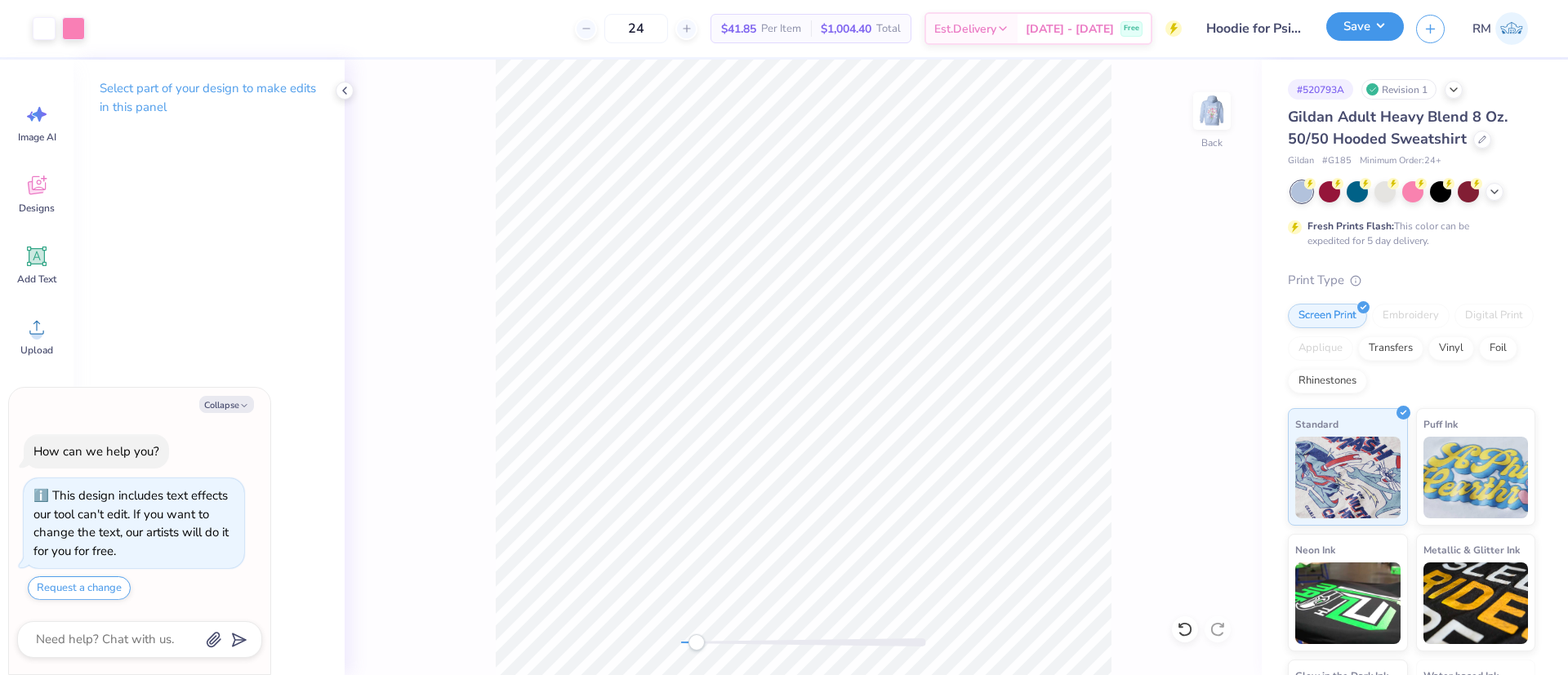
click at [1356, 20] on button "Save" at bounding box center [1364, 26] width 78 height 28
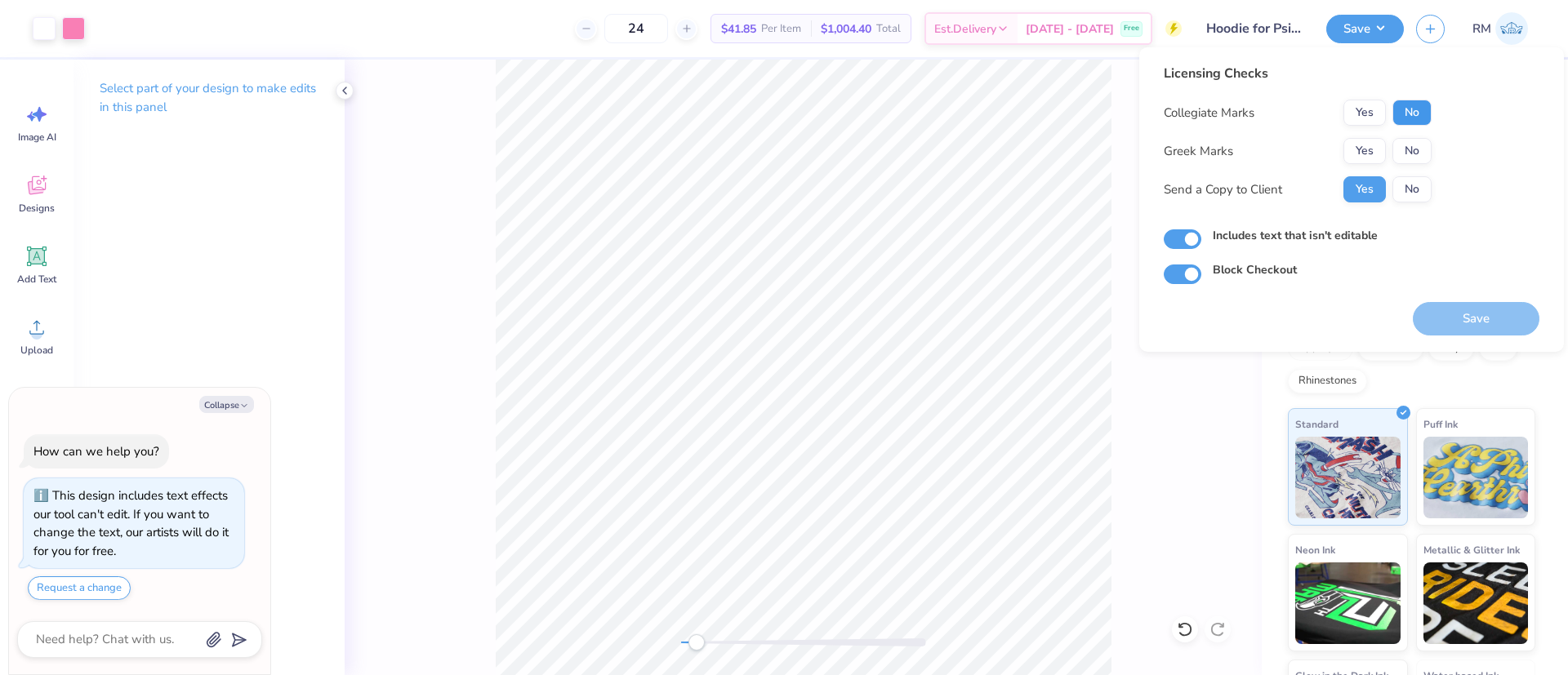
click at [1420, 110] on button "No" at bounding box center [1412, 112] width 39 height 27
click at [1411, 149] on button "No" at bounding box center [1412, 151] width 39 height 27
click at [1482, 316] on button "Save" at bounding box center [1476, 318] width 126 height 34
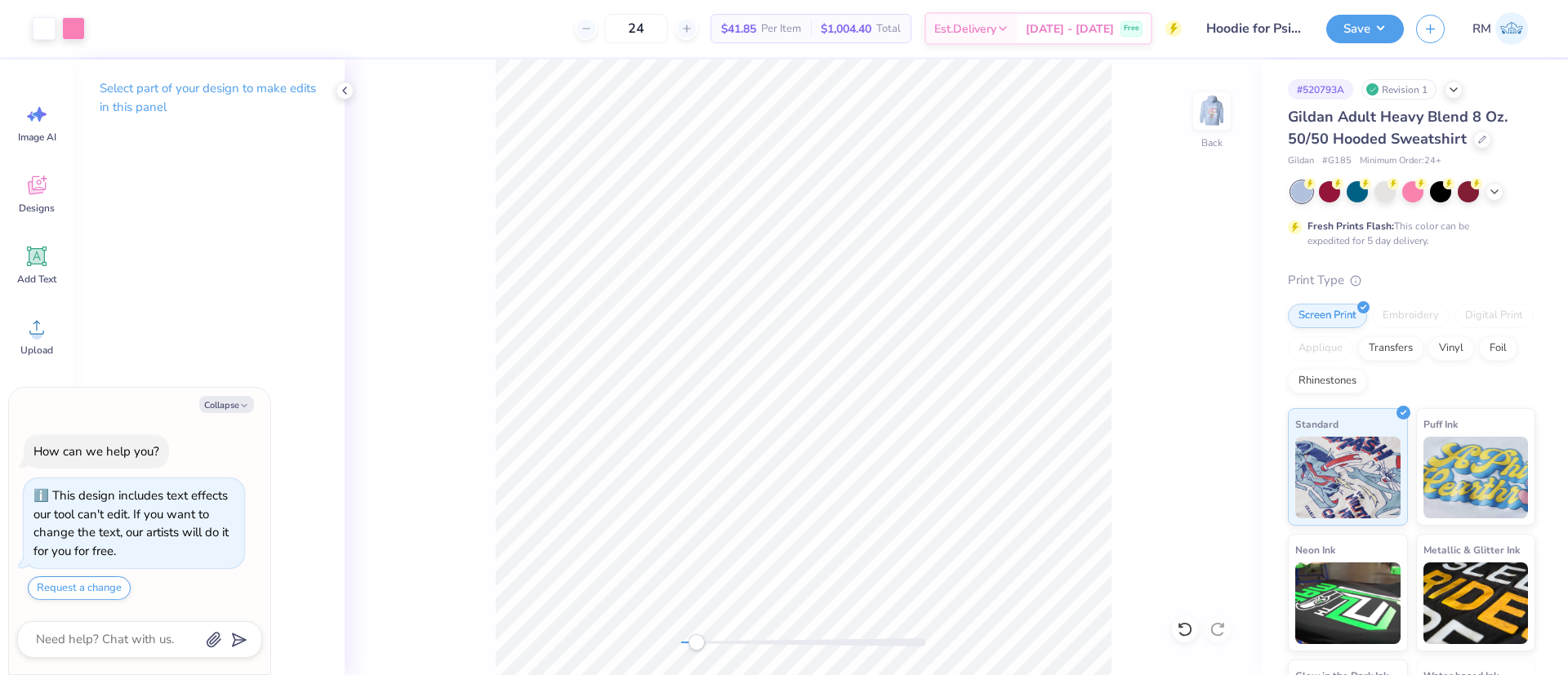
click at [1210, 106] on div "Collegiate Marks" at bounding box center [1208, 115] width 91 height 19
click at [1204, 144] on div "Back" at bounding box center [1211, 121] width 38 height 58
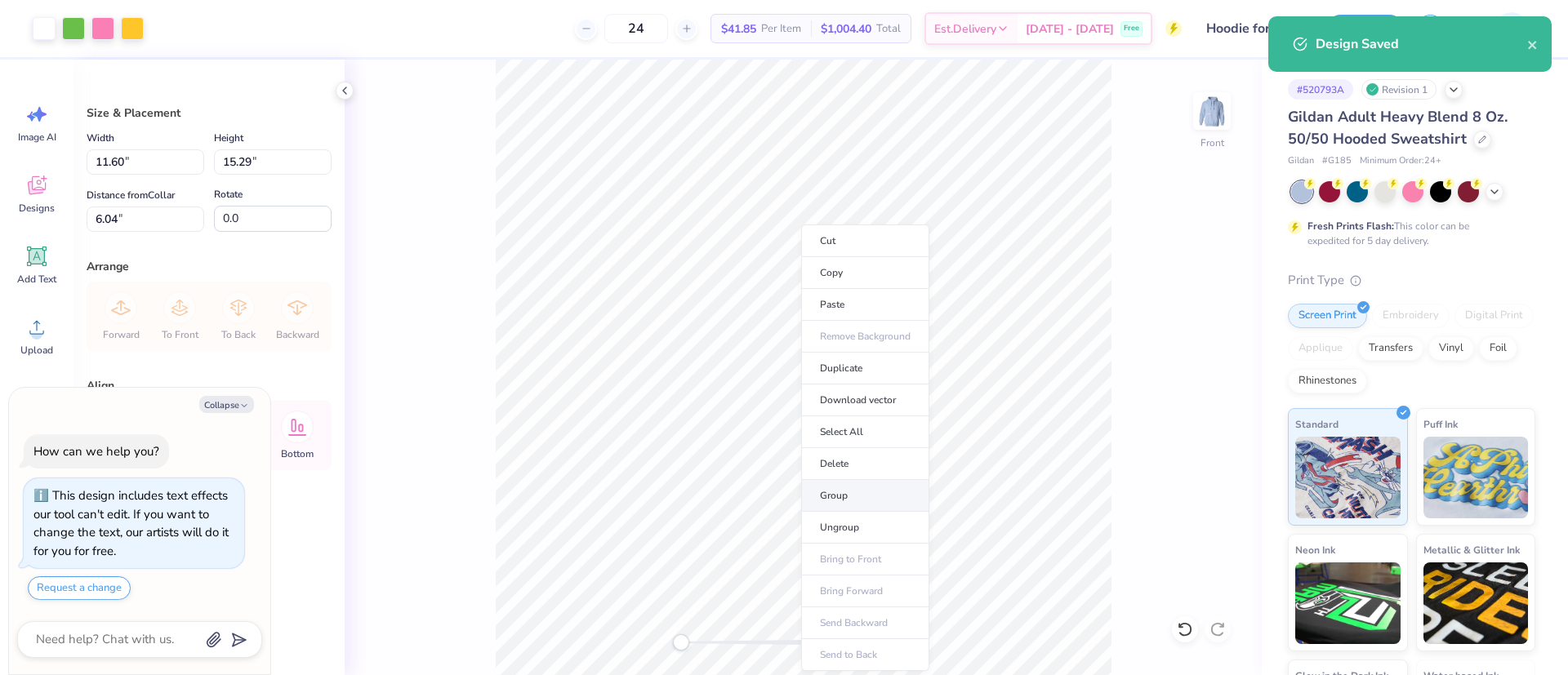
click at [860, 488] on li "Group" at bounding box center [865, 496] width 128 height 32
type textarea "x"
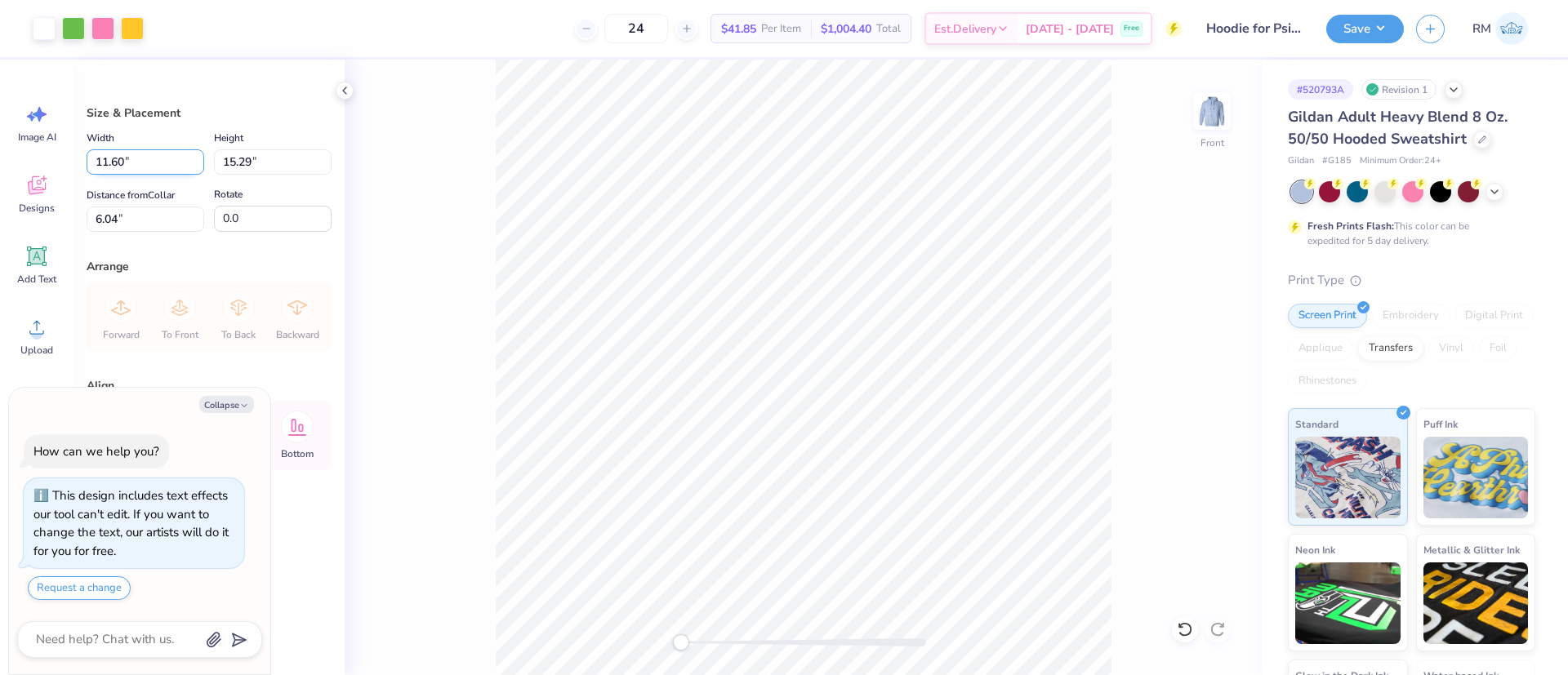
click at [117, 155] on input "11.60" at bounding box center [145, 162] width 118 height 26
click at [117, 157] on input "11.60" at bounding box center [145, 162] width 118 height 26
click at [239, 169] on input "15.29" at bounding box center [273, 162] width 118 height 26
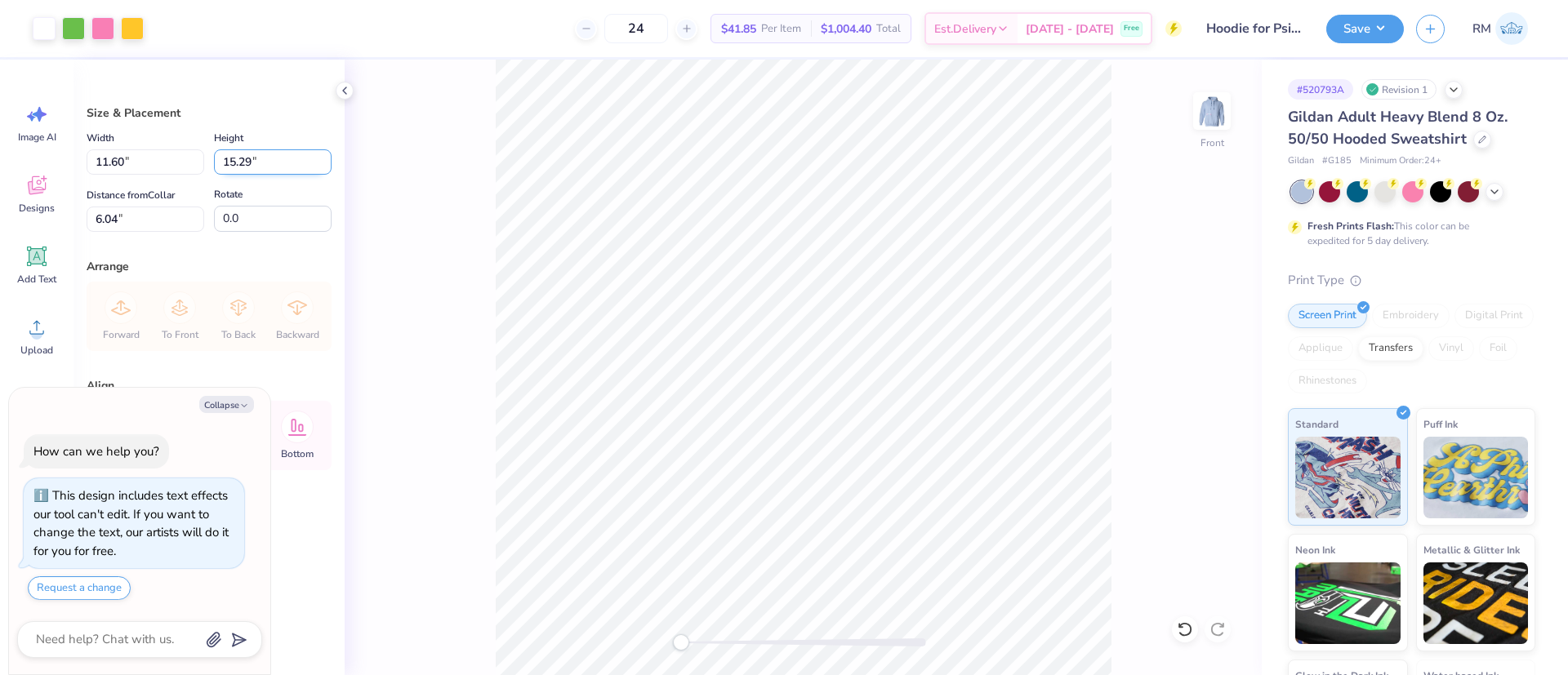
click at [238, 169] on input "15.29" at bounding box center [273, 162] width 118 height 26
type input "1"
type input "15"
type textarea "x"
type input "11.38"
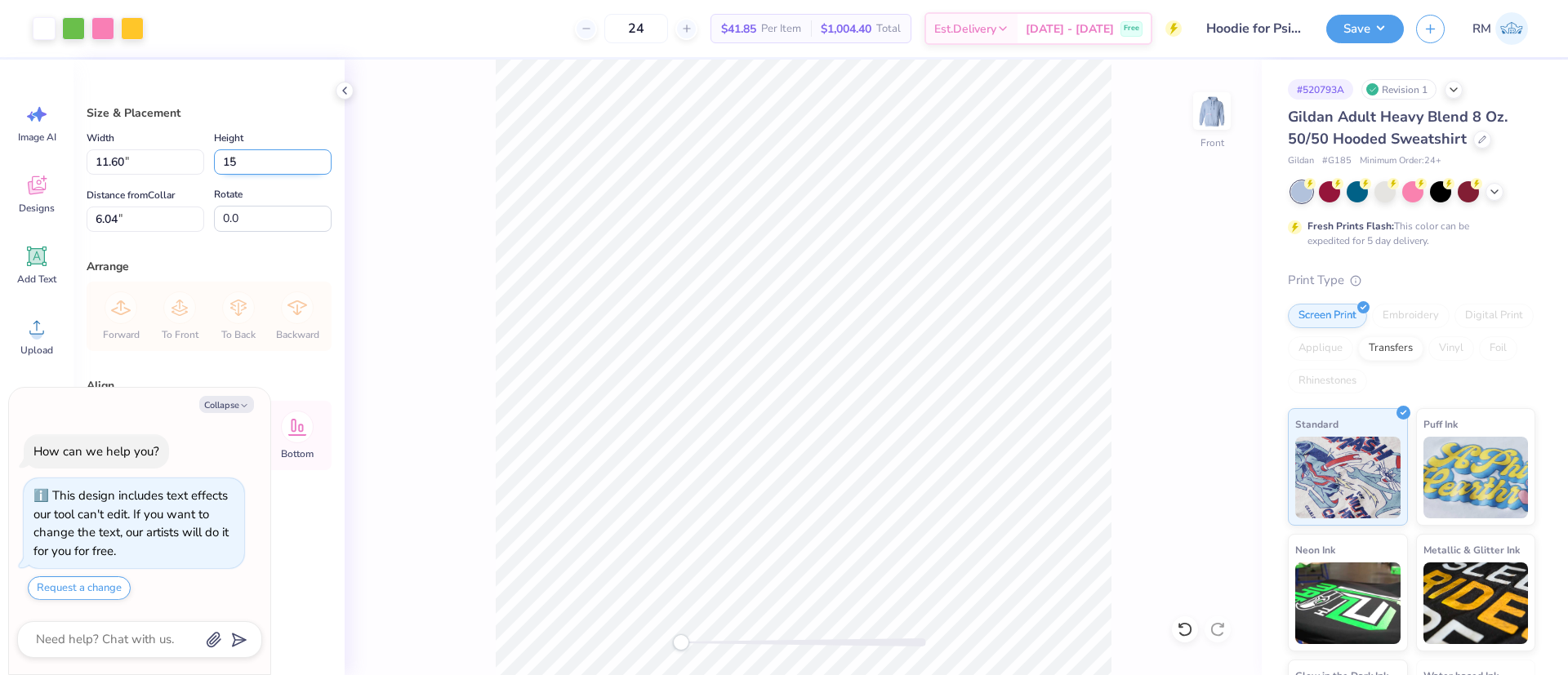
type input "15.00"
type input "6.18"
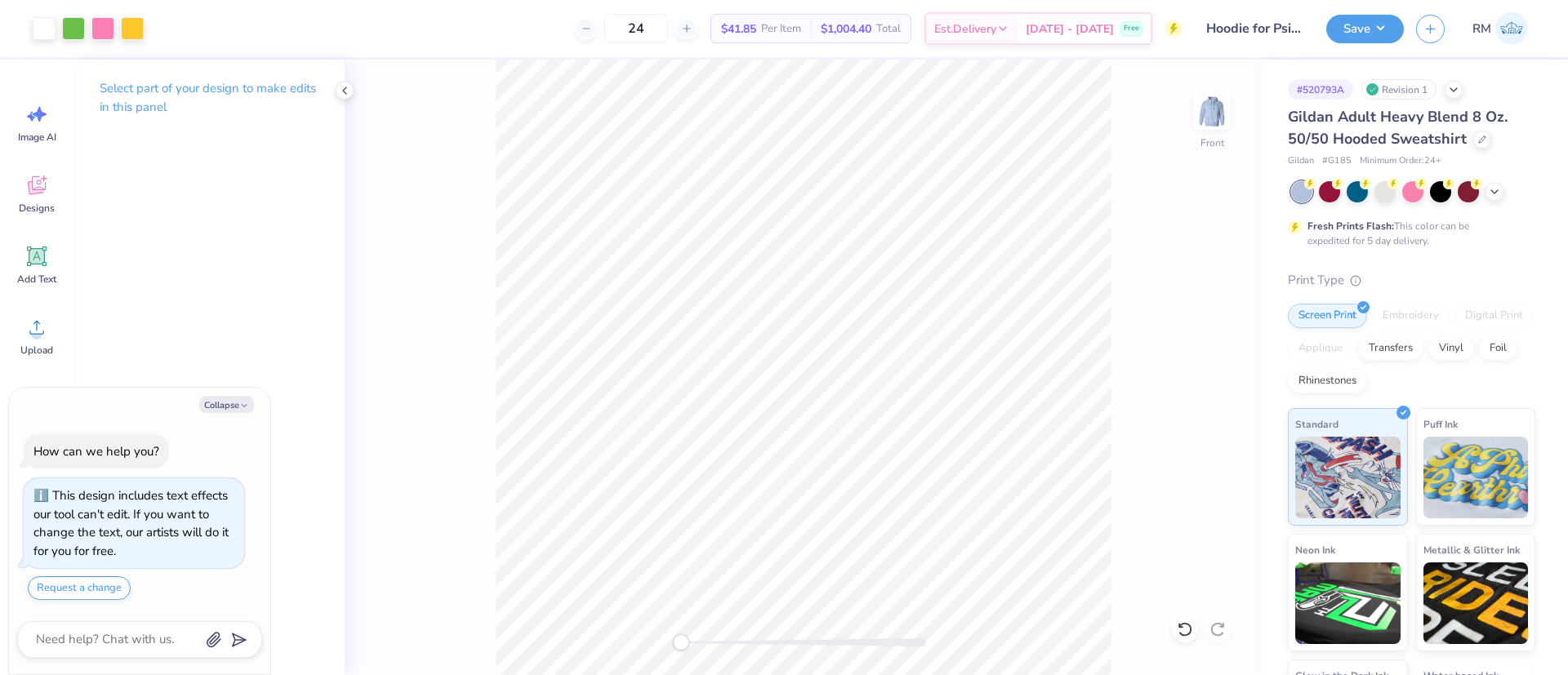
type textarea "x"
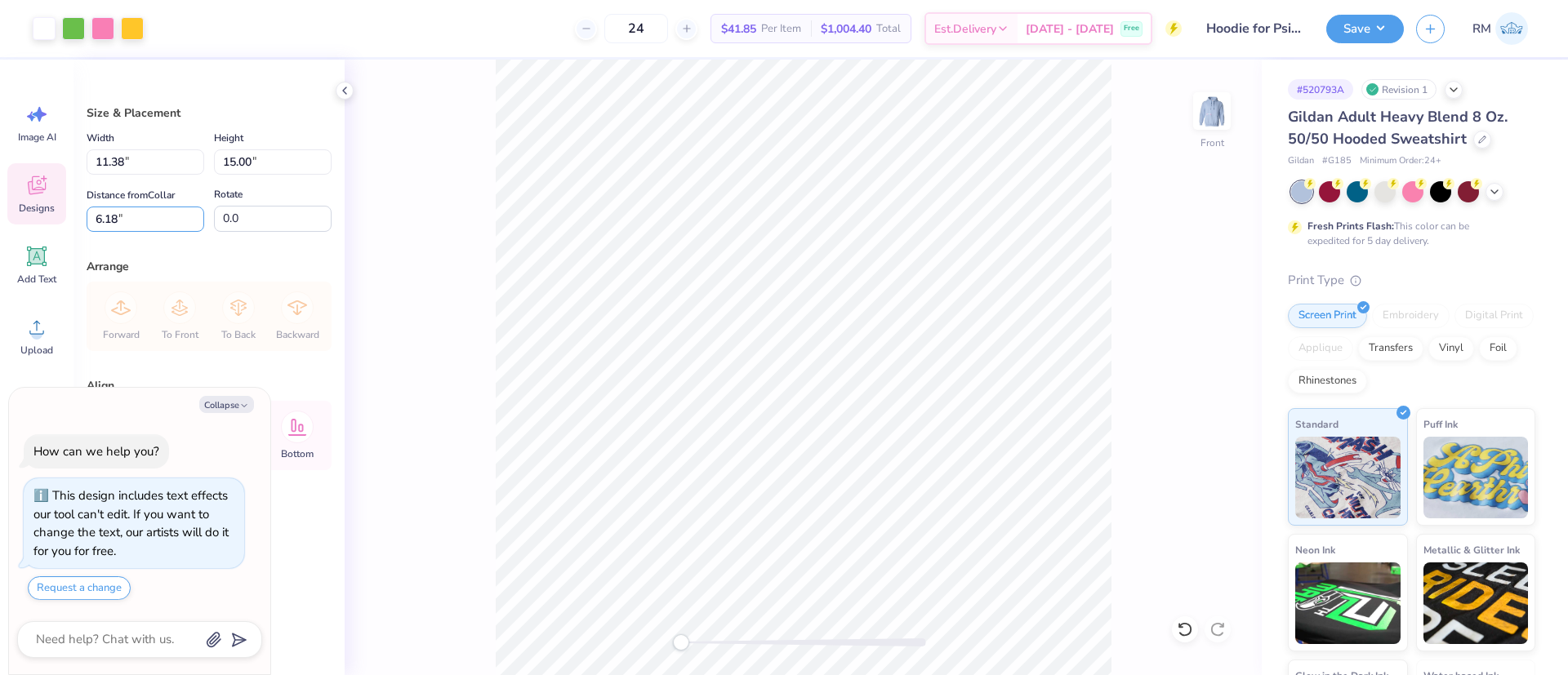
drag, startPoint x: 141, startPoint y: 219, endPoint x: 10, endPoint y: 200, distance: 132.4
click at [10, 200] on div "Art colors 24 $41.85 Per Item $1,004.40 Total Est. Delivery Oct 7 - 10 Free Des…" at bounding box center [784, 338] width 1568 height 675
type input "6"
click at [1348, 30] on button "Save" at bounding box center [1364, 26] width 78 height 28
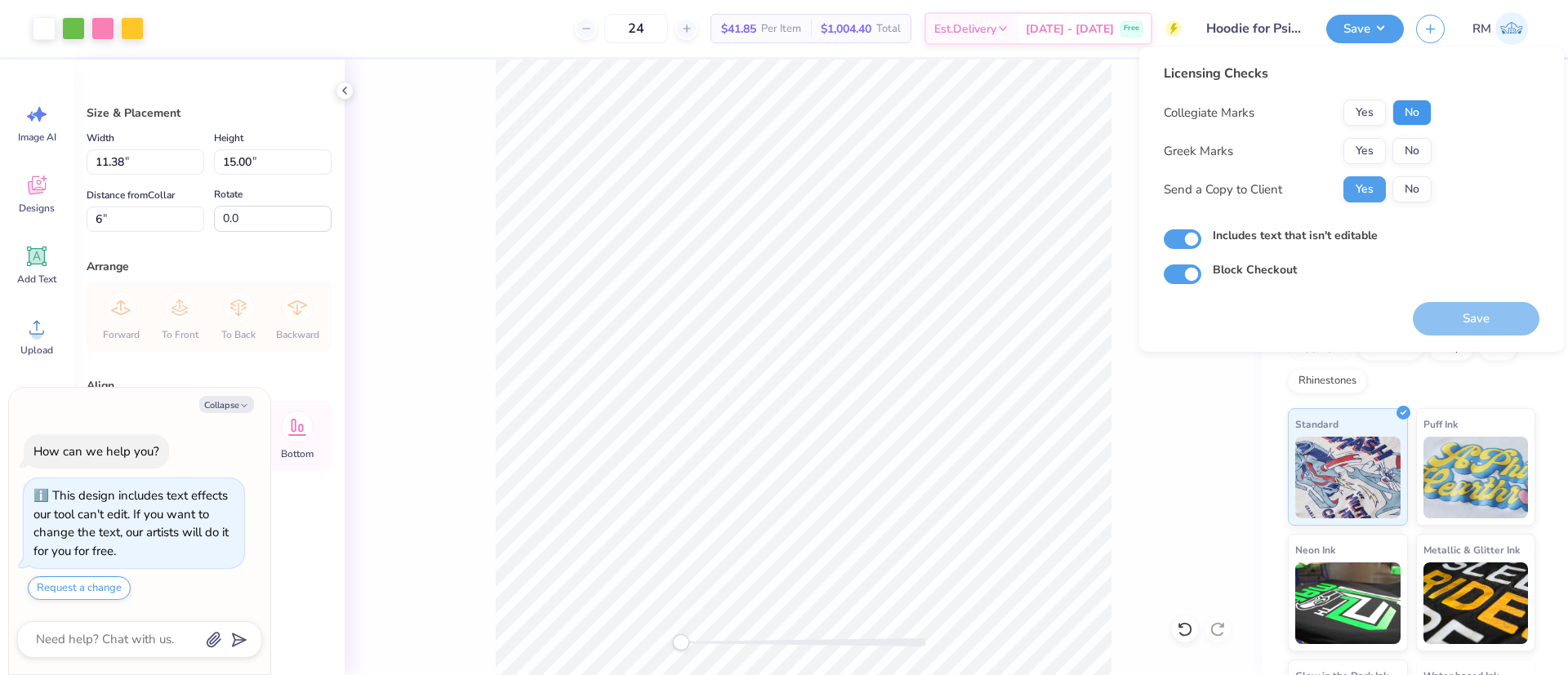
click at [1412, 119] on button "No" at bounding box center [1412, 112] width 39 height 27
click at [1404, 150] on button "No" at bounding box center [1412, 151] width 39 height 27
click at [1455, 309] on button "Save" at bounding box center [1476, 318] width 126 height 34
type textarea "x"
